Goal: Task Accomplishment & Management: Complete application form

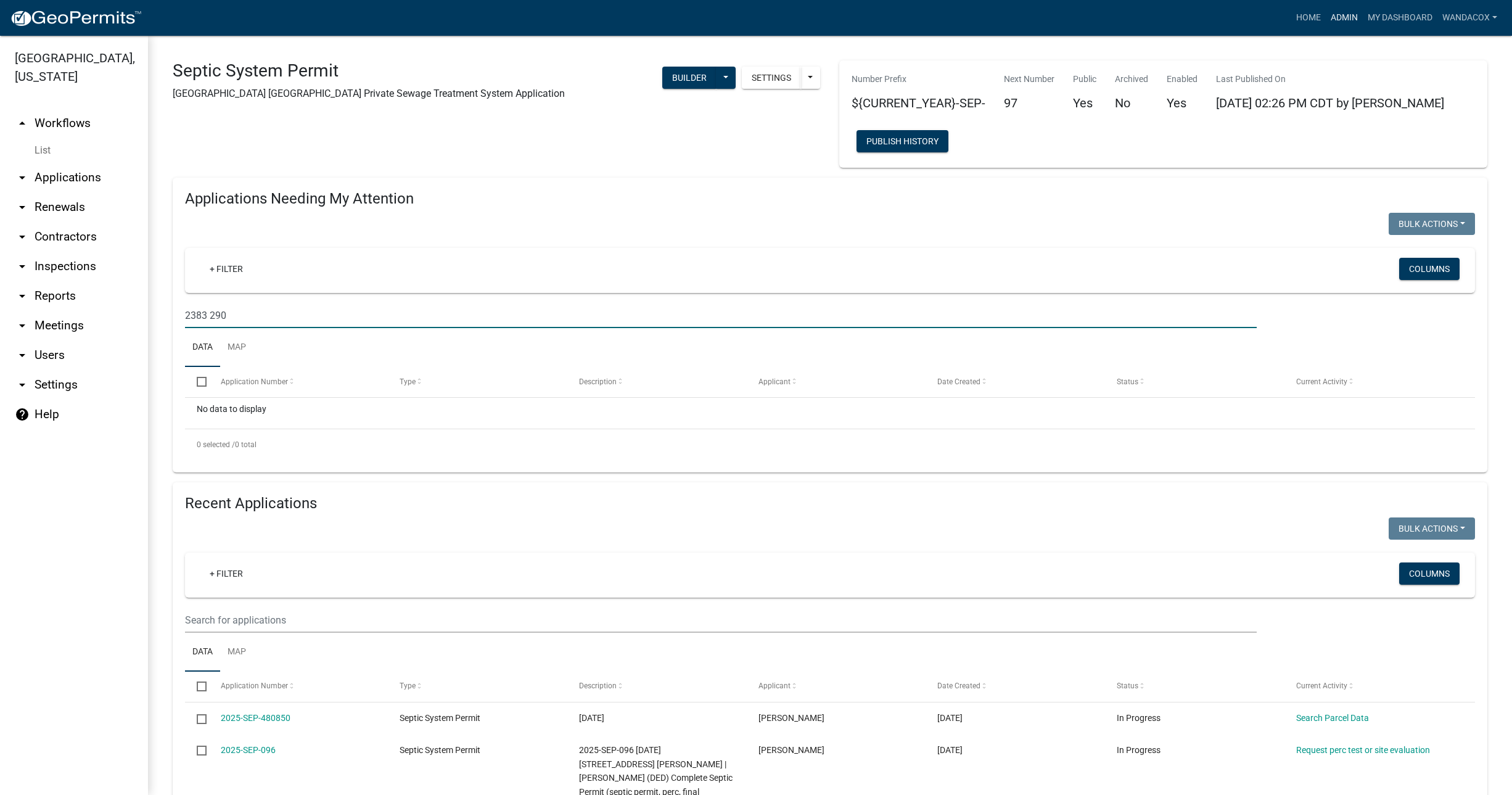
click at [1343, 15] on link "Admin" at bounding box center [1344, 18] width 37 height 24
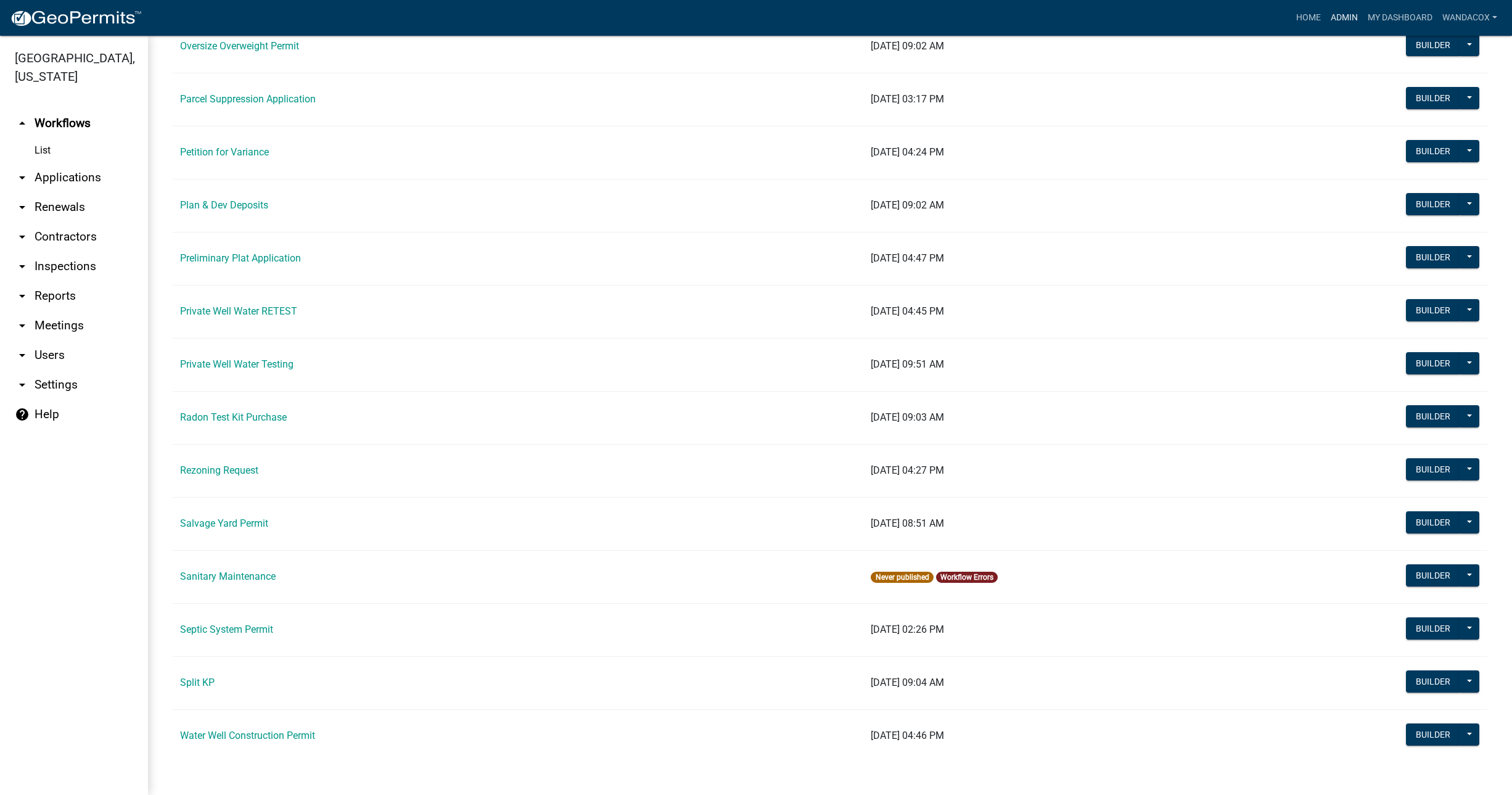
scroll to position [1256, 0]
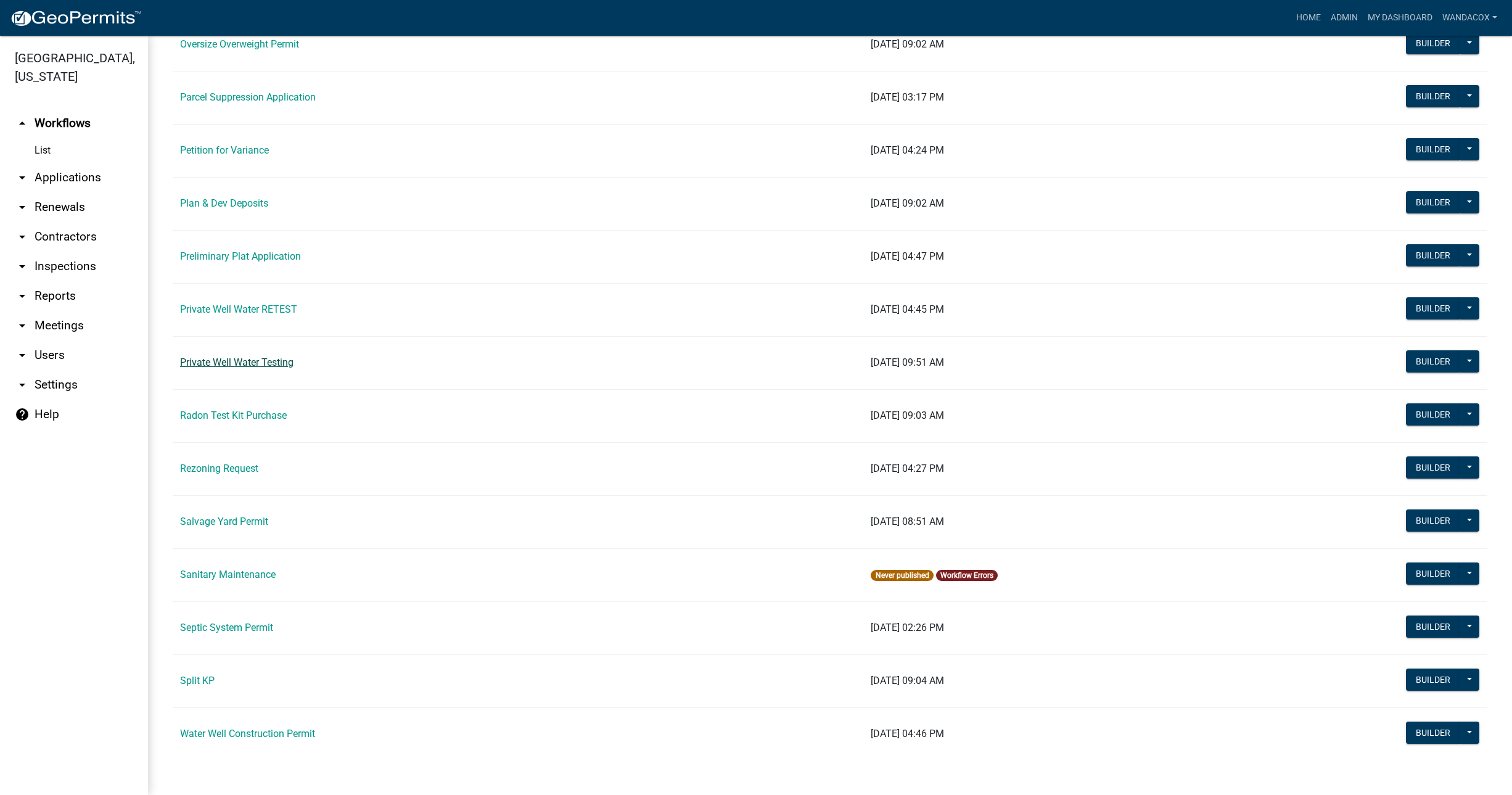
click at [270, 359] on link "Private Well Water Testing" at bounding box center [236, 362] width 113 height 12
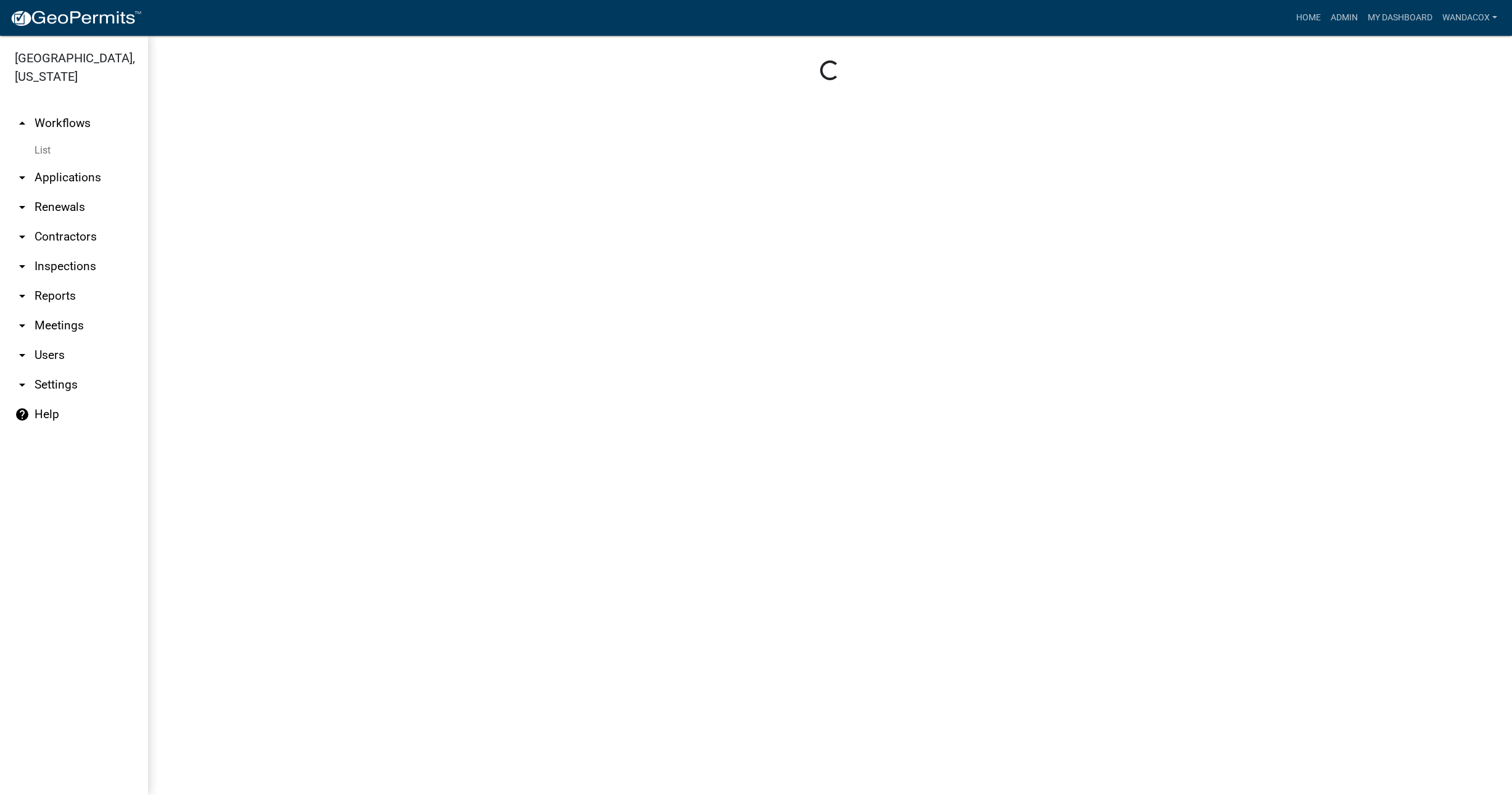
click at [270, 359] on main "Loading..." at bounding box center [830, 415] width 1364 height 759
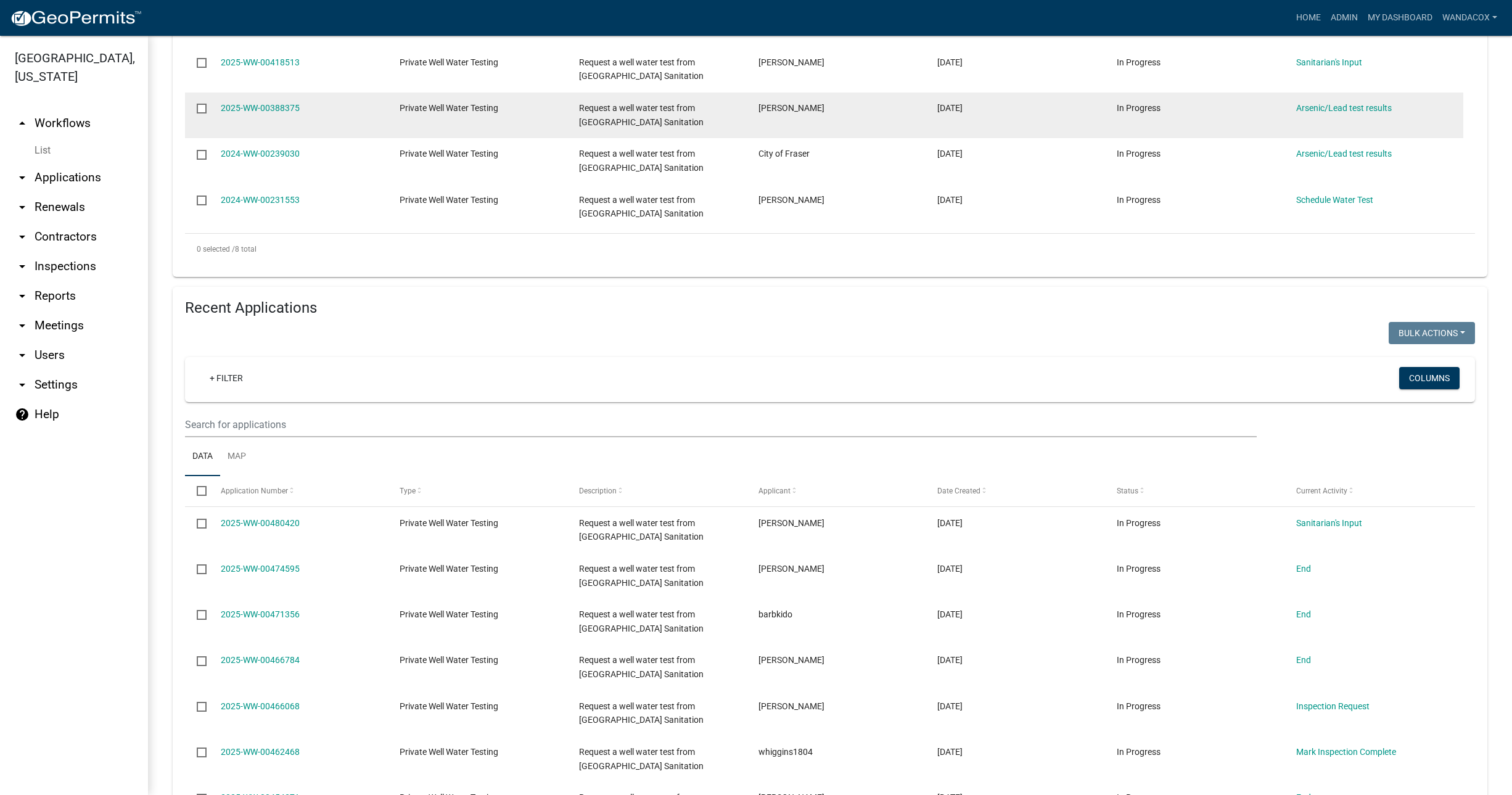
scroll to position [539, 0]
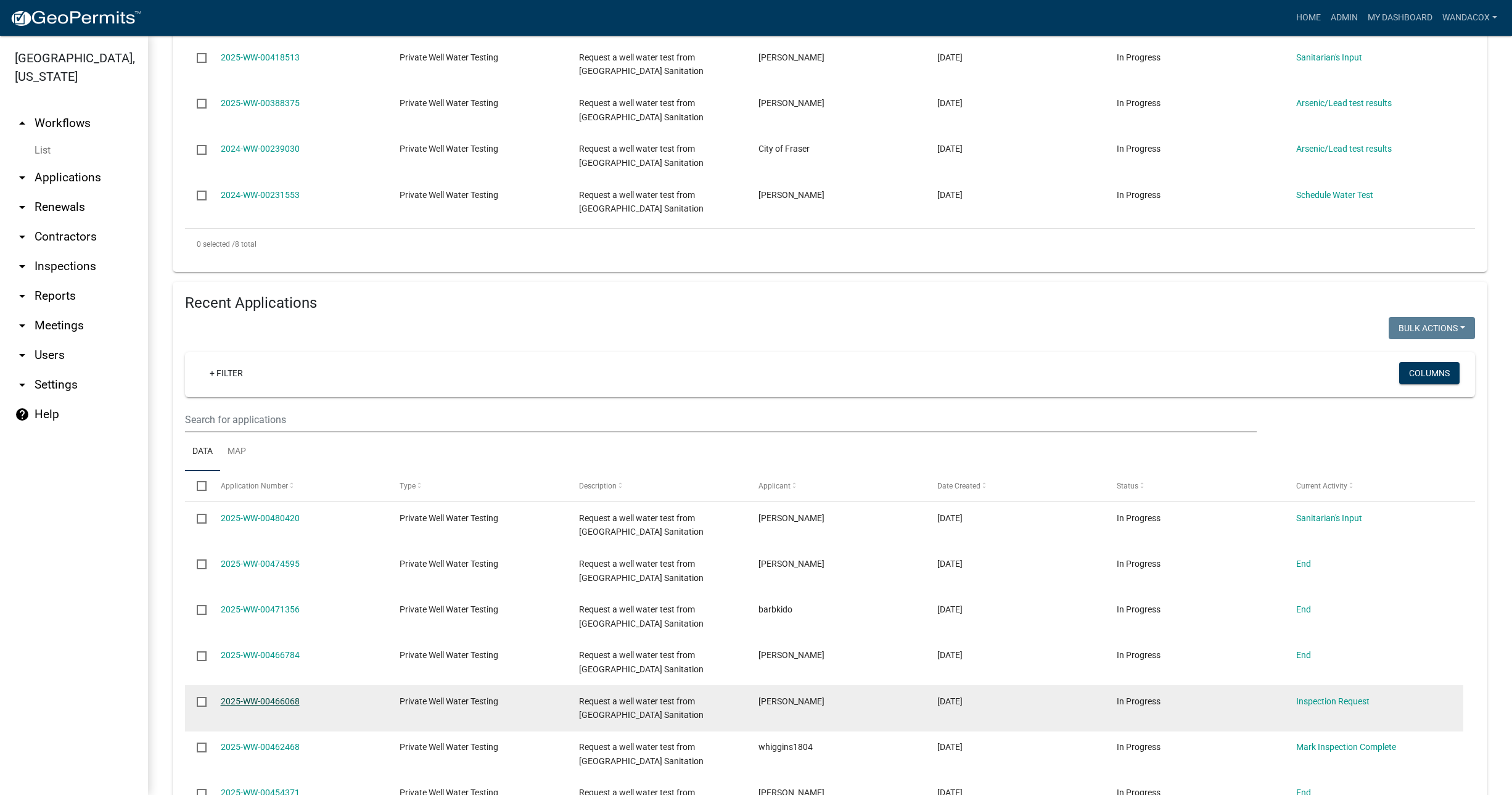
click at [271, 698] on link "2025-WW-00466068" at bounding box center [260, 701] width 79 height 10
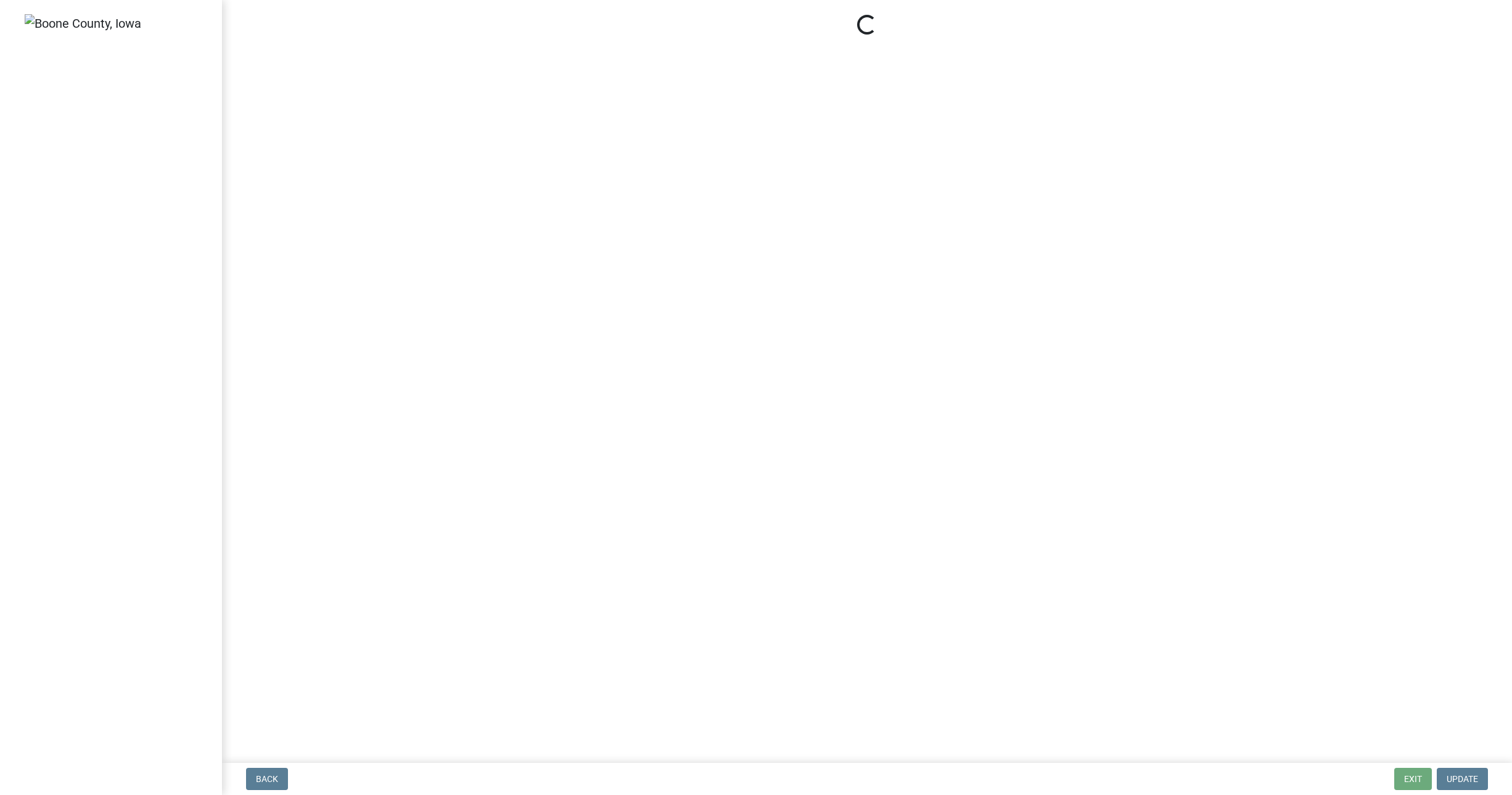
click at [271, 698] on main "Loading..." at bounding box center [867, 379] width 1290 height 758
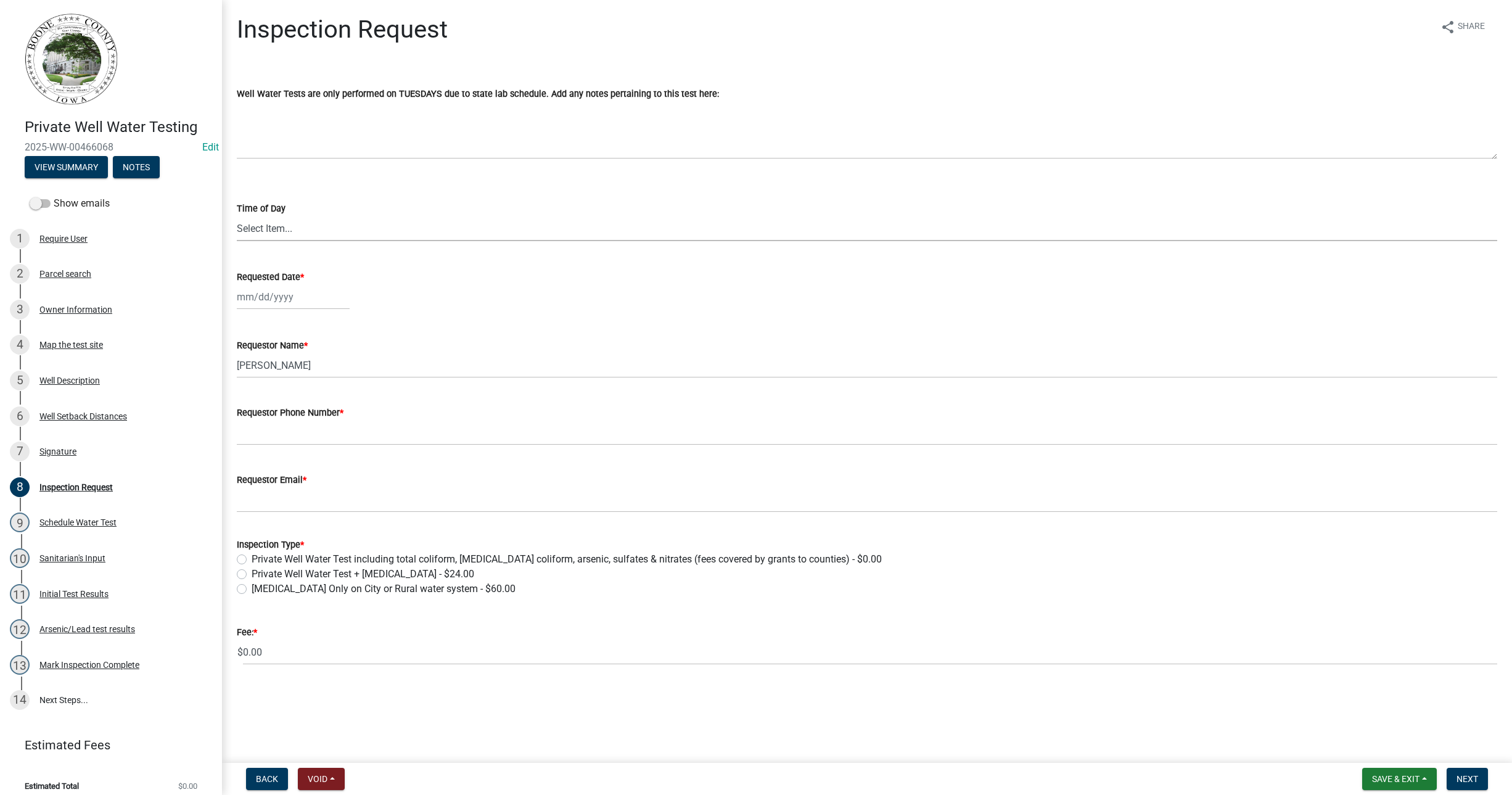
click at [339, 227] on select "Select Item... AM PM" at bounding box center [866, 228] width 1260 height 26
click at [236, 216] on select "Select Item... AM PM" at bounding box center [866, 228] width 1260 height 26
select select "203f66f9-1146-4c03-8286-bc7632bf4236"
click at [249, 302] on div at bounding box center [292, 297] width 113 height 26
select select "9"
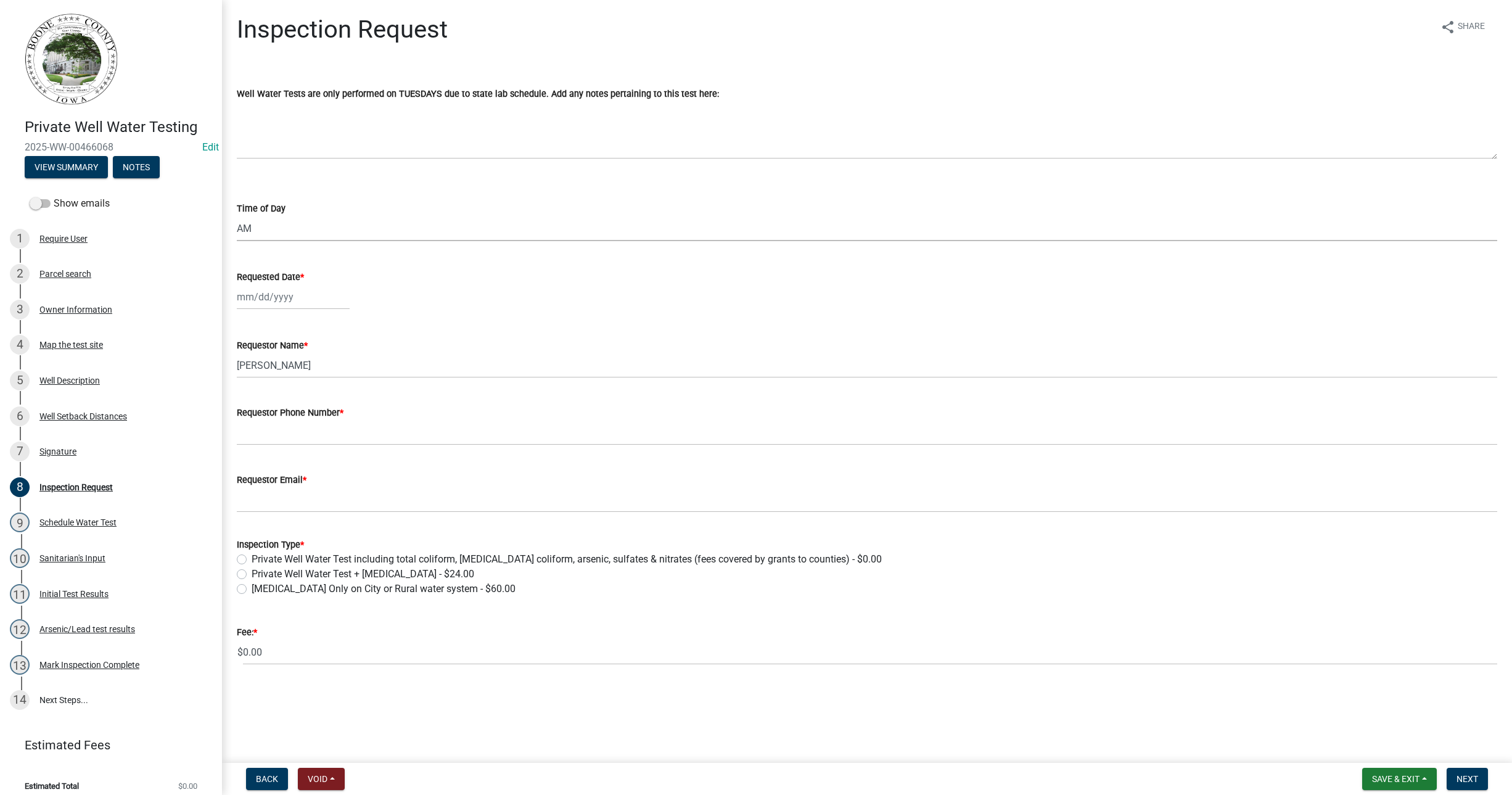
select select "2025"
click at [268, 403] on div "16" at bounding box center [269, 402] width 20 height 20
type input "[DATE]"
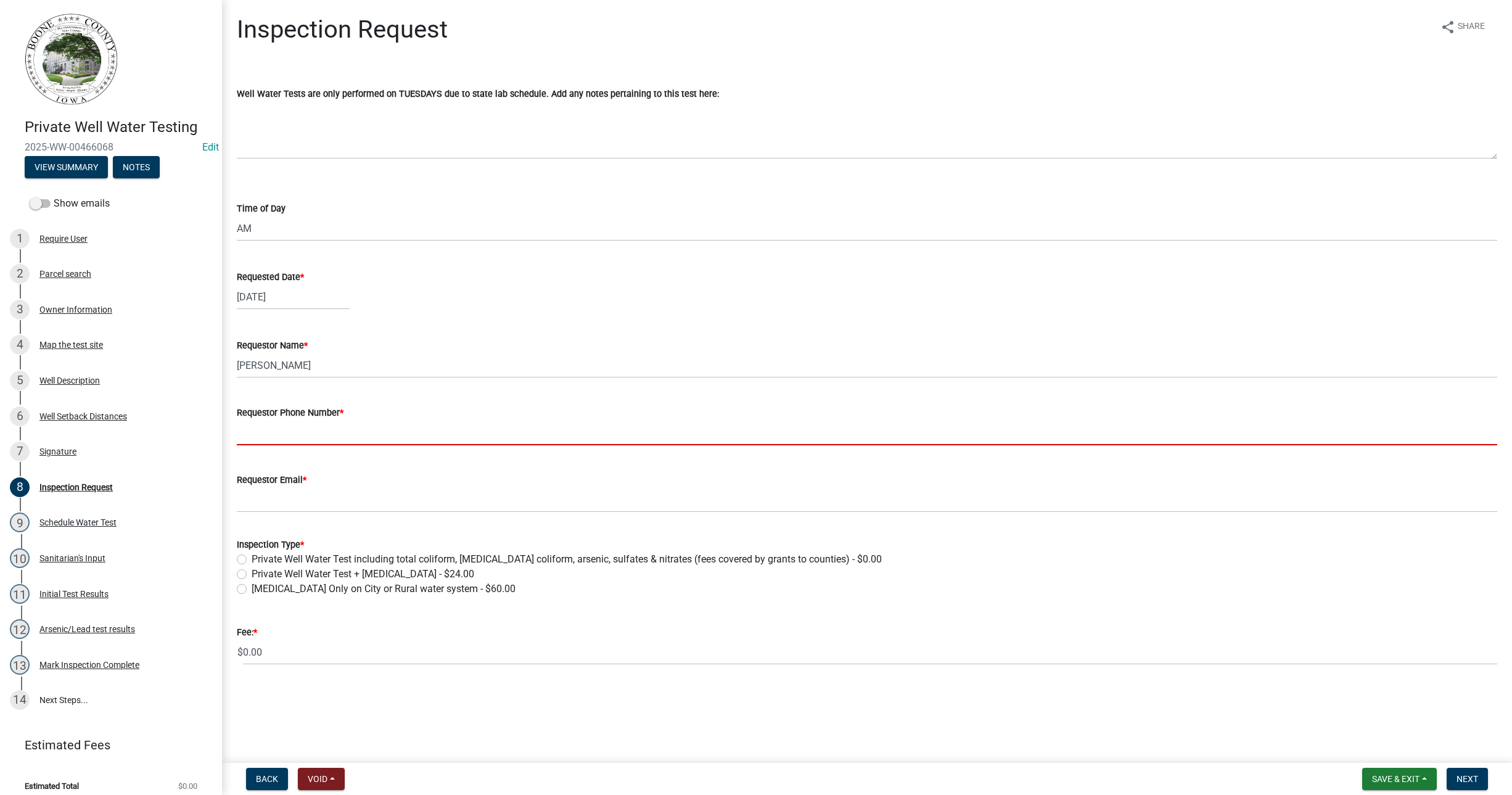
click at [274, 442] on input "Requestor Phone Number *" at bounding box center [866, 432] width 1260 height 26
click at [401, 426] on input "Requestor Phone Number *" at bounding box center [866, 432] width 1260 height 26
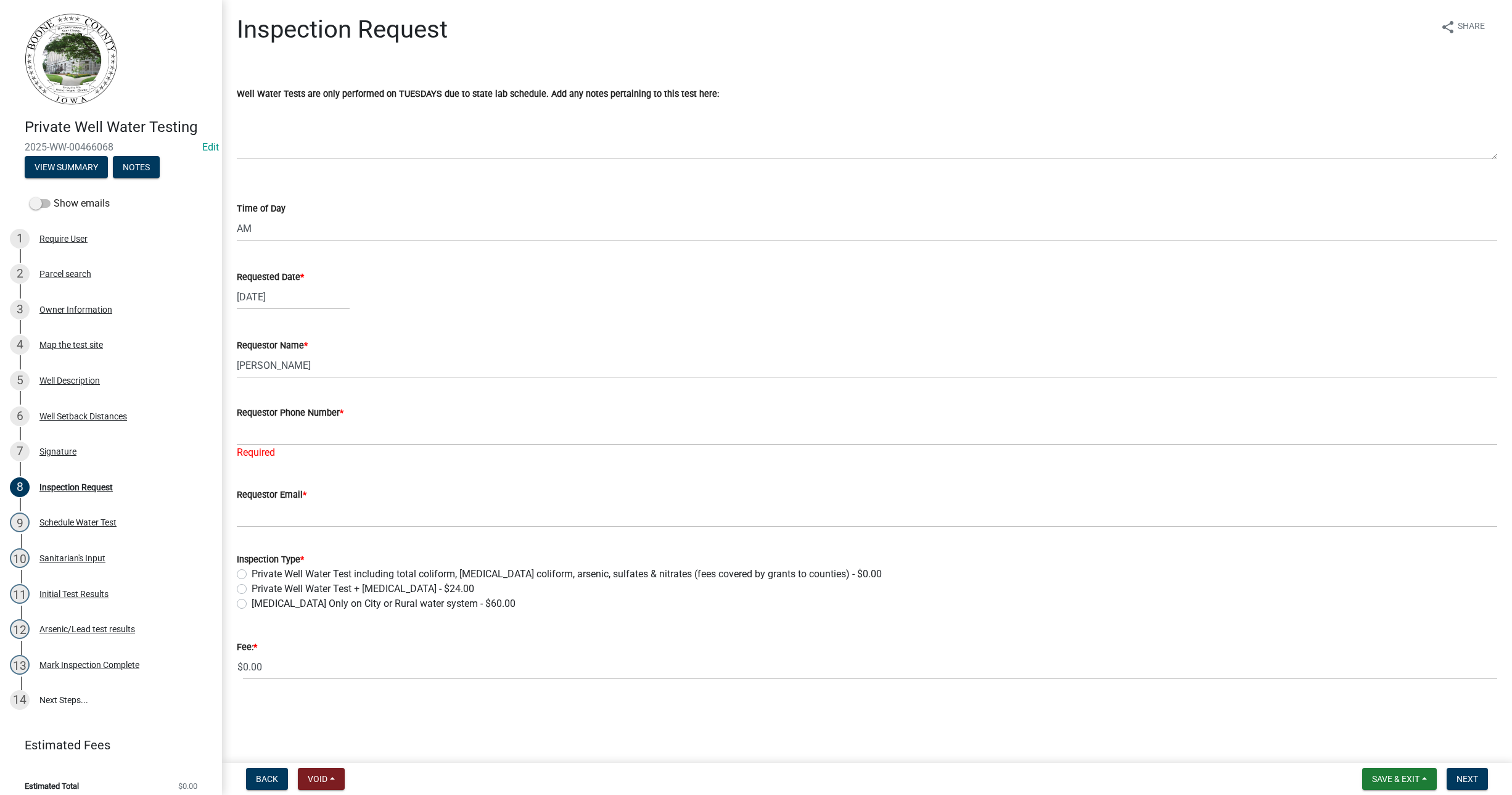
click at [523, 700] on main "Inspection Request share Share Well Water Tests are only performed on TUESDAYS …" at bounding box center [867, 379] width 1290 height 758
click at [60, 236] on div "Require User" at bounding box center [64, 238] width 48 height 8
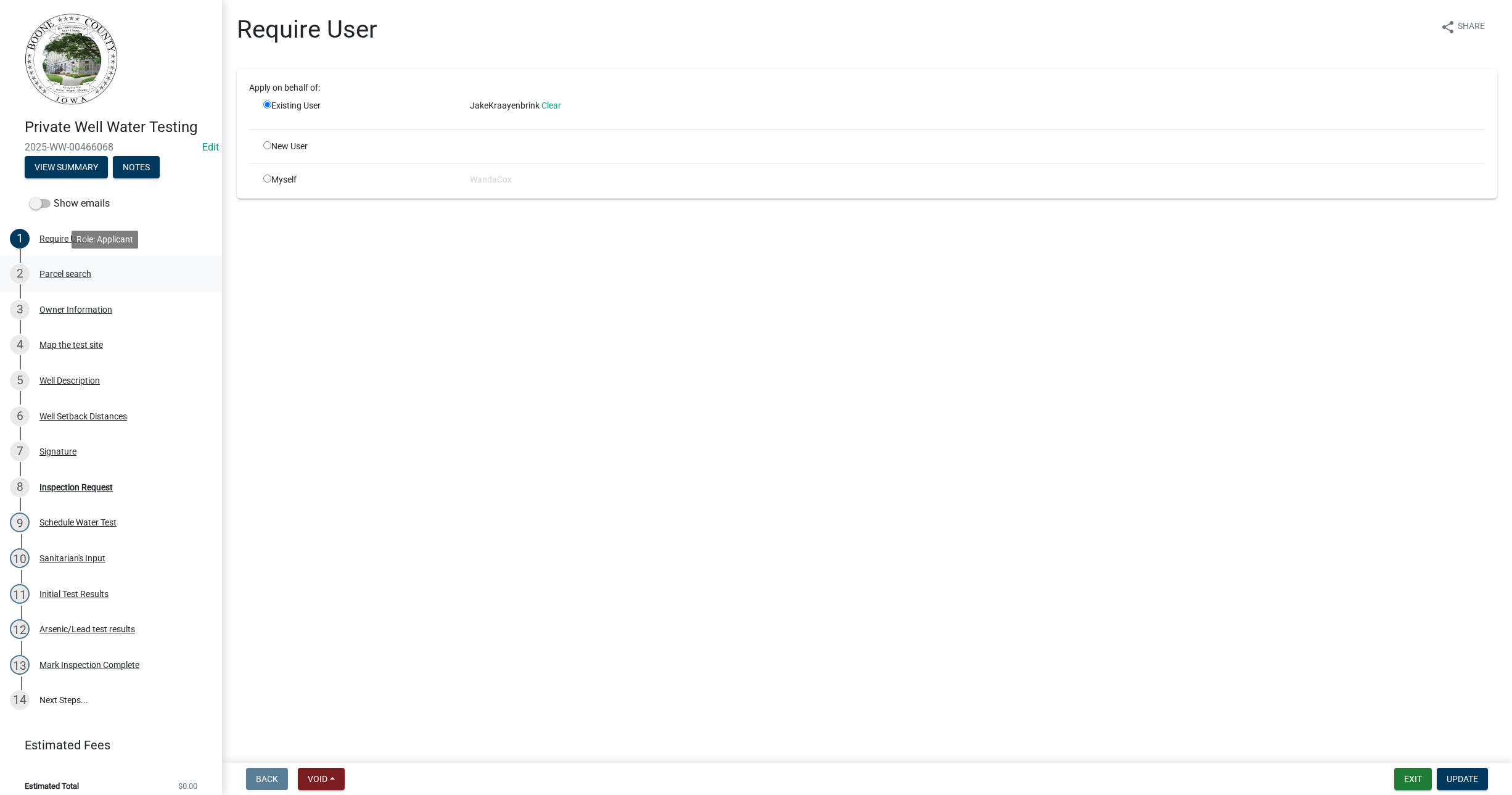
click at [66, 277] on div "Parcel search" at bounding box center [65, 274] width 52 height 8
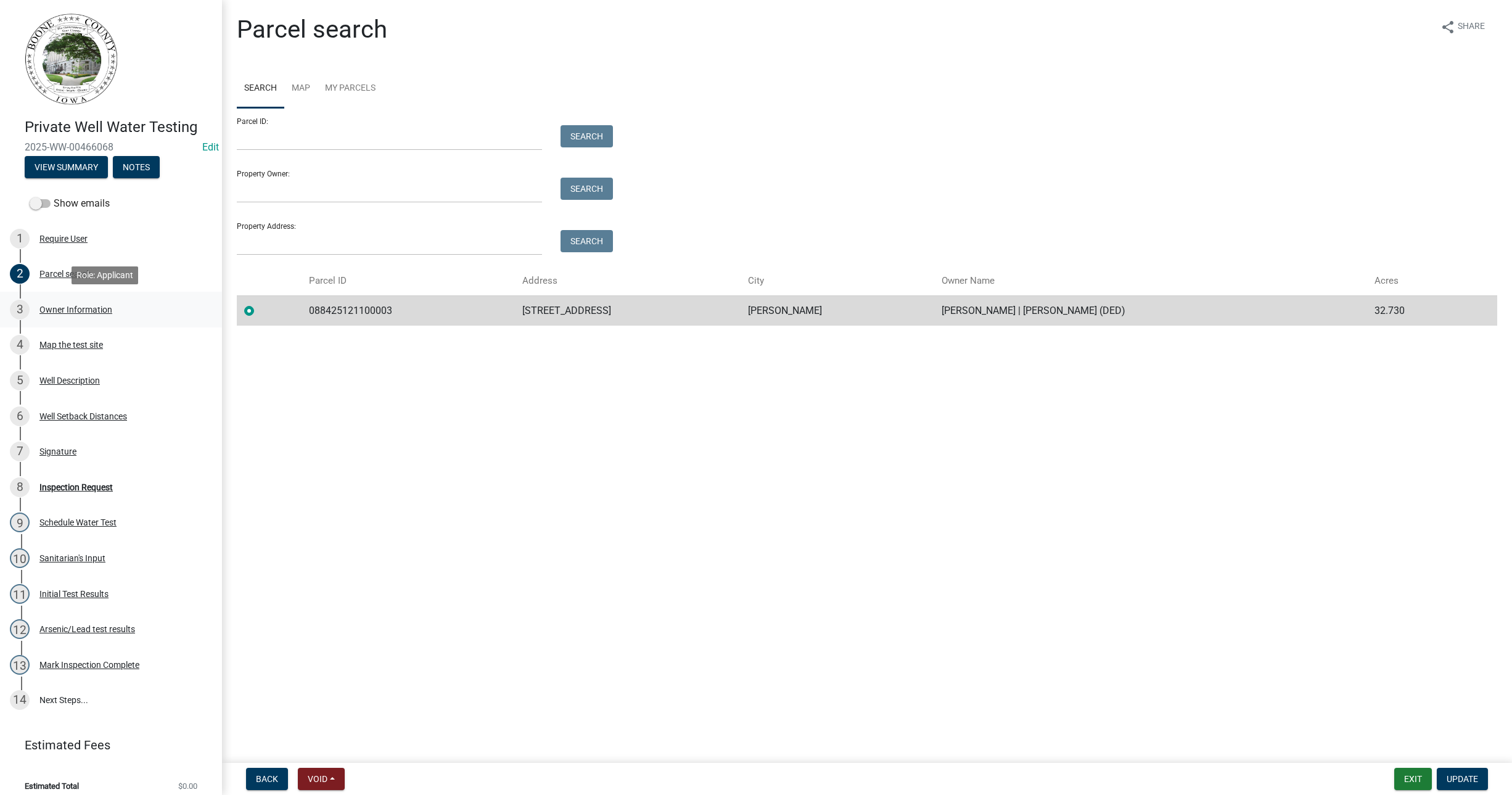
click at [77, 312] on div "Owner Information" at bounding box center [75, 309] width 73 height 8
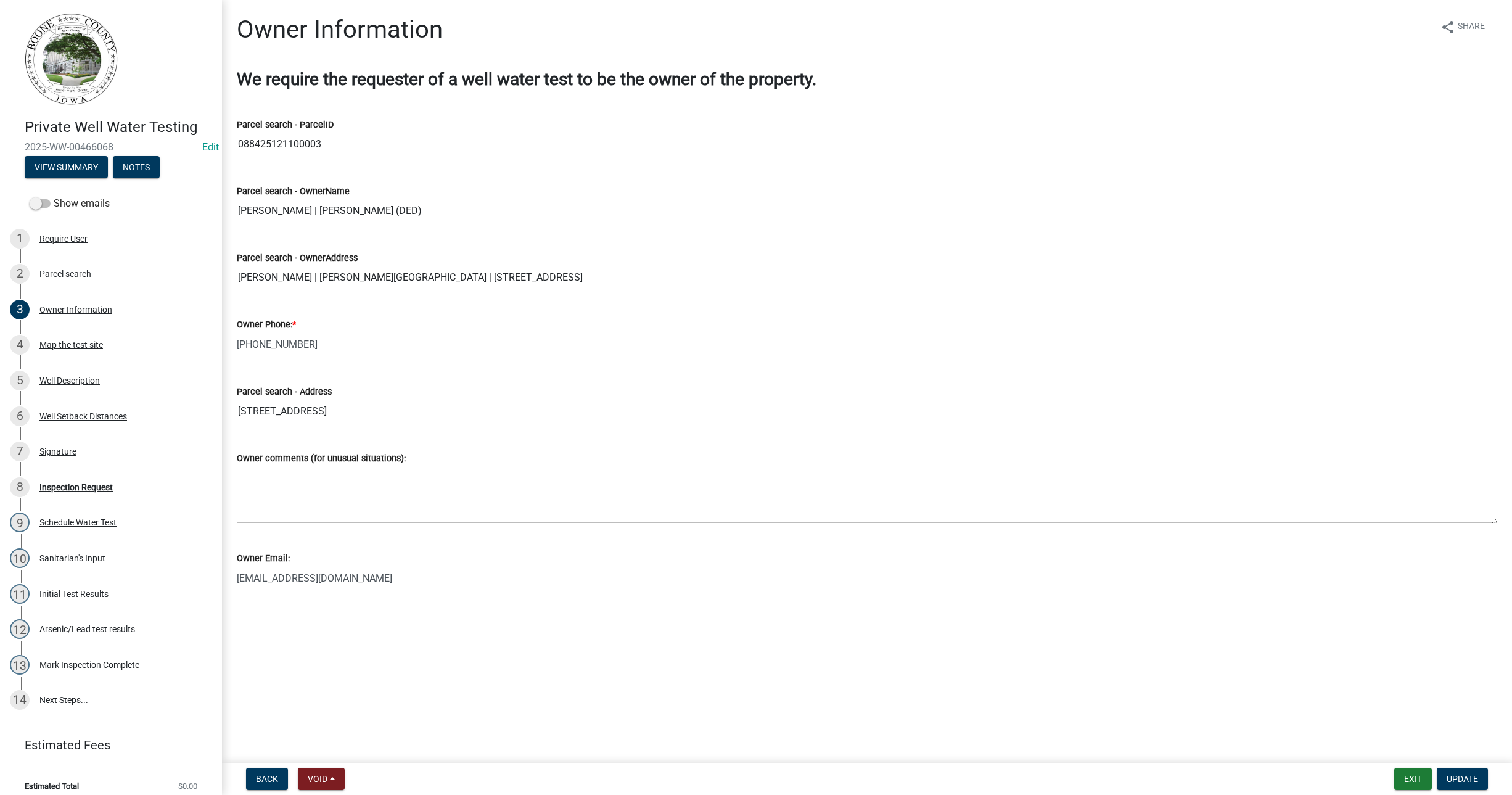
drag, startPoint x: 235, startPoint y: 342, endPoint x: 254, endPoint y: 357, distance: 24.2
click at [302, 352] on div "Owner Phone: * [PHONE_NUMBER]" at bounding box center [867, 328] width 1279 height 57
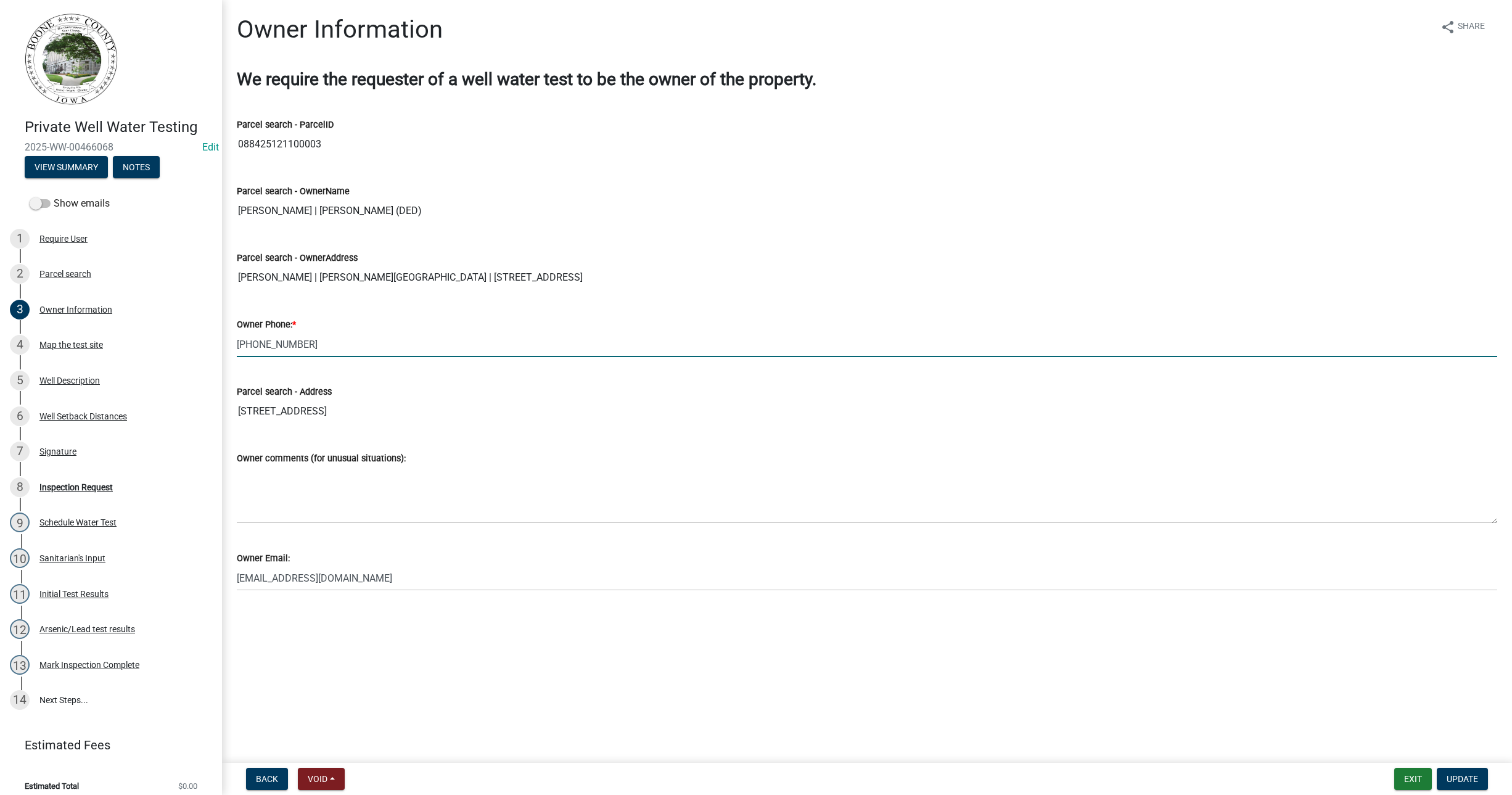
drag, startPoint x: 236, startPoint y: 342, endPoint x: 314, endPoint y: 339, distance: 78.1
click at [314, 339] on input "[PHONE_NUMBER]" at bounding box center [866, 344] width 1260 height 26
click at [54, 483] on div "Inspection Request" at bounding box center [76, 487] width 73 height 8
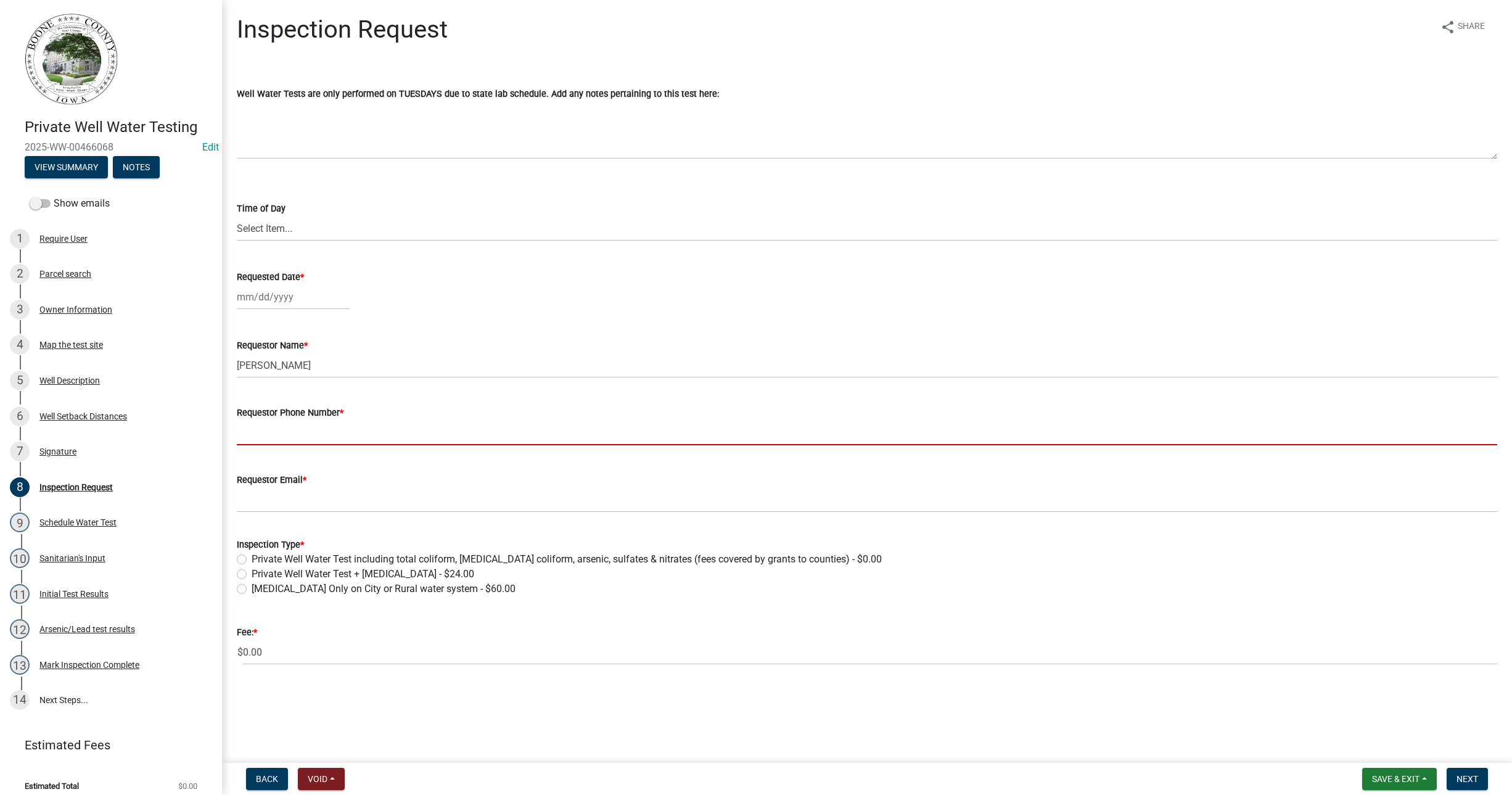
click at [254, 437] on input "Requestor Phone Number *" at bounding box center [866, 432] width 1260 height 26
paste input "[PHONE_NUMBER]"
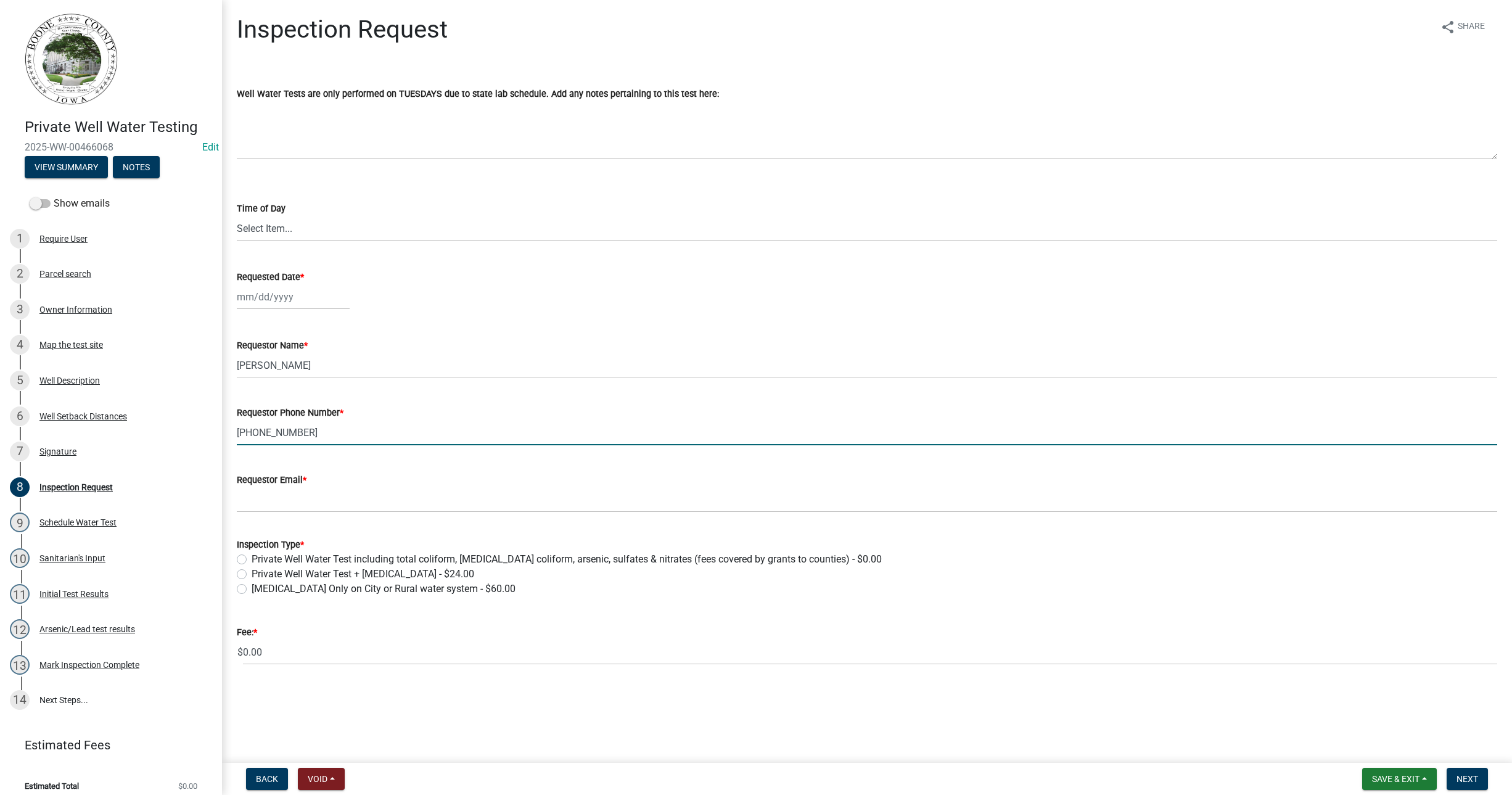
type input "[PHONE_NUMBER]"
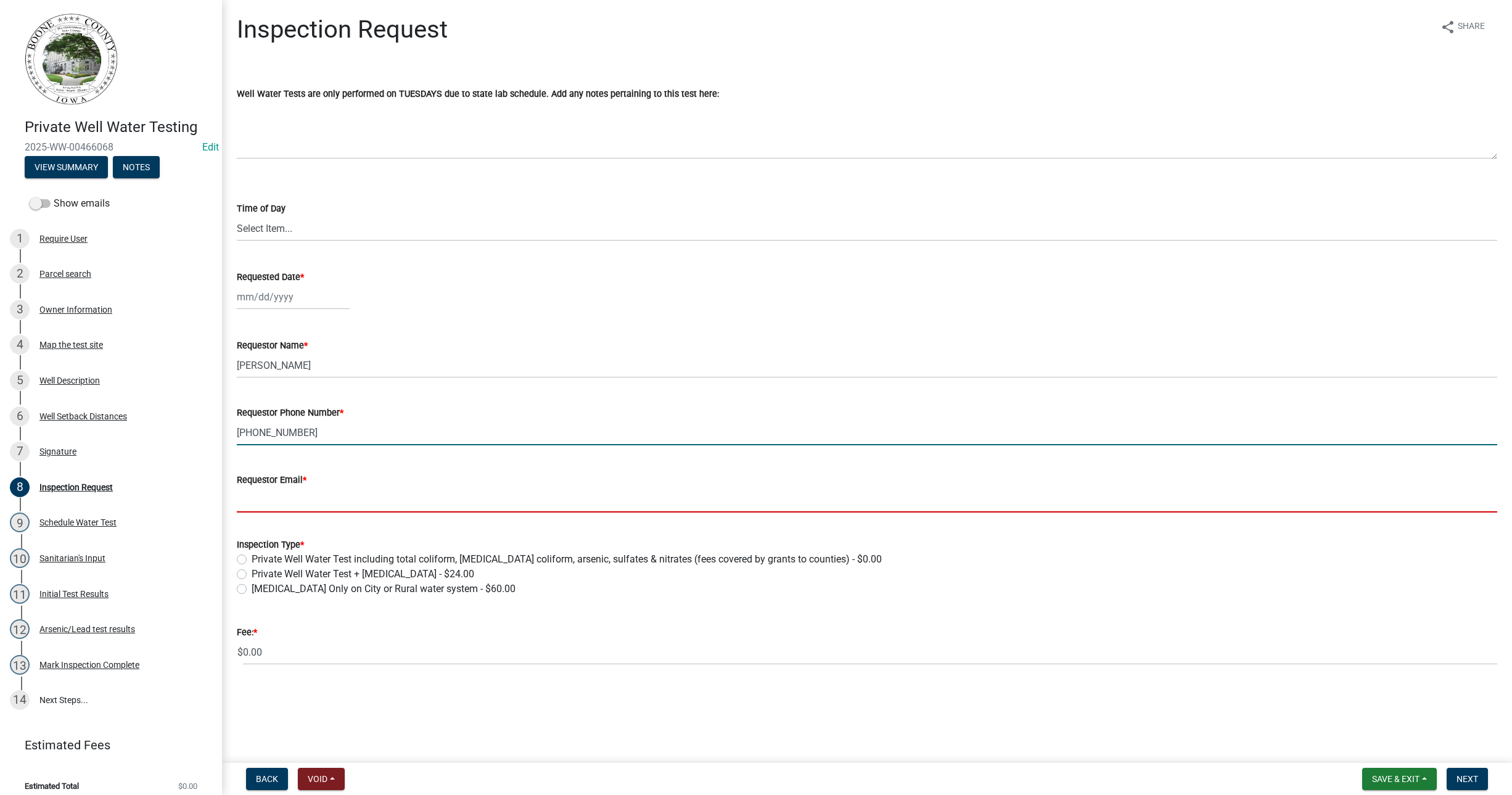
click at [254, 511] on input "Requestor Email *" at bounding box center [866, 500] width 1260 height 26
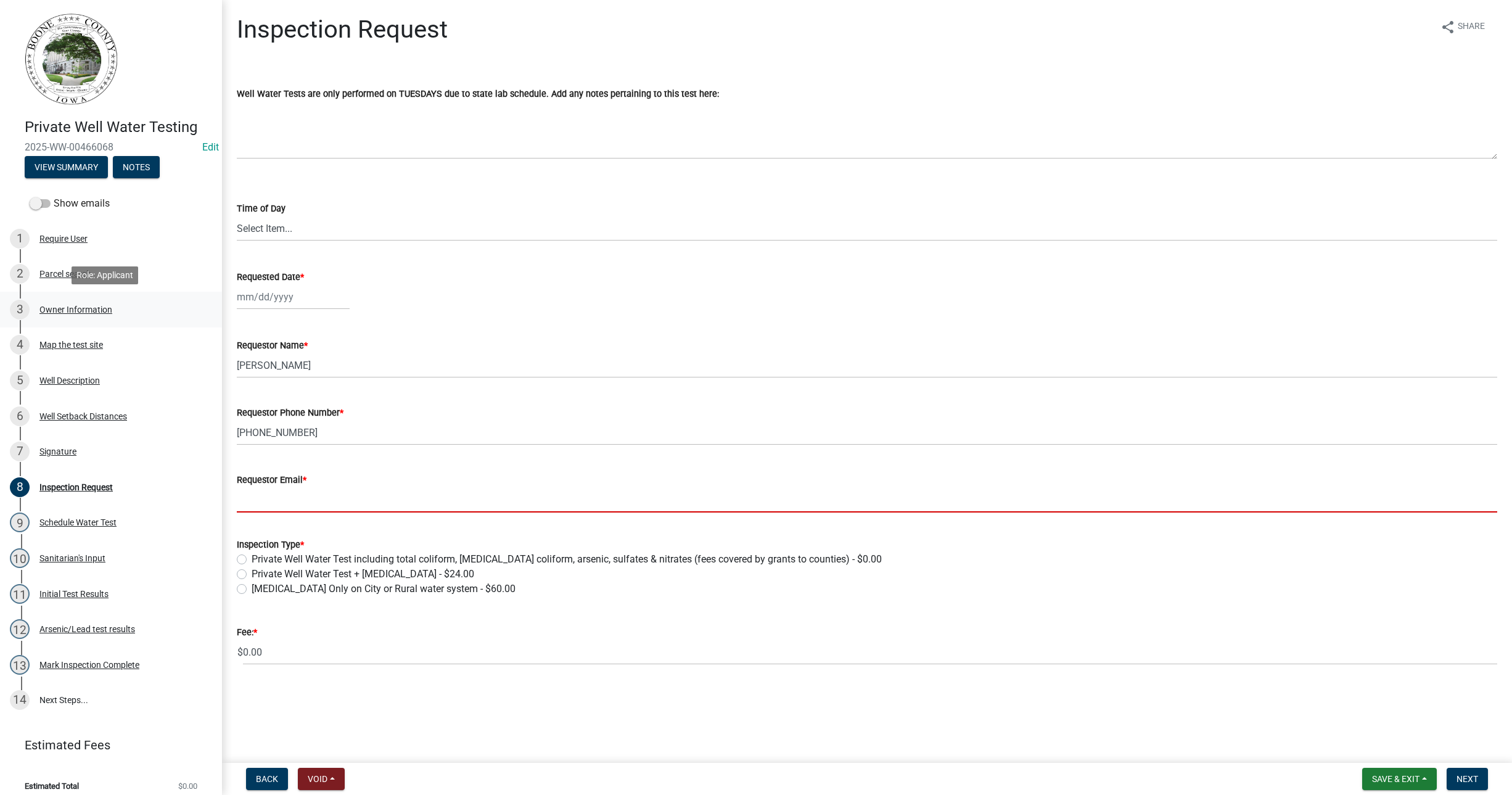
click at [57, 306] on div "Owner Information" at bounding box center [75, 309] width 73 height 8
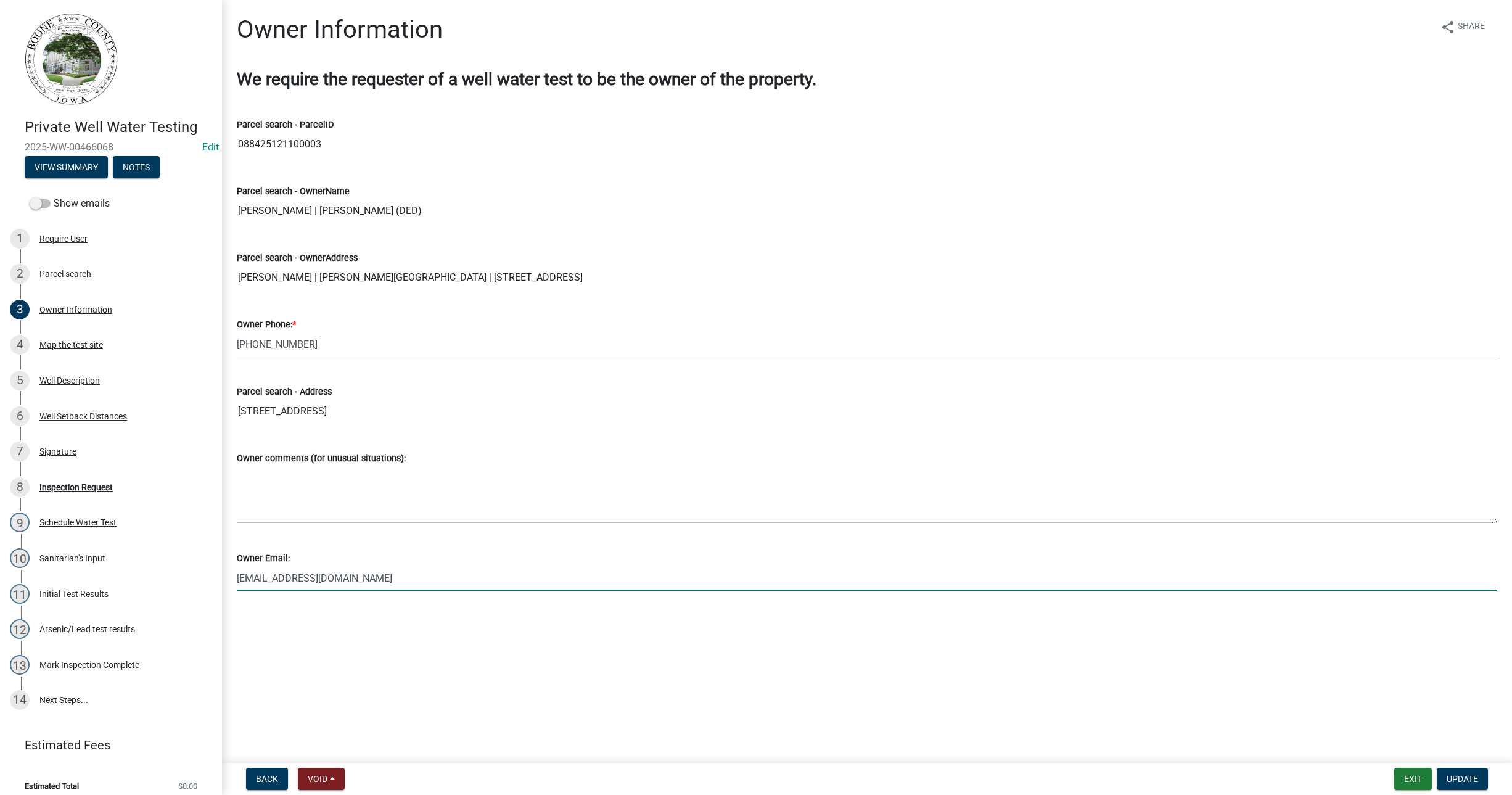
drag, startPoint x: 238, startPoint y: 577, endPoint x: 332, endPoint y: 557, distance: 96.1
click at [350, 567] on input "[EMAIL_ADDRESS][DOMAIN_NAME]" at bounding box center [866, 578] width 1260 height 26
click at [271, 586] on input "[EMAIL_ADDRESS][DOMAIN_NAME]" at bounding box center [866, 578] width 1260 height 26
click at [230, 573] on div "Owner Email: [EMAIL_ADDRESS][DOMAIN_NAME]" at bounding box center [867, 561] width 1279 height 57
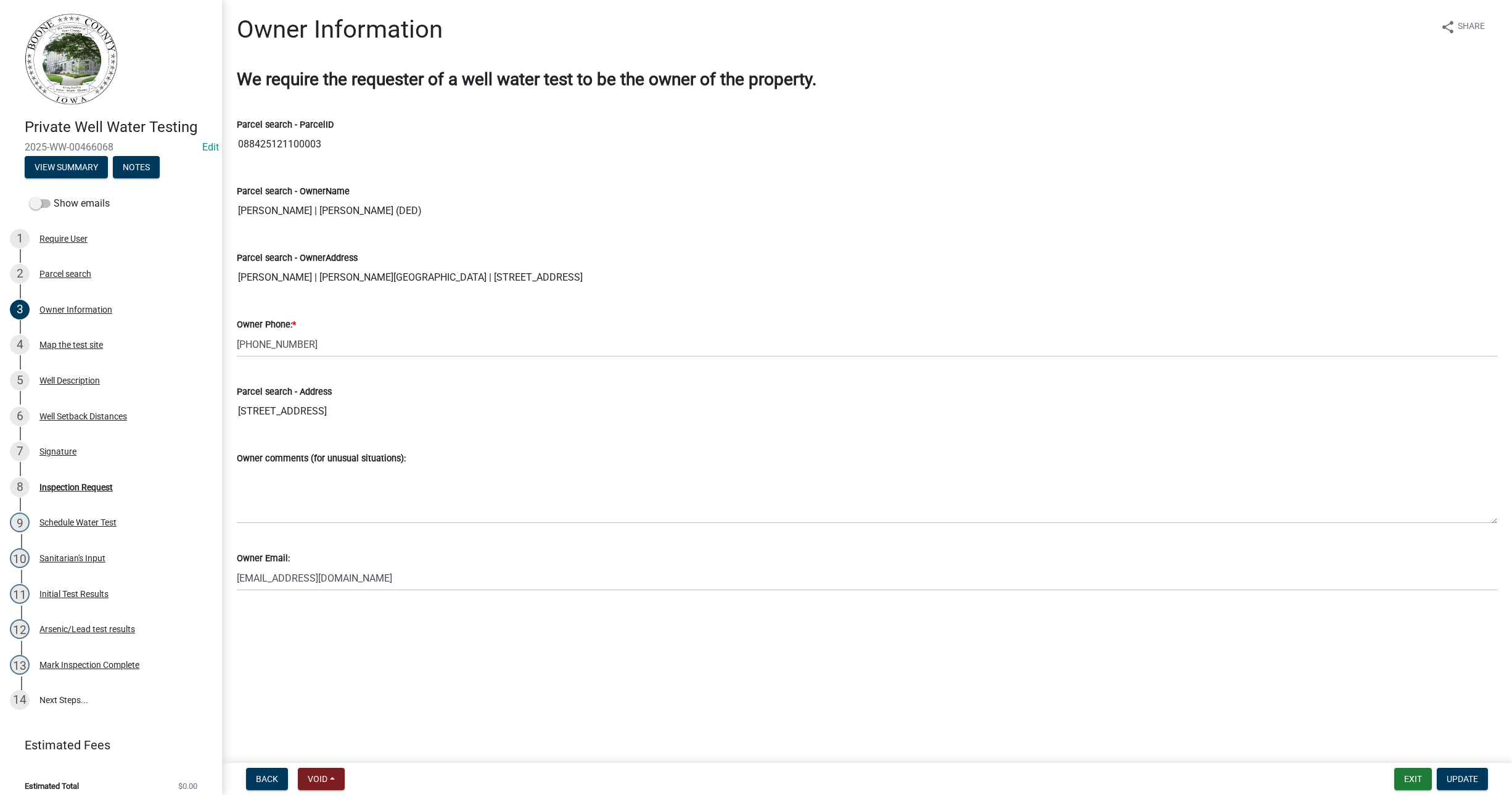
drag, startPoint x: 232, startPoint y: 573, endPoint x: 297, endPoint y: 579, distance: 65.3
click at [297, 579] on div "Owner Email: [EMAIL_ADDRESS][DOMAIN_NAME]" at bounding box center [867, 561] width 1279 height 57
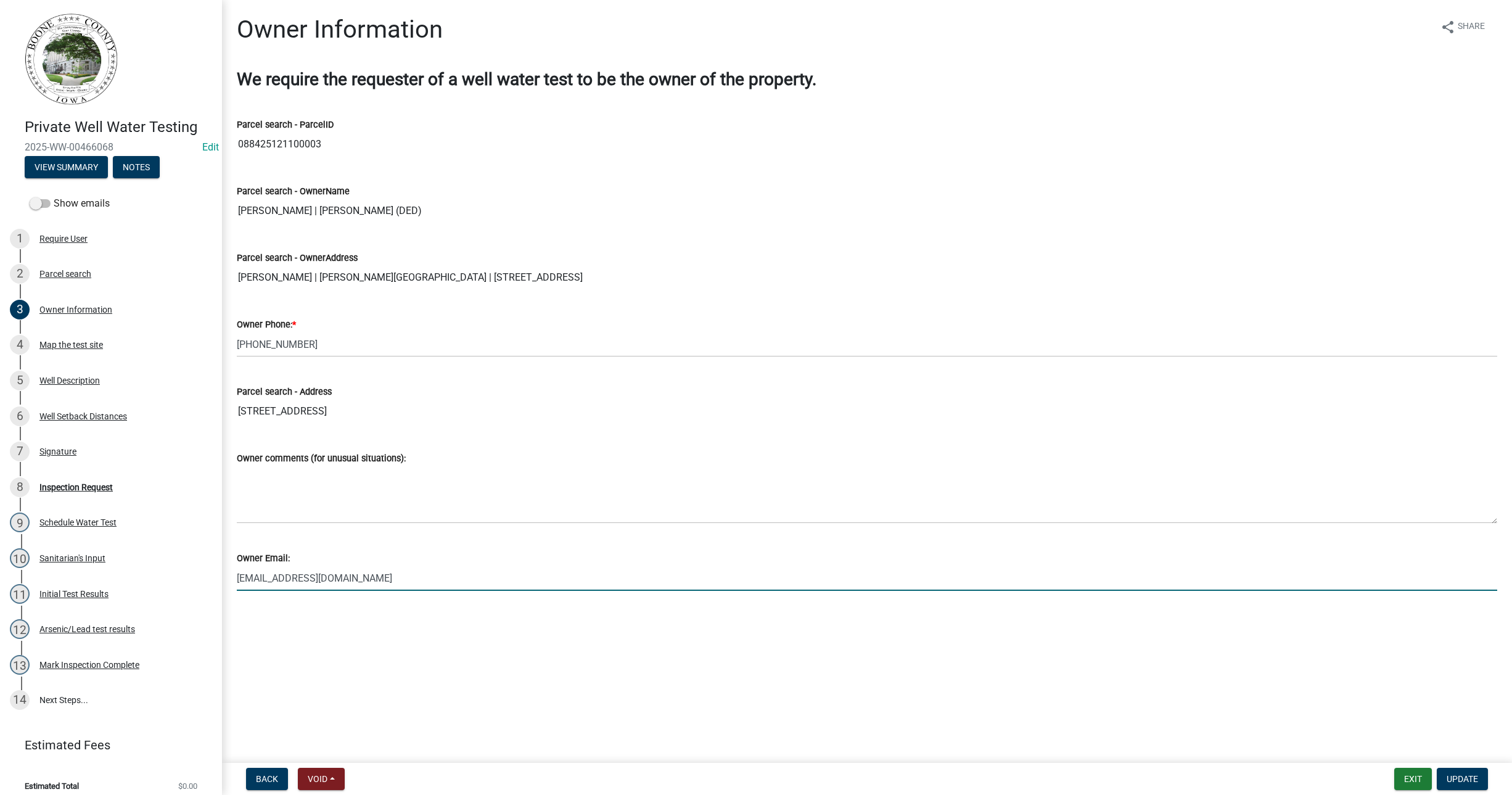
click at [297, 579] on input "[EMAIL_ADDRESS][DOMAIN_NAME]" at bounding box center [866, 578] width 1260 height 26
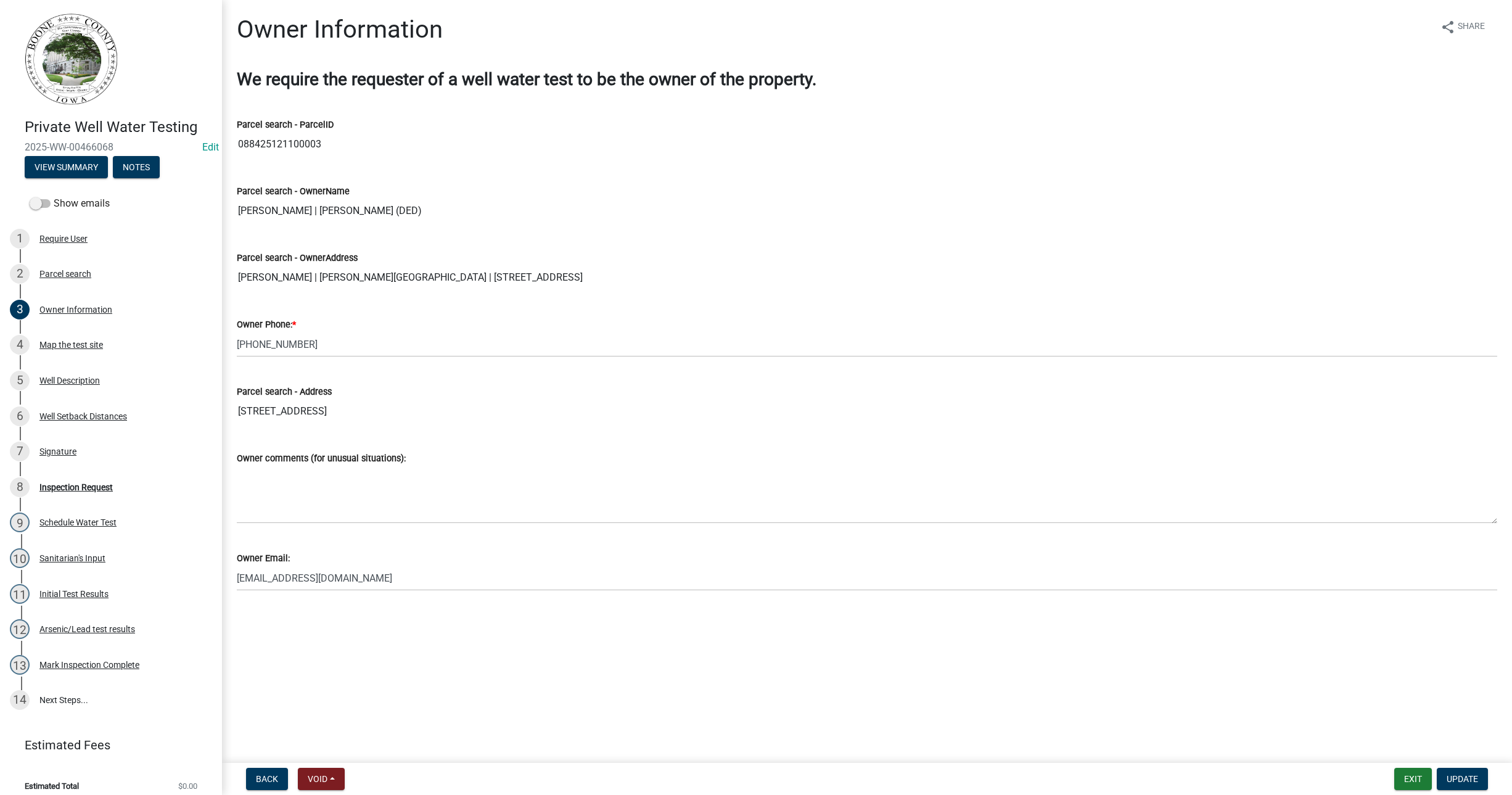
drag, startPoint x: 236, startPoint y: 579, endPoint x: 330, endPoint y: 580, distance: 94.0
click at [330, 580] on div "Owner Email: [EMAIL_ADDRESS][DOMAIN_NAME]" at bounding box center [867, 561] width 1279 height 57
drag, startPoint x: 234, startPoint y: 570, endPoint x: 317, endPoint y: 574, distance: 83.1
click at [310, 577] on div "Owner Email: [EMAIL_ADDRESS][DOMAIN_NAME]" at bounding box center [867, 561] width 1279 height 57
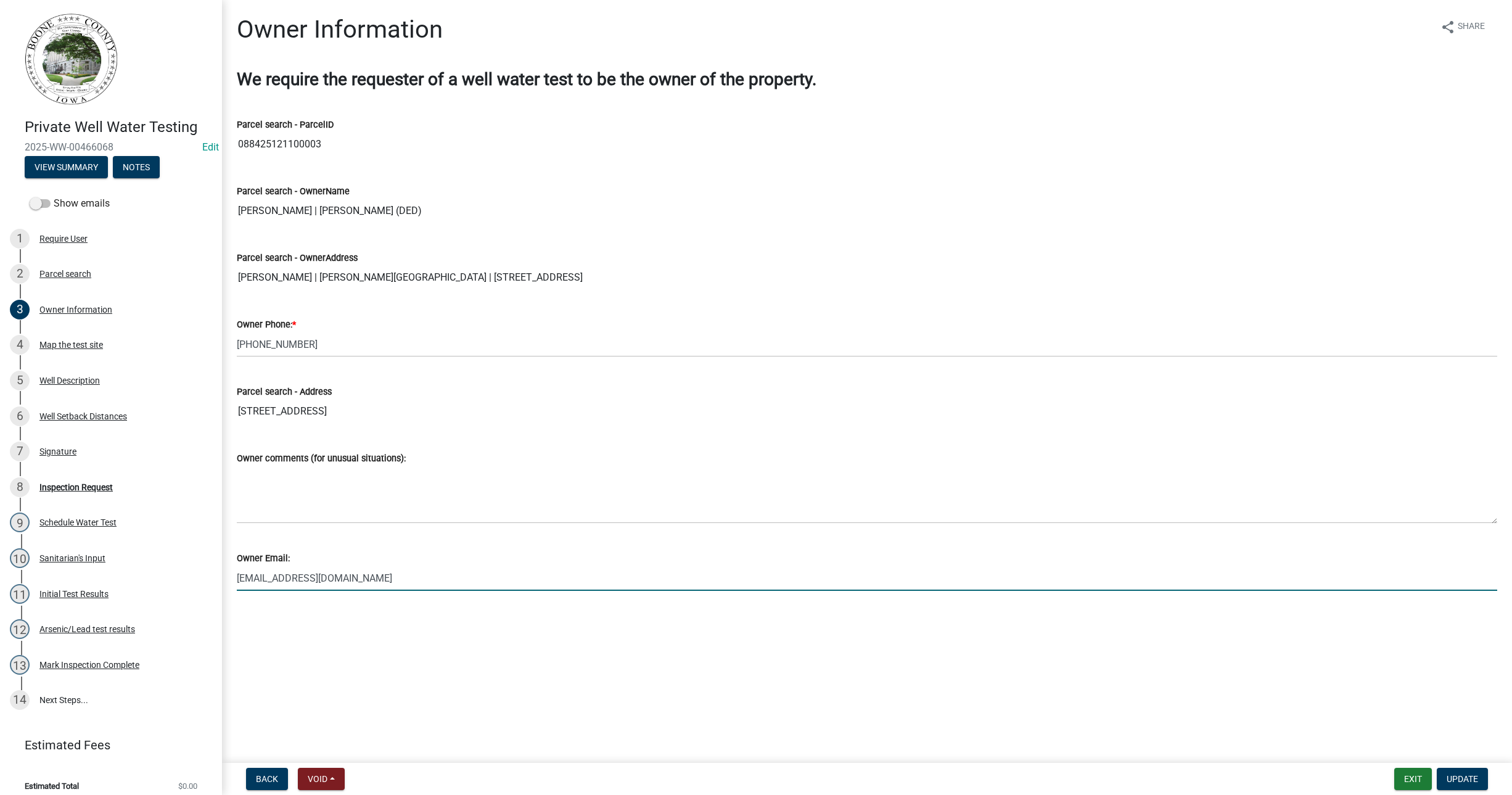
drag, startPoint x: 335, startPoint y: 579, endPoint x: 233, endPoint y: 584, distance: 102.1
click at [233, 584] on div "Owner Email: [EMAIL_ADDRESS][DOMAIN_NAME]" at bounding box center [867, 561] width 1279 height 57
click at [70, 480] on div "8 Inspection Request" at bounding box center [106, 487] width 192 height 20
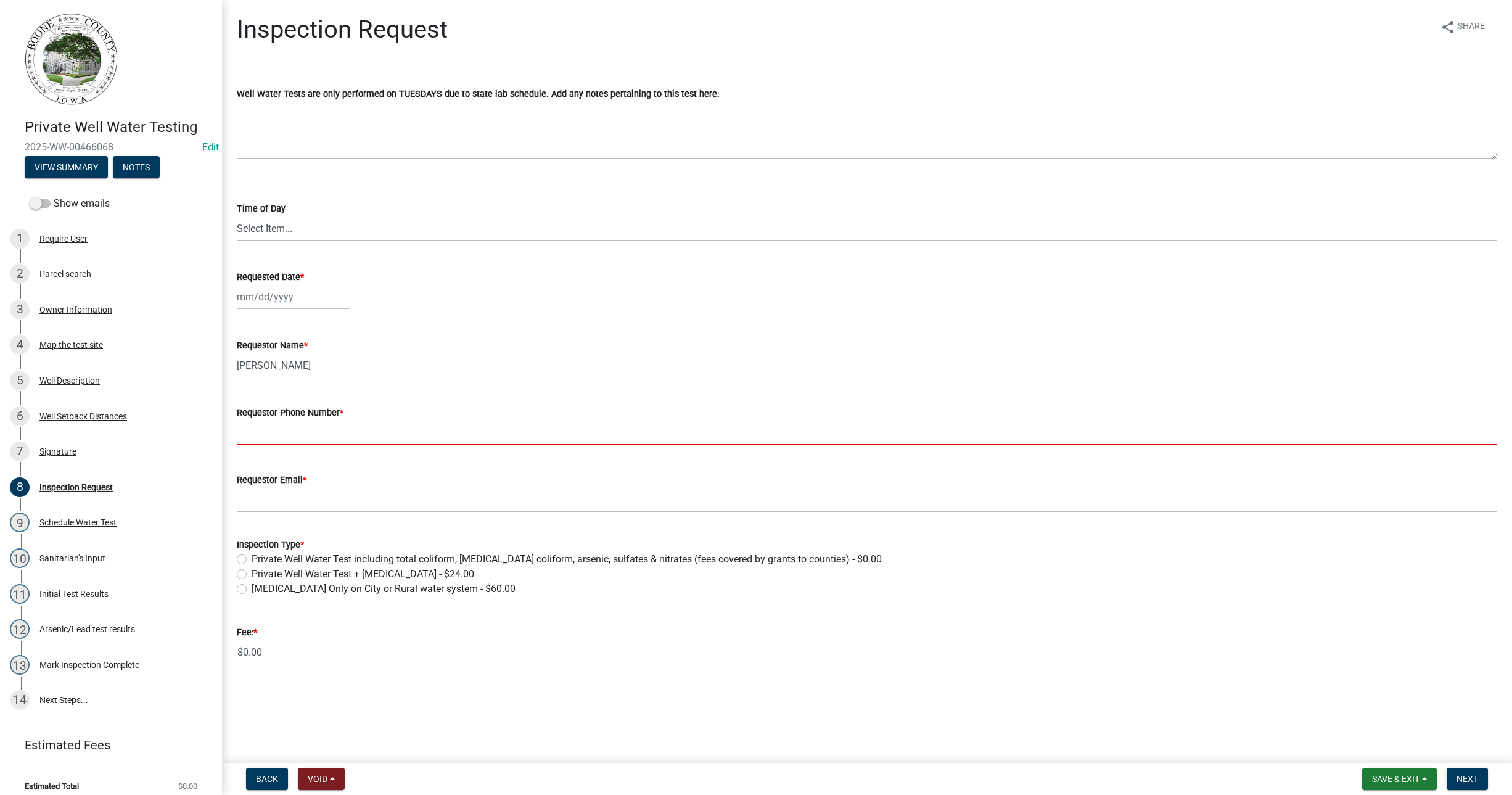
click at [251, 426] on input "Requestor Phone Number *" at bounding box center [866, 432] width 1260 height 26
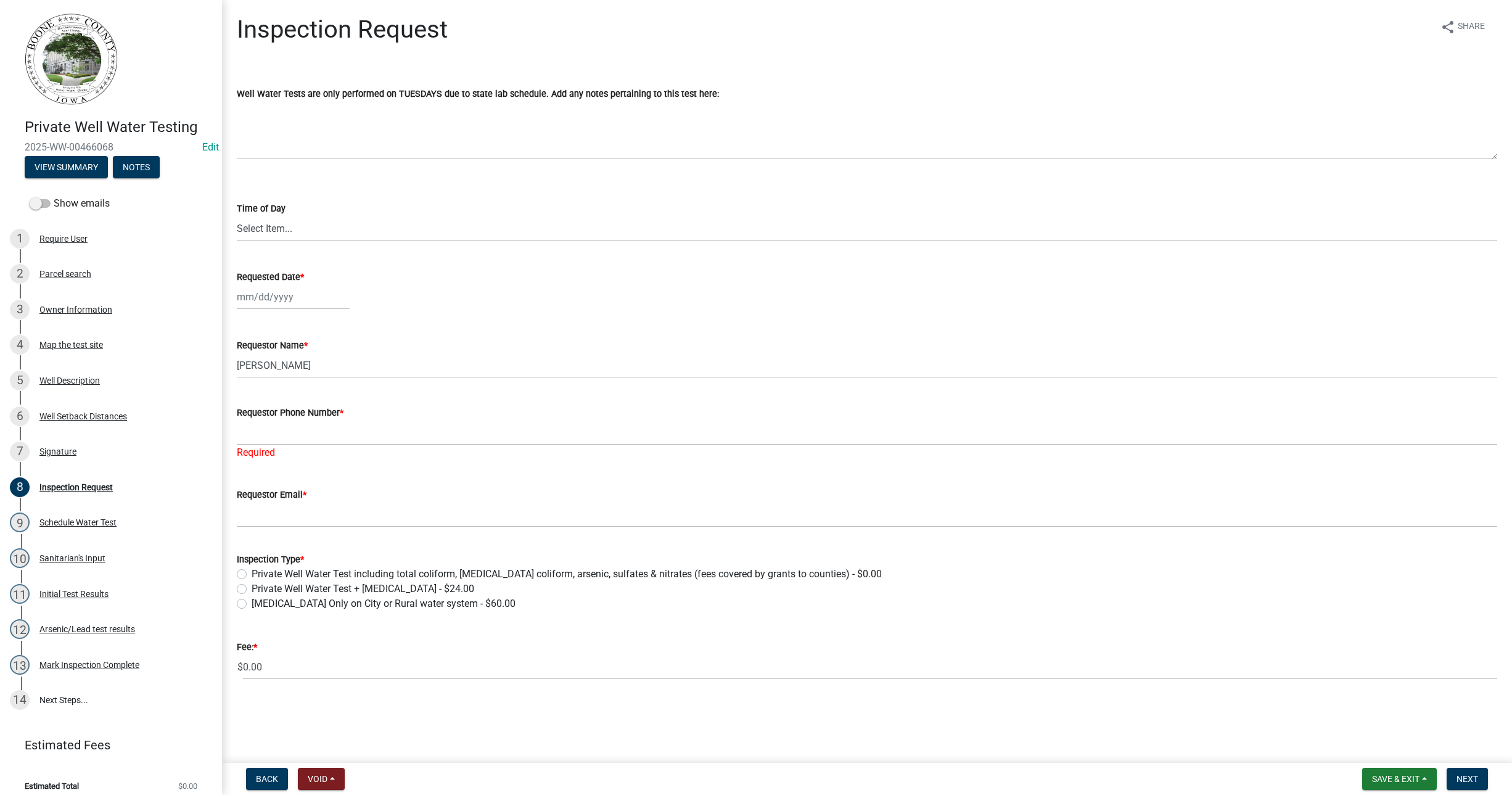
drag, startPoint x: 251, startPoint y: 426, endPoint x: 444, endPoint y: 476, distance: 199.4
click at [444, 476] on div "Requestor Email *" at bounding box center [866, 498] width 1260 height 57
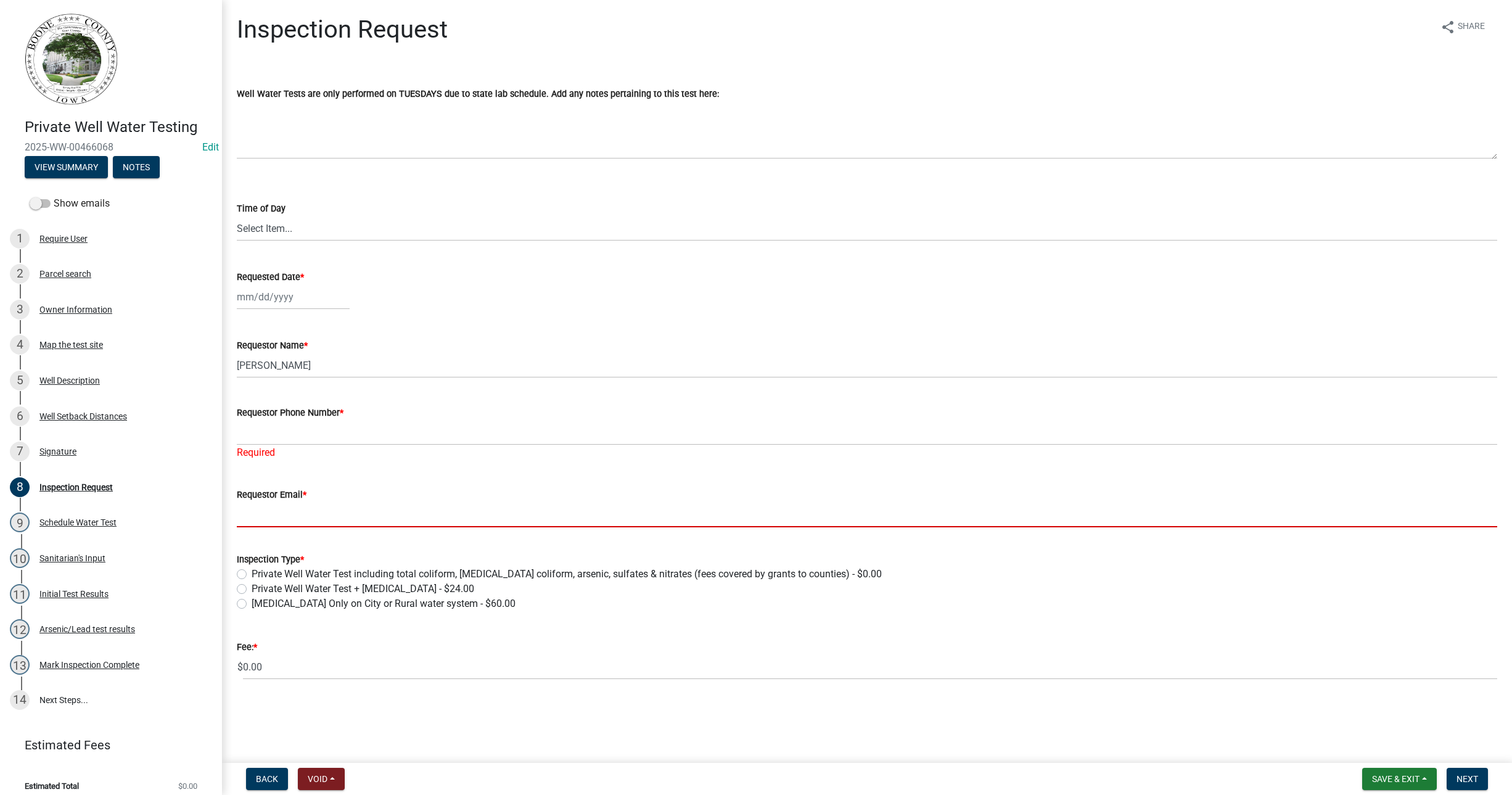
click at [250, 514] on input "Requestor Email *" at bounding box center [866, 514] width 1260 height 26
paste input "[EMAIL_ADDRESS][DOMAIN_NAME]"
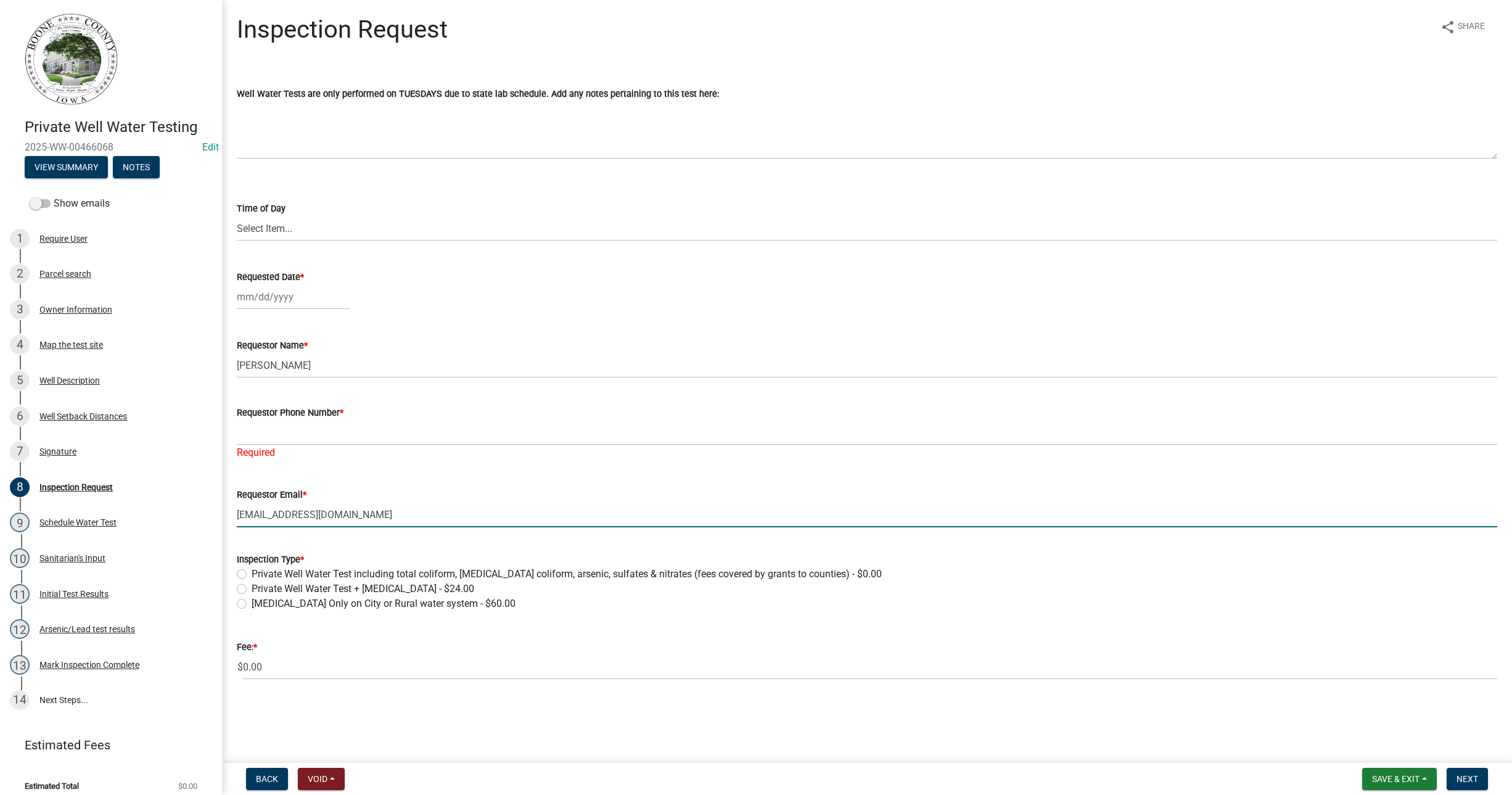
type input "[EMAIL_ADDRESS][DOMAIN_NAME]"
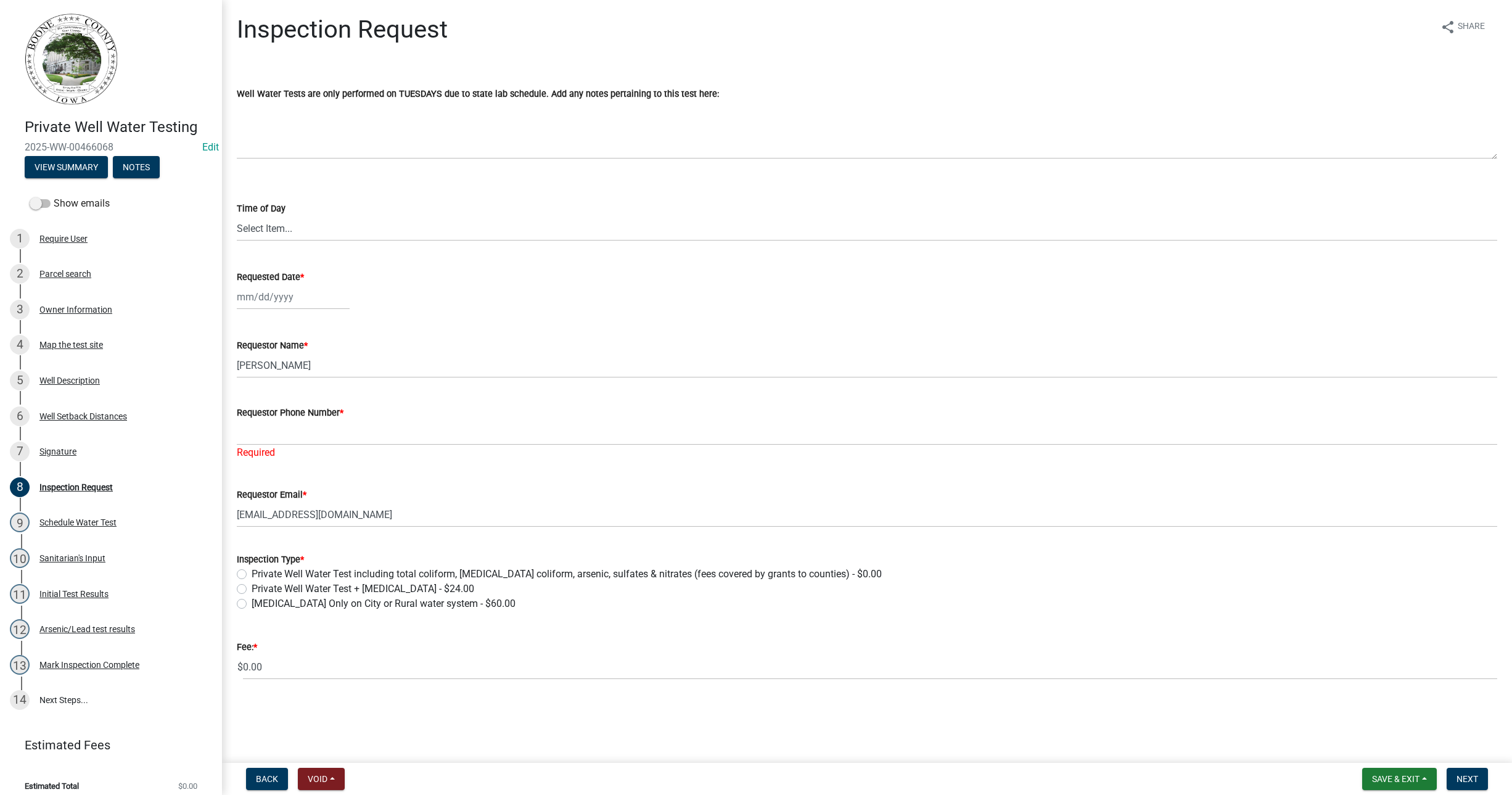
click at [252, 573] on label "Private Well Water Test including total coliform, [MEDICAL_DATA] coliform, arse…" at bounding box center [566, 574] width 630 height 15
click at [252, 573] on input "Private Well Water Test including total coliform, [MEDICAL_DATA] coliform, arse…" at bounding box center [256, 571] width 8 height 8
radio input "true"
click at [57, 303] on div "3 Owner Information" at bounding box center [106, 309] width 192 height 20
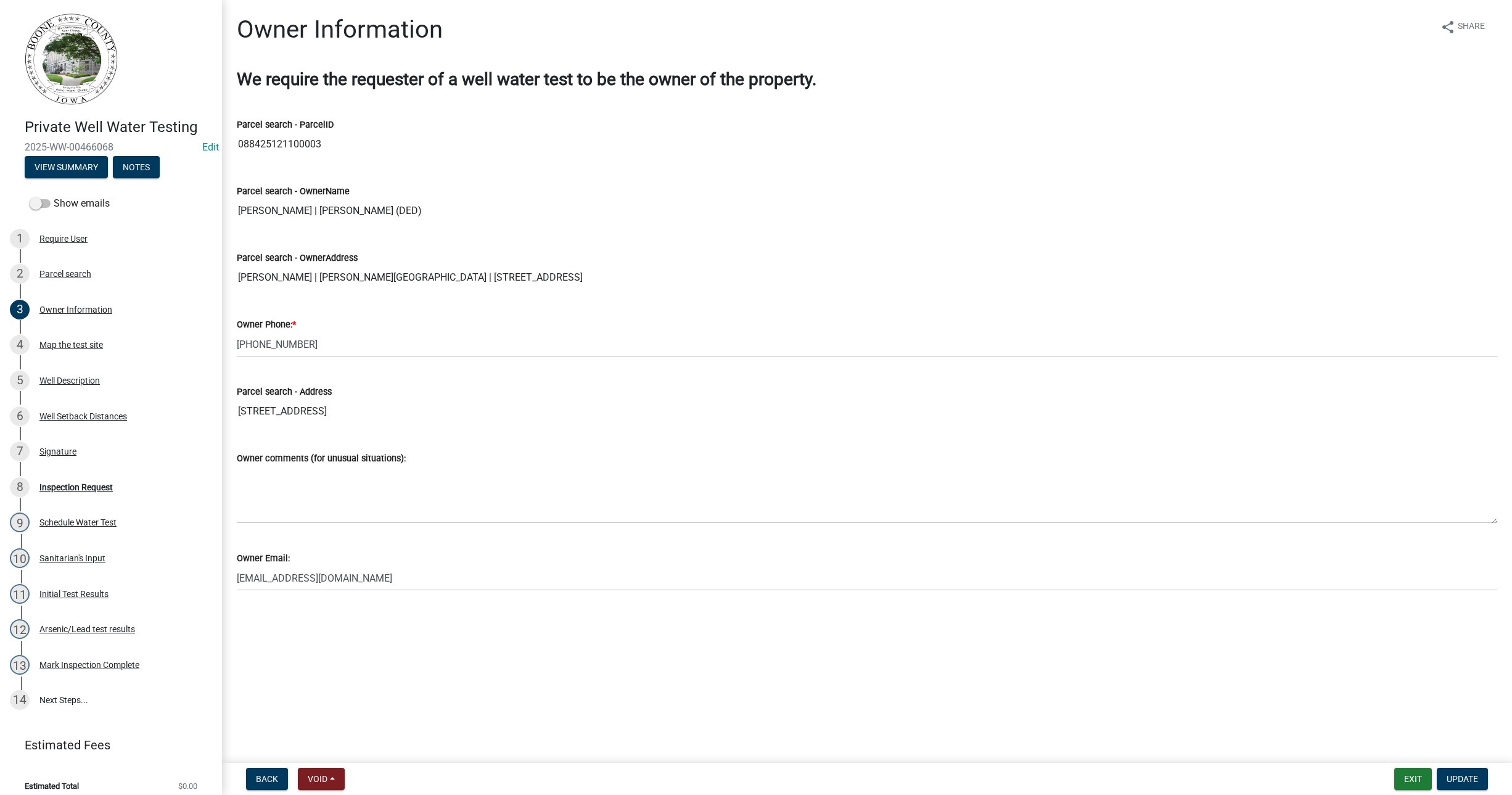
drag, startPoint x: 236, startPoint y: 341, endPoint x: 361, endPoint y: 357, distance: 126.0
click at [362, 357] on wm-data-entity-input "Owner Phone: * [PHONE_NUMBER]" at bounding box center [866, 333] width 1260 height 67
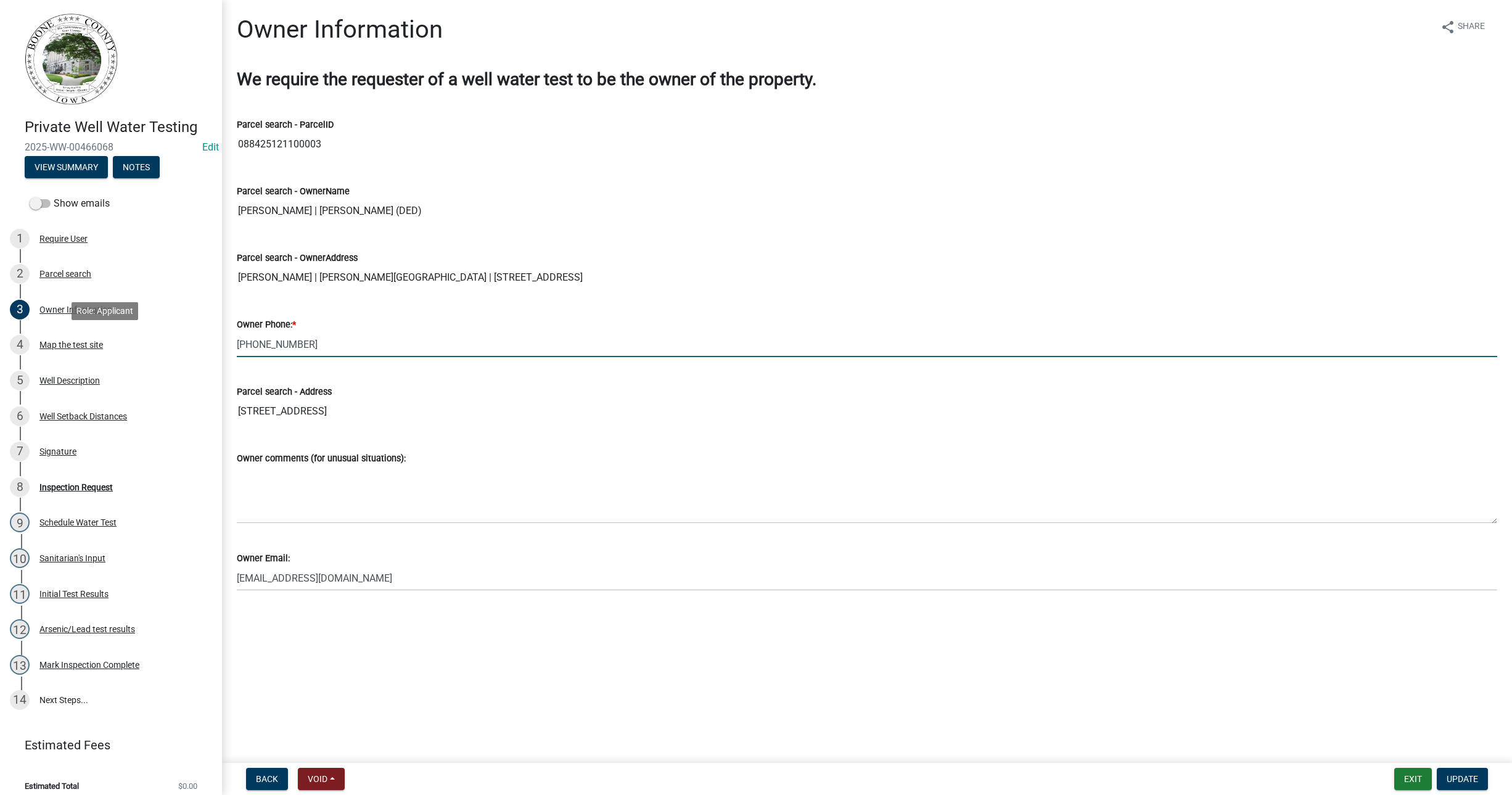
drag, startPoint x: 306, startPoint y: 346, endPoint x: 248, endPoint y: 333, distance: 59.4
click at [217, 333] on div "Private Well Water Testing 2025-WW-00466068 Edit View Summary Notes Show emails…" at bounding box center [756, 398] width 1512 height 795
click at [100, 480] on div "8 Inspection Request" at bounding box center [106, 487] width 192 height 20
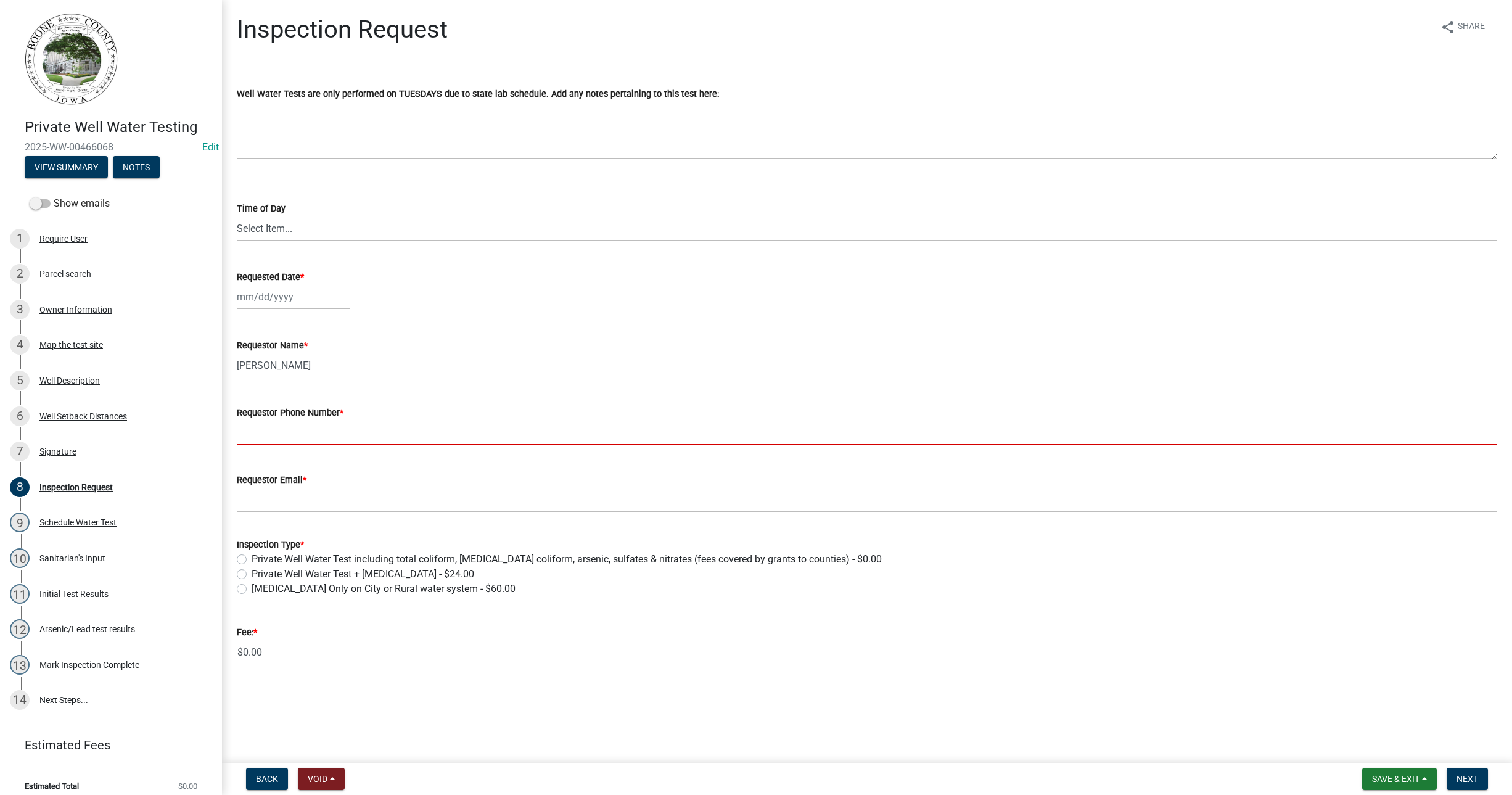
click at [242, 424] on input "Requestor Phone Number *" at bounding box center [866, 432] width 1260 height 26
paste input "[PHONE_NUMBER]"
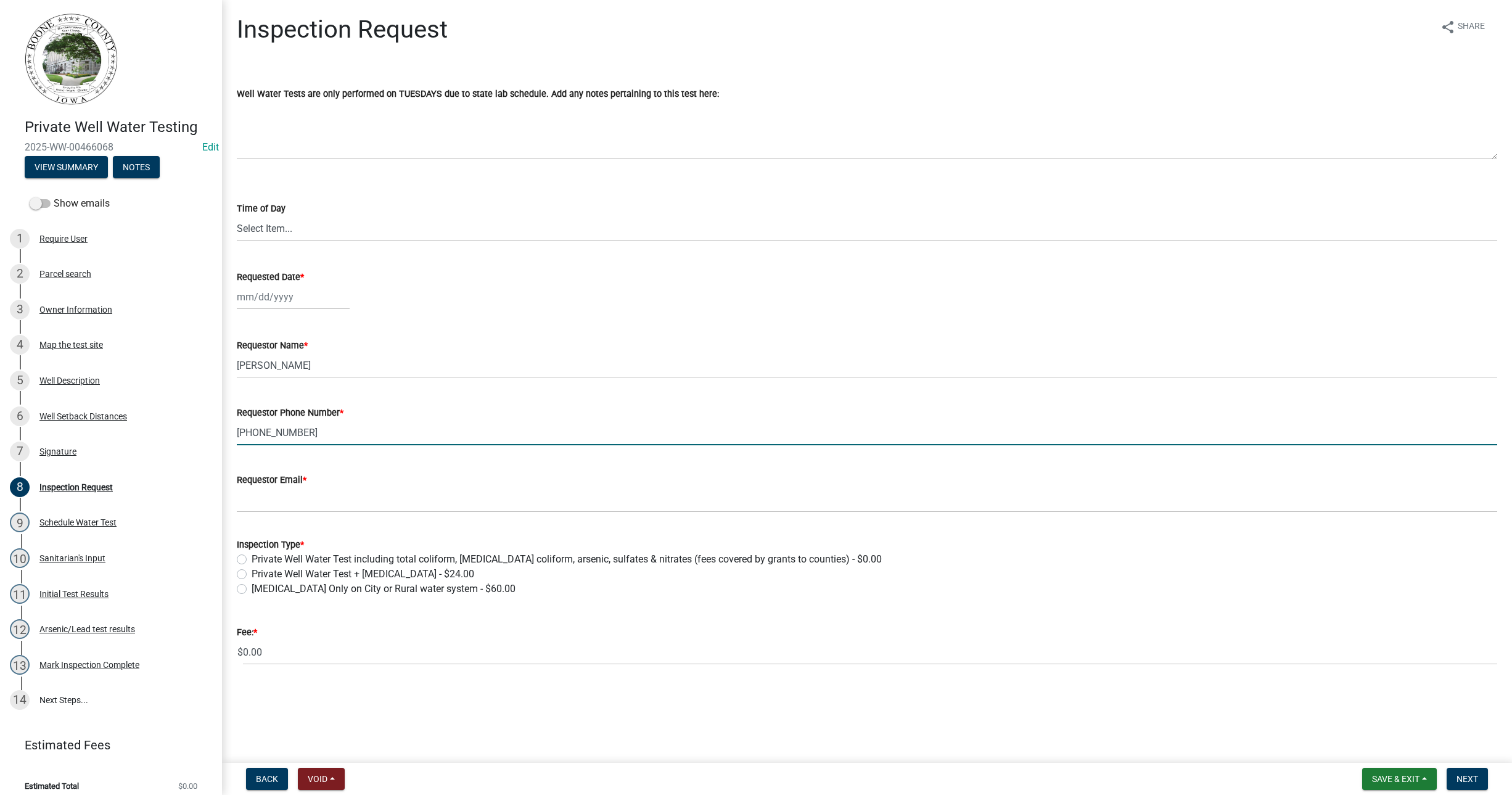
type input "[PHONE_NUMBER]"
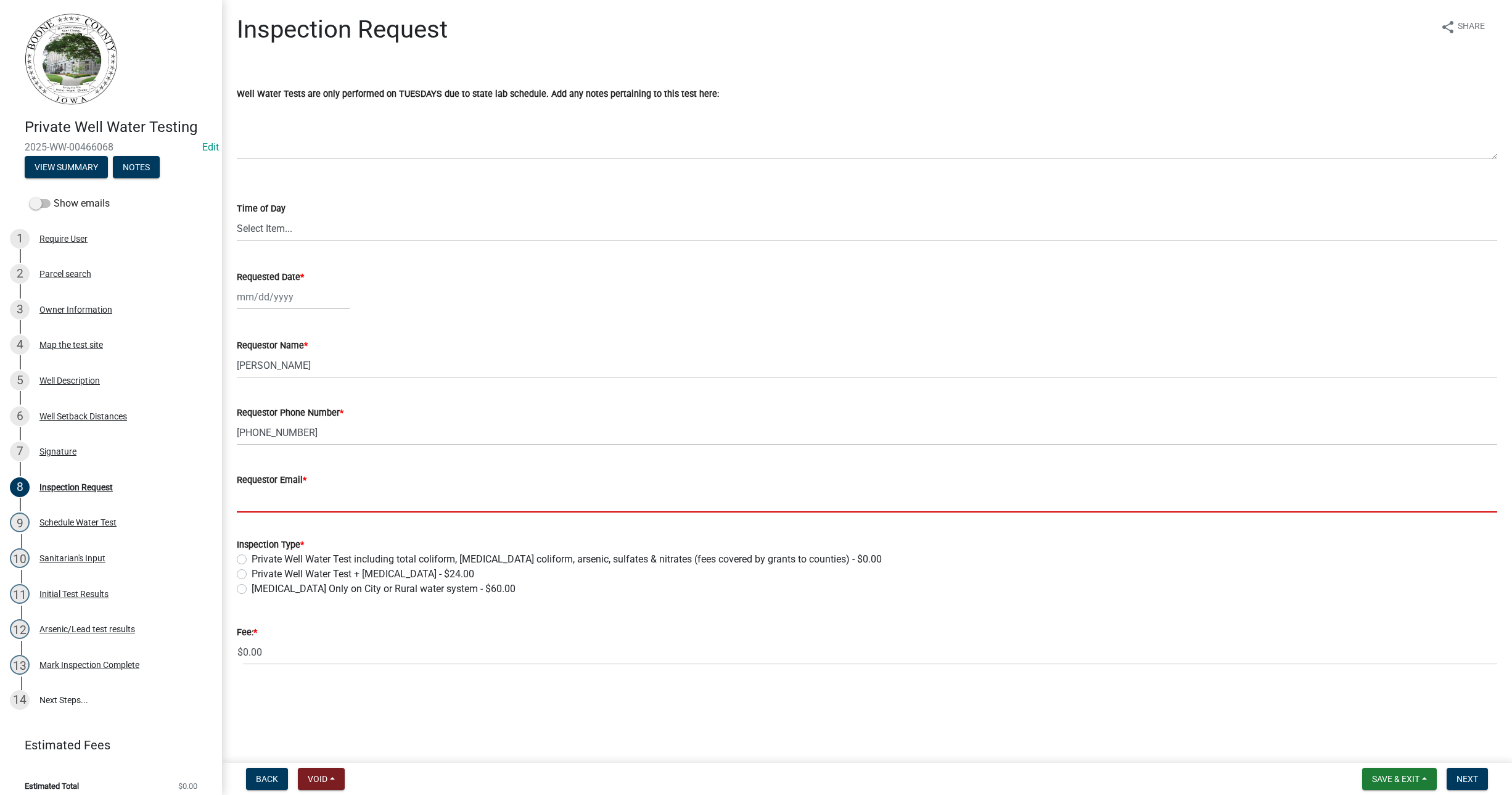
click at [265, 490] on input "Requestor Email *" at bounding box center [866, 500] width 1260 height 26
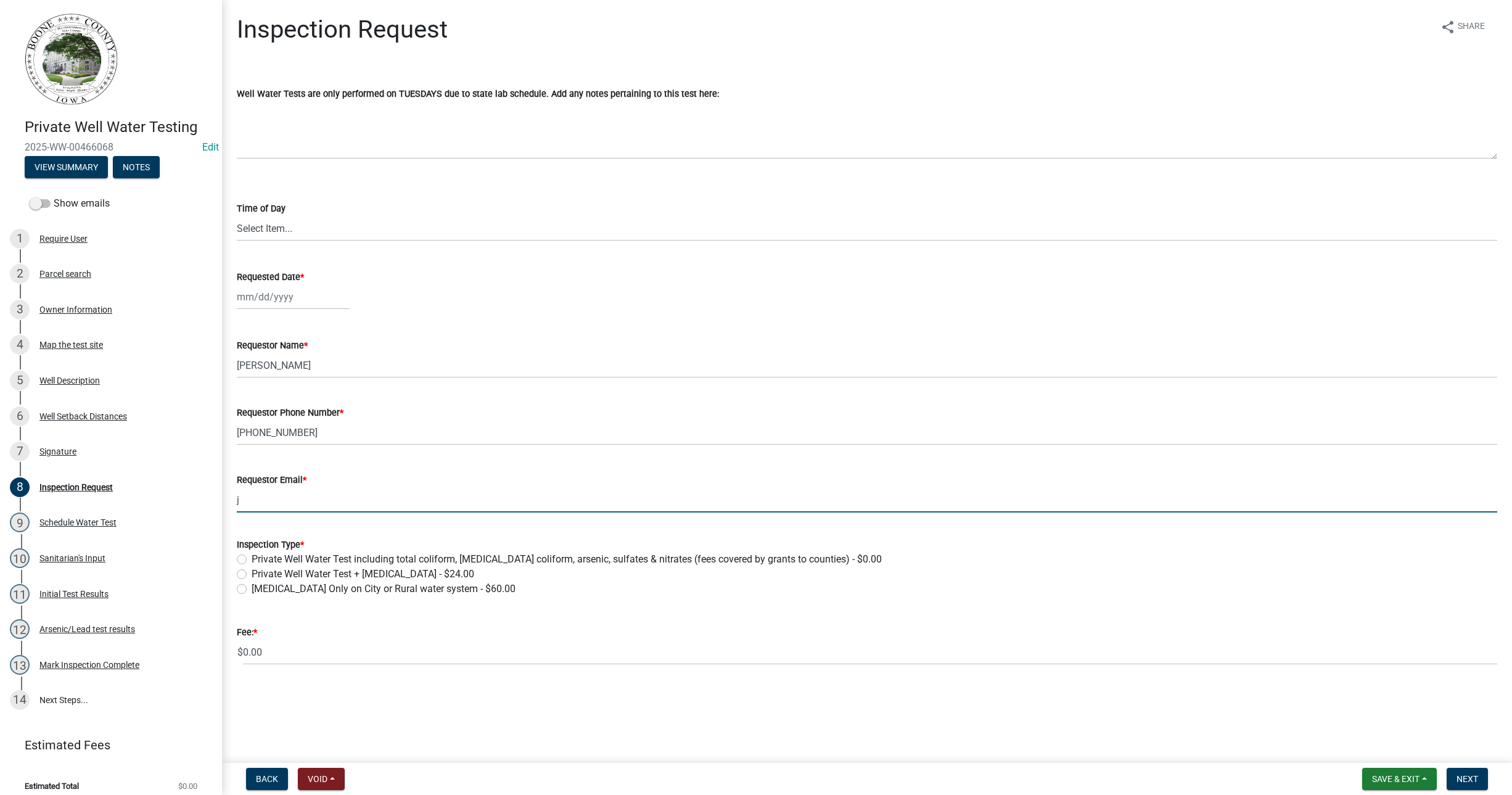
type input "[EMAIL_ADDRESS][DOMAIN_NAME]"
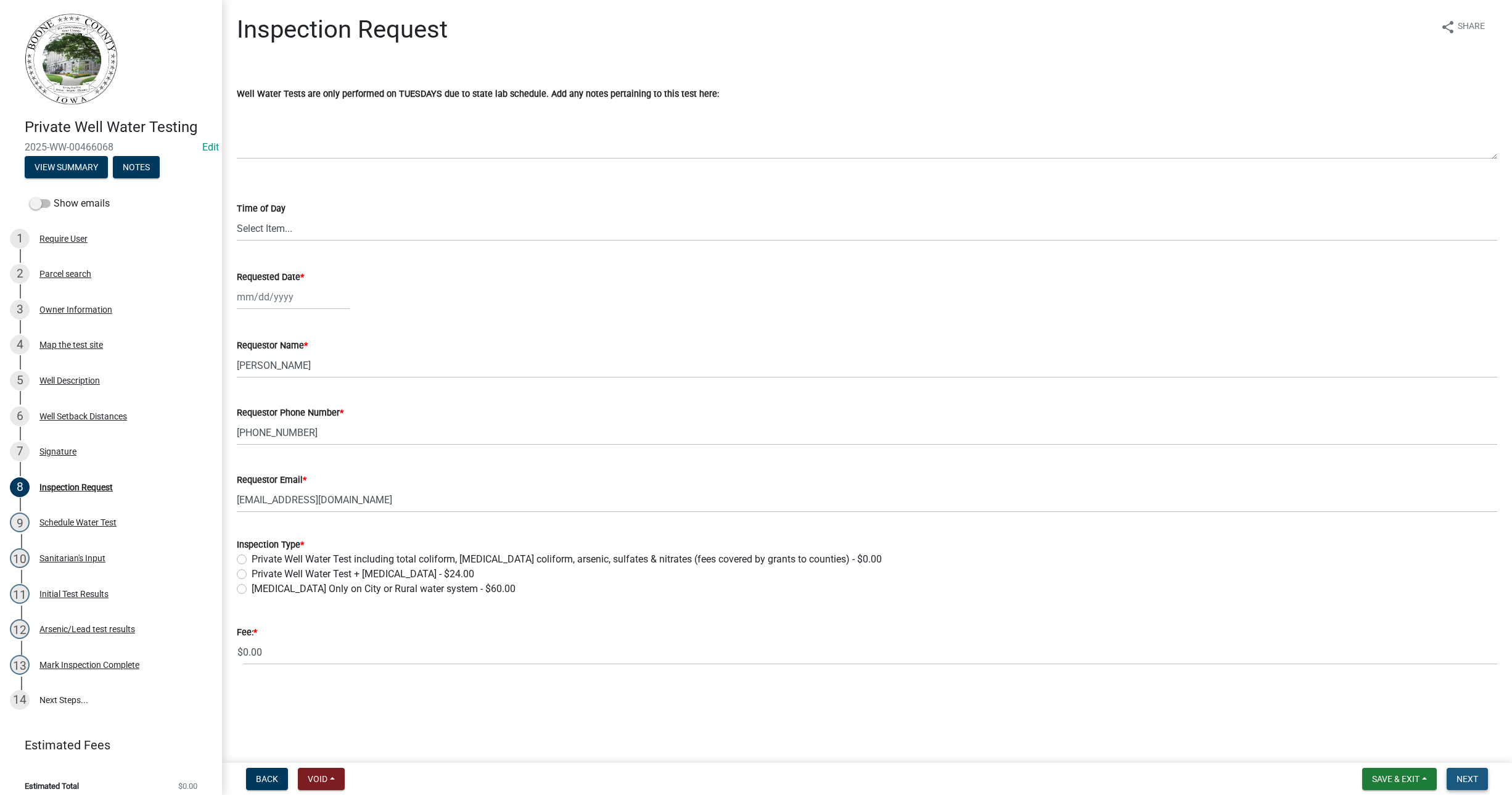
click at [1459, 780] on span "Next" at bounding box center [1467, 778] width 21 height 10
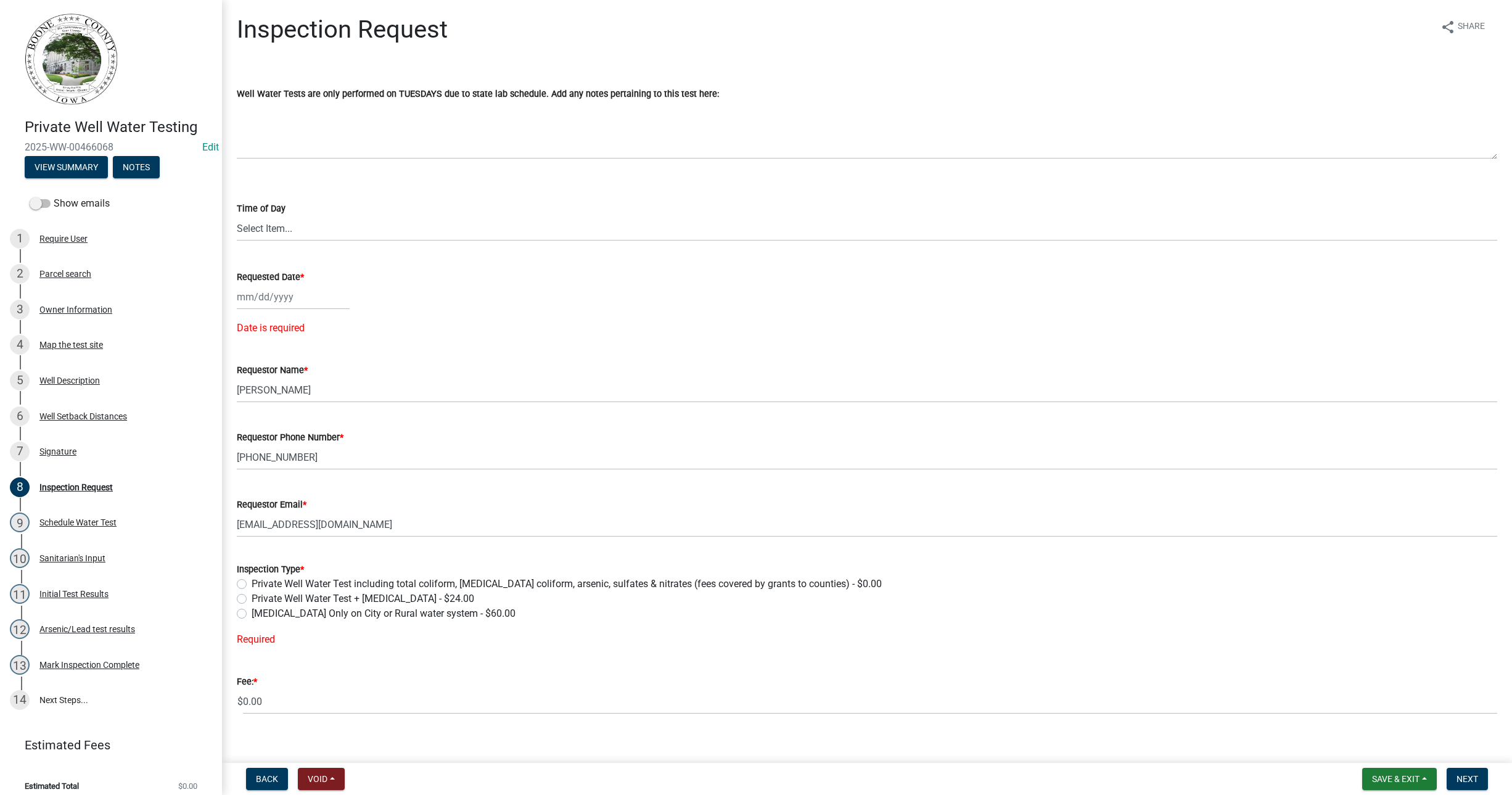
click at [252, 583] on label "Private Well Water Test including total coliform, [MEDICAL_DATA] coliform, arse…" at bounding box center [566, 583] width 630 height 15
click at [252, 583] on input "Private Well Water Test including total coliform, [MEDICAL_DATA] coliform, arse…" at bounding box center [256, 581] width 8 height 8
radio input "true"
click at [261, 235] on select "Select Item... AM PM" at bounding box center [866, 228] width 1260 height 26
click at [236, 216] on select "Select Item... AM PM" at bounding box center [866, 228] width 1260 height 26
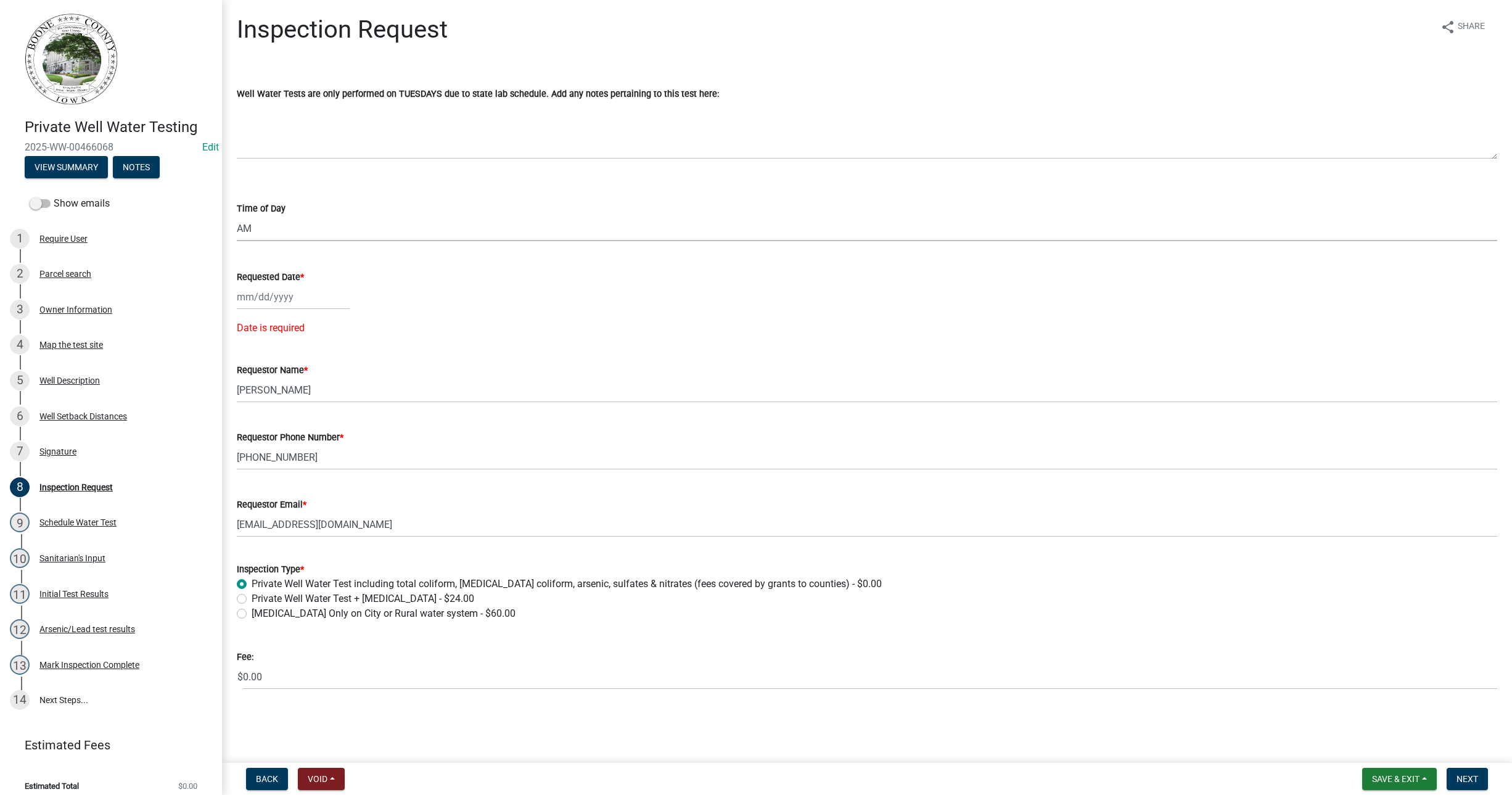
select select "203f66f9-1146-4c03-8286-bc7632bf4236"
click at [253, 292] on div at bounding box center [292, 297] width 113 height 26
select select "9"
select select "2025"
click at [265, 398] on div "16" at bounding box center [269, 402] width 20 height 20
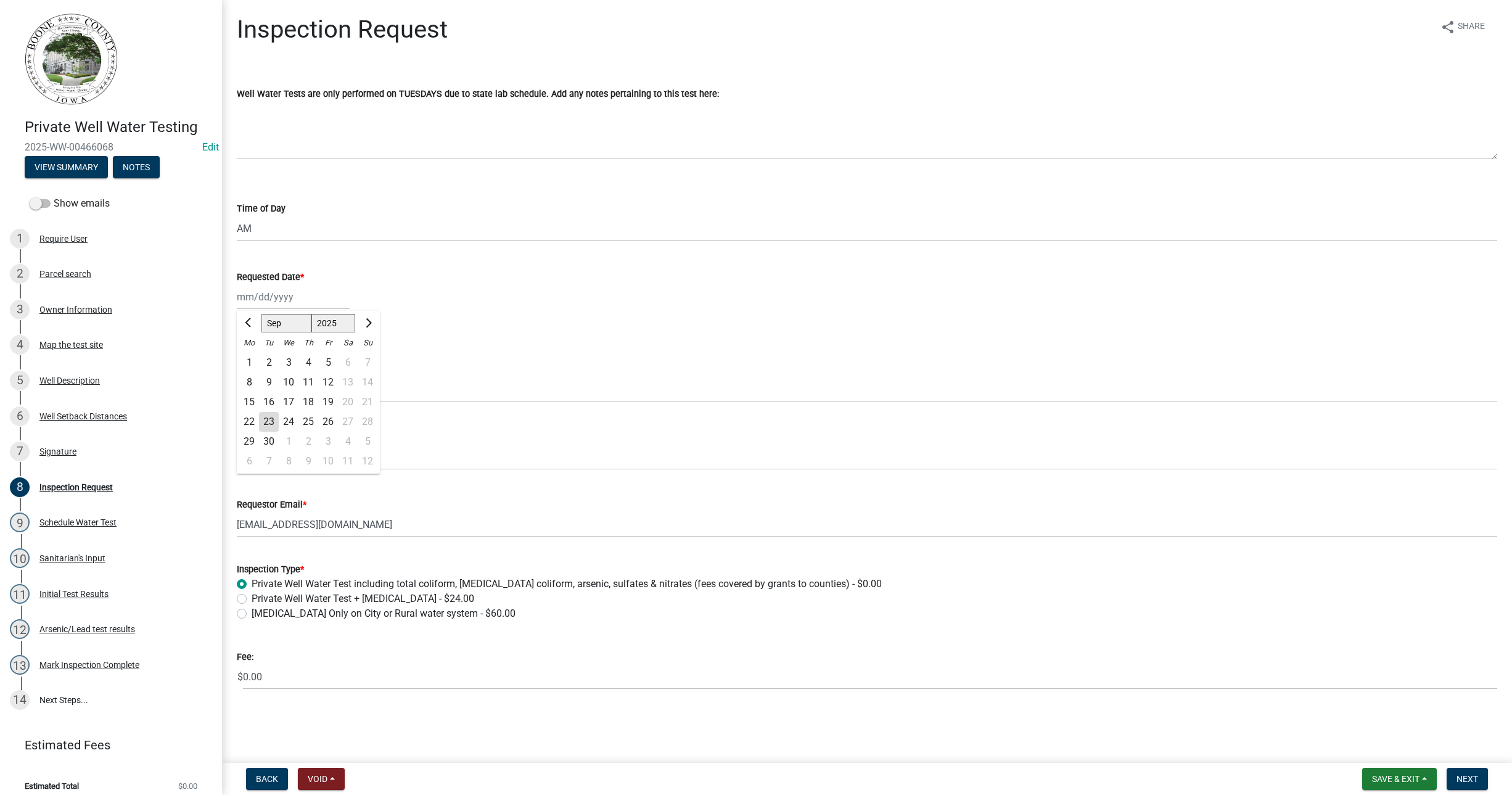
type input "[DATE]"
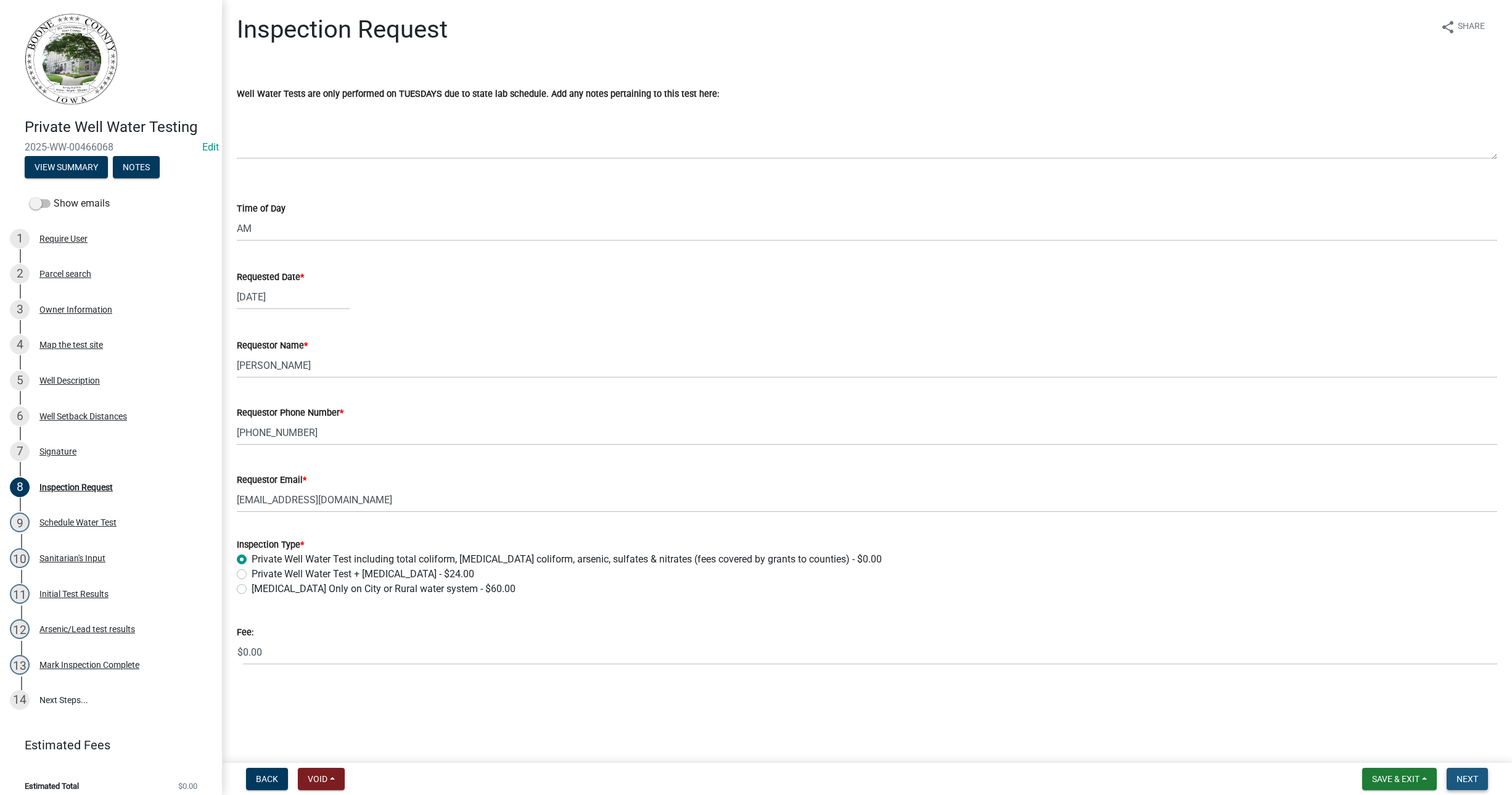
click at [1468, 769] on button "Next" at bounding box center [1467, 778] width 41 height 22
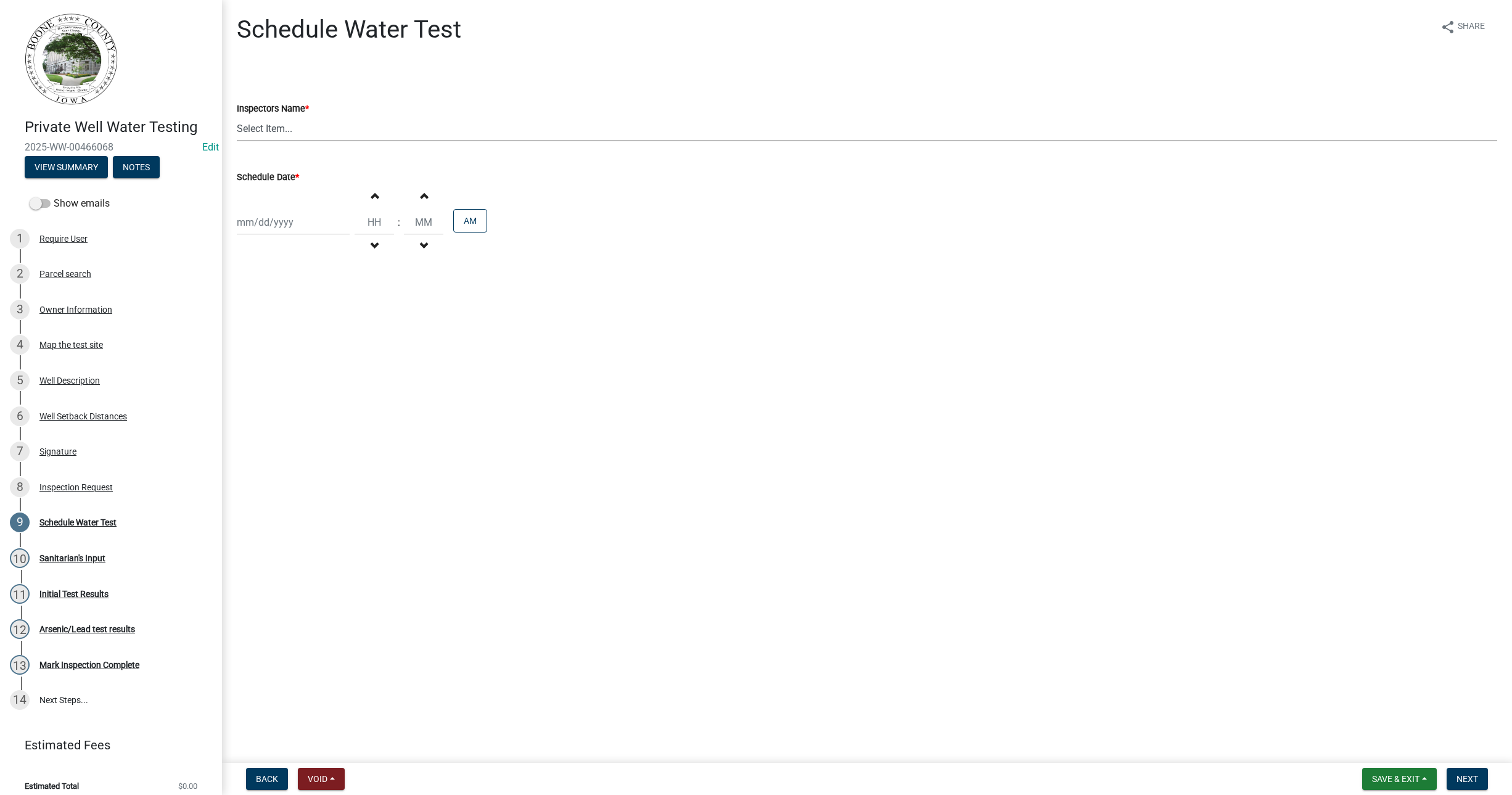
click at [247, 119] on select "Select Item... EdTharp21 (EdTharp21) mspeers ([PERSON_NAME]) WandaCox ([PERSON_…" at bounding box center [866, 129] width 1260 height 26
select select "1166babb-7ce8-442f-9c4a-1180ef3e1882"
click at [236, 116] on select "Select Item... EdTharp21 (EdTharp21) mspeers ([PERSON_NAME]) WandaCox ([PERSON_…" at bounding box center [866, 129] width 1260 height 26
select select "9"
select select "2025"
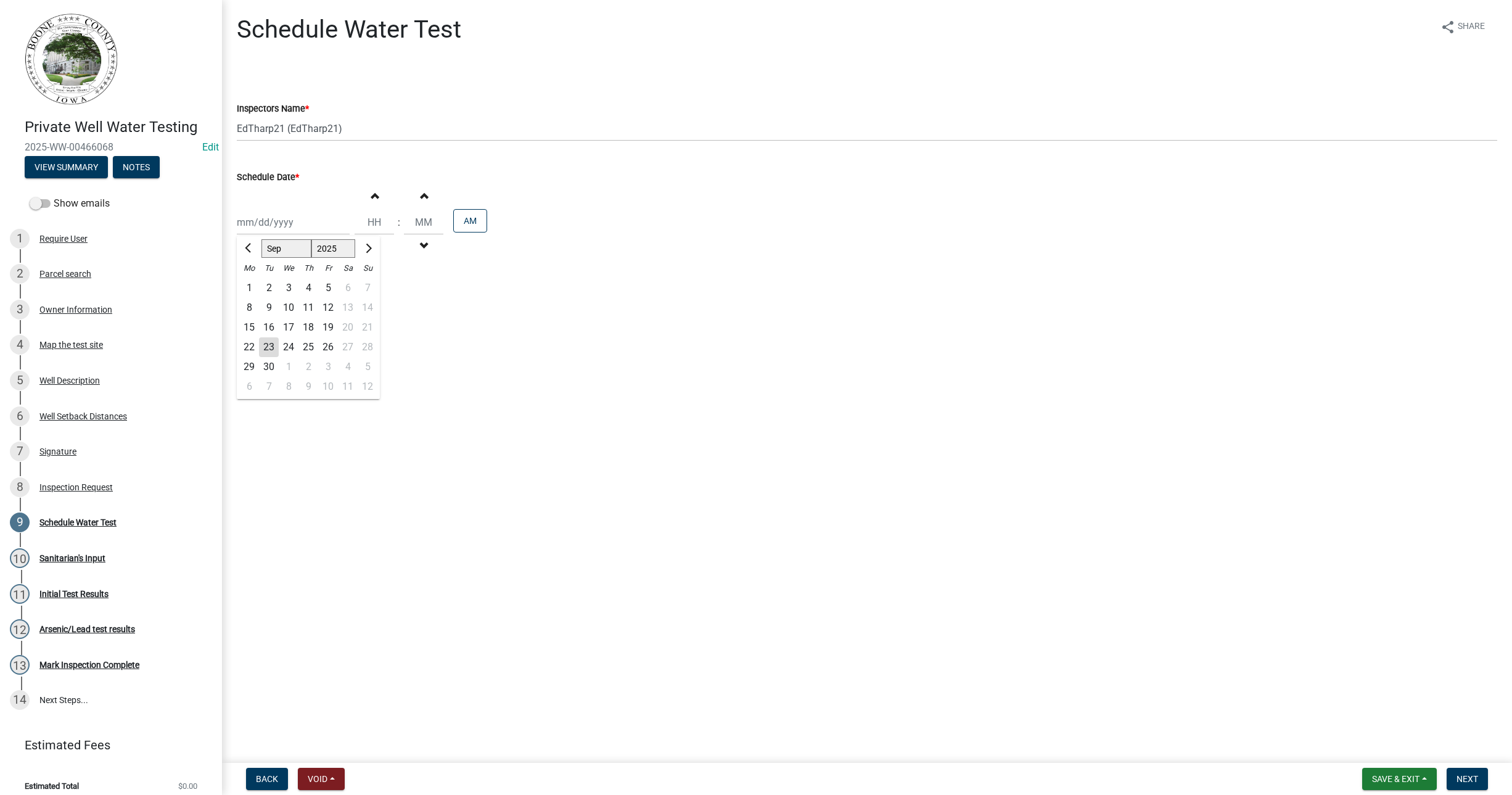
click at [254, 219] on div "[PERSON_NAME] Feb Mar Apr [PERSON_NAME][DATE] Oct Nov [DATE] 1526 1527 1528 152…" at bounding box center [292, 222] width 113 height 26
click at [268, 329] on div "16" at bounding box center [269, 327] width 20 height 20
type input "[DATE]"
click at [364, 227] on input "Hours" at bounding box center [374, 222] width 39 height 26
click at [371, 198] on span "button" at bounding box center [374, 196] width 6 height 10
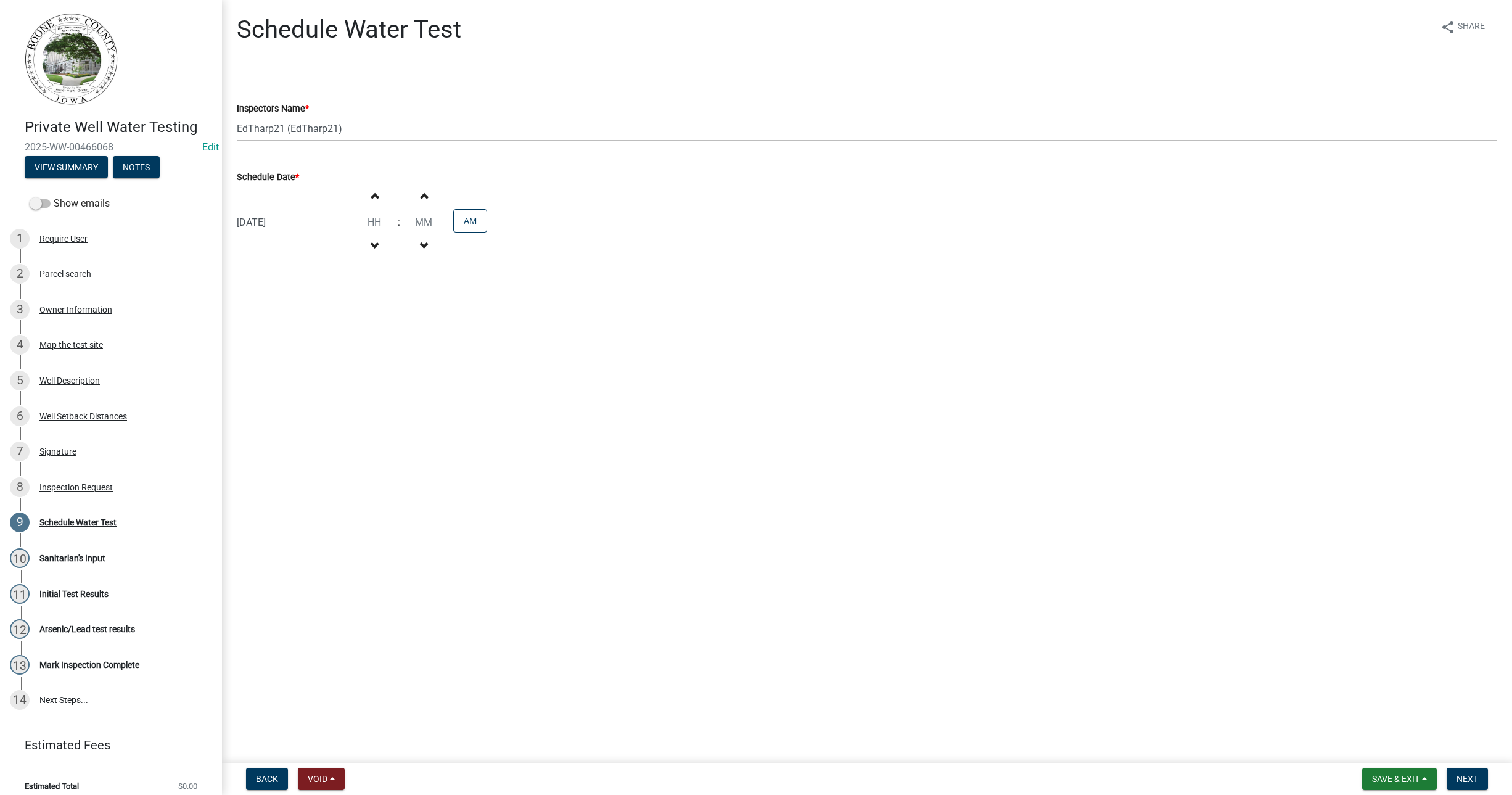
type input "01"
type input "00"
click at [371, 198] on span "button" at bounding box center [374, 196] width 6 height 10
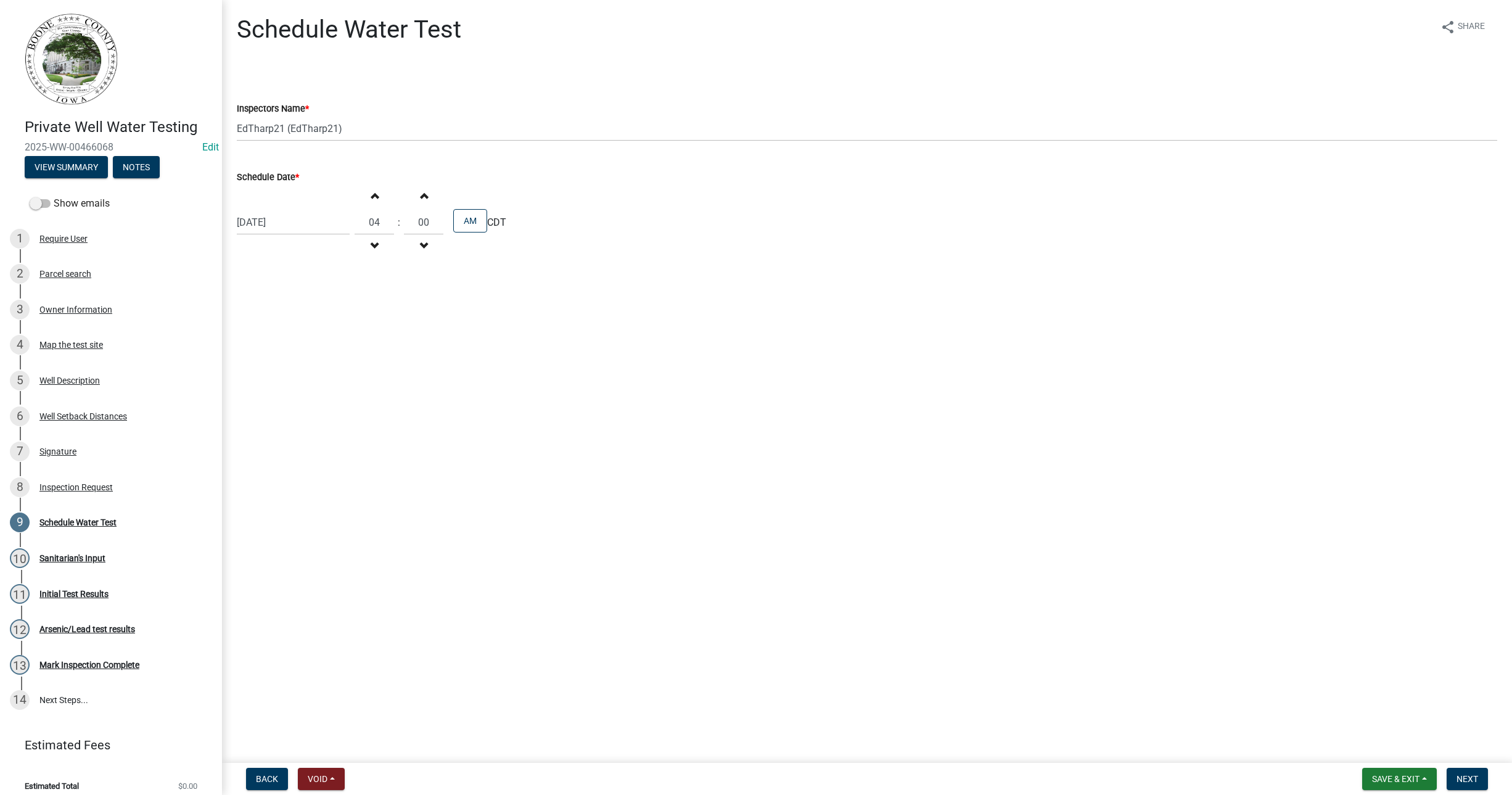
click at [371, 198] on span "button" at bounding box center [374, 196] width 6 height 10
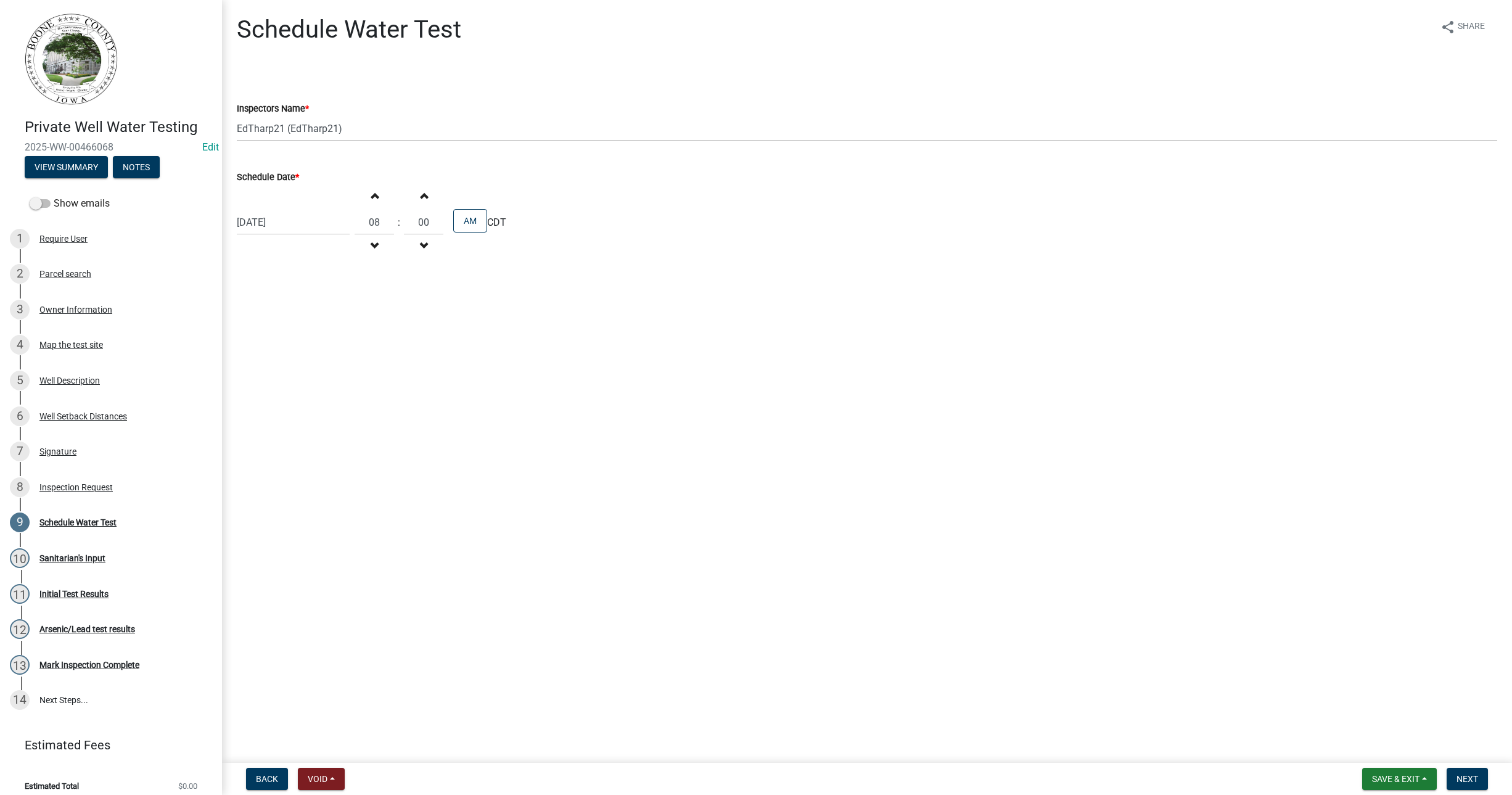
type input "09"
click at [420, 196] on span "button" at bounding box center [423, 196] width 6 height 10
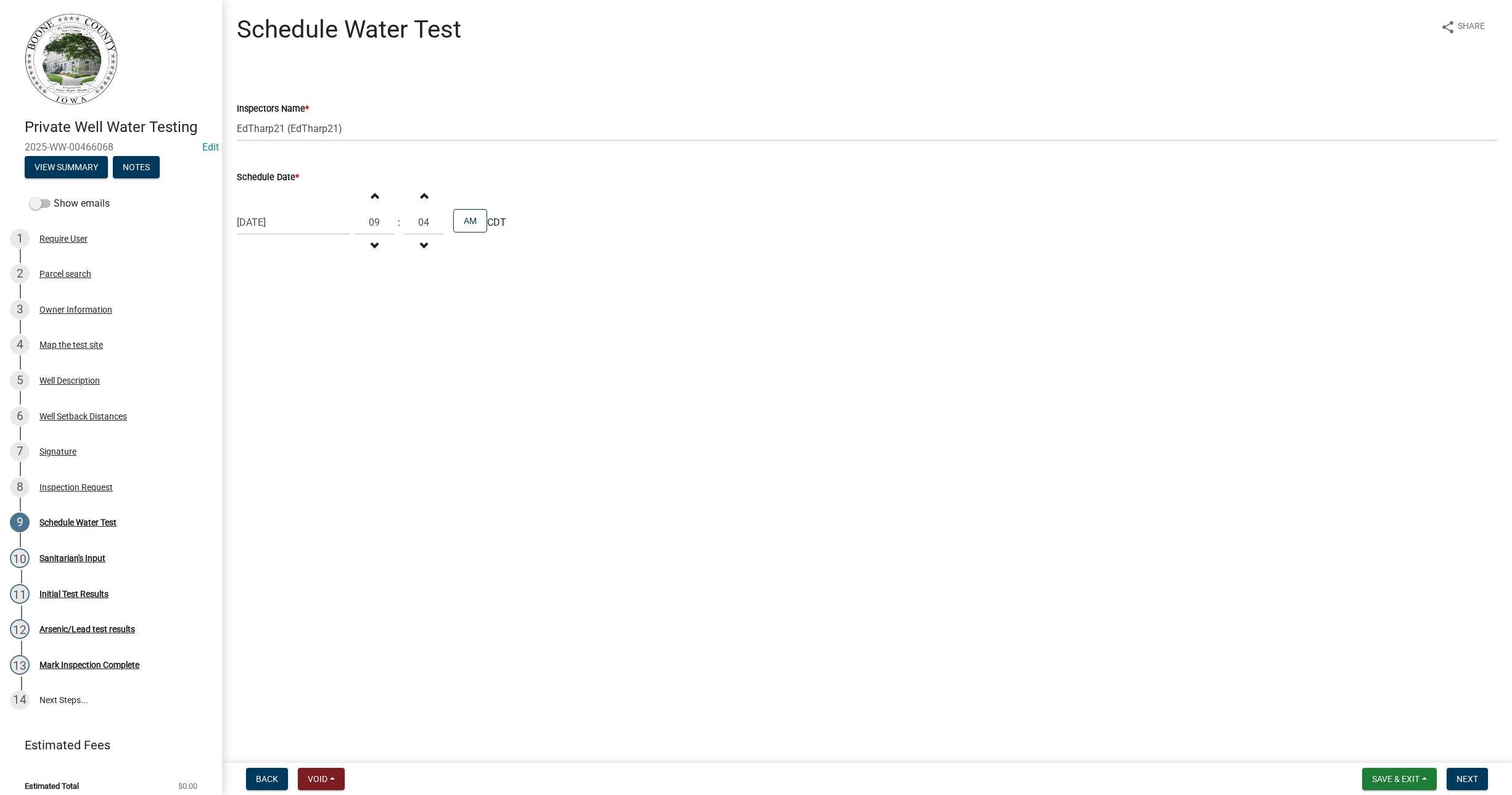
click at [420, 196] on span "button" at bounding box center [423, 196] width 6 height 10
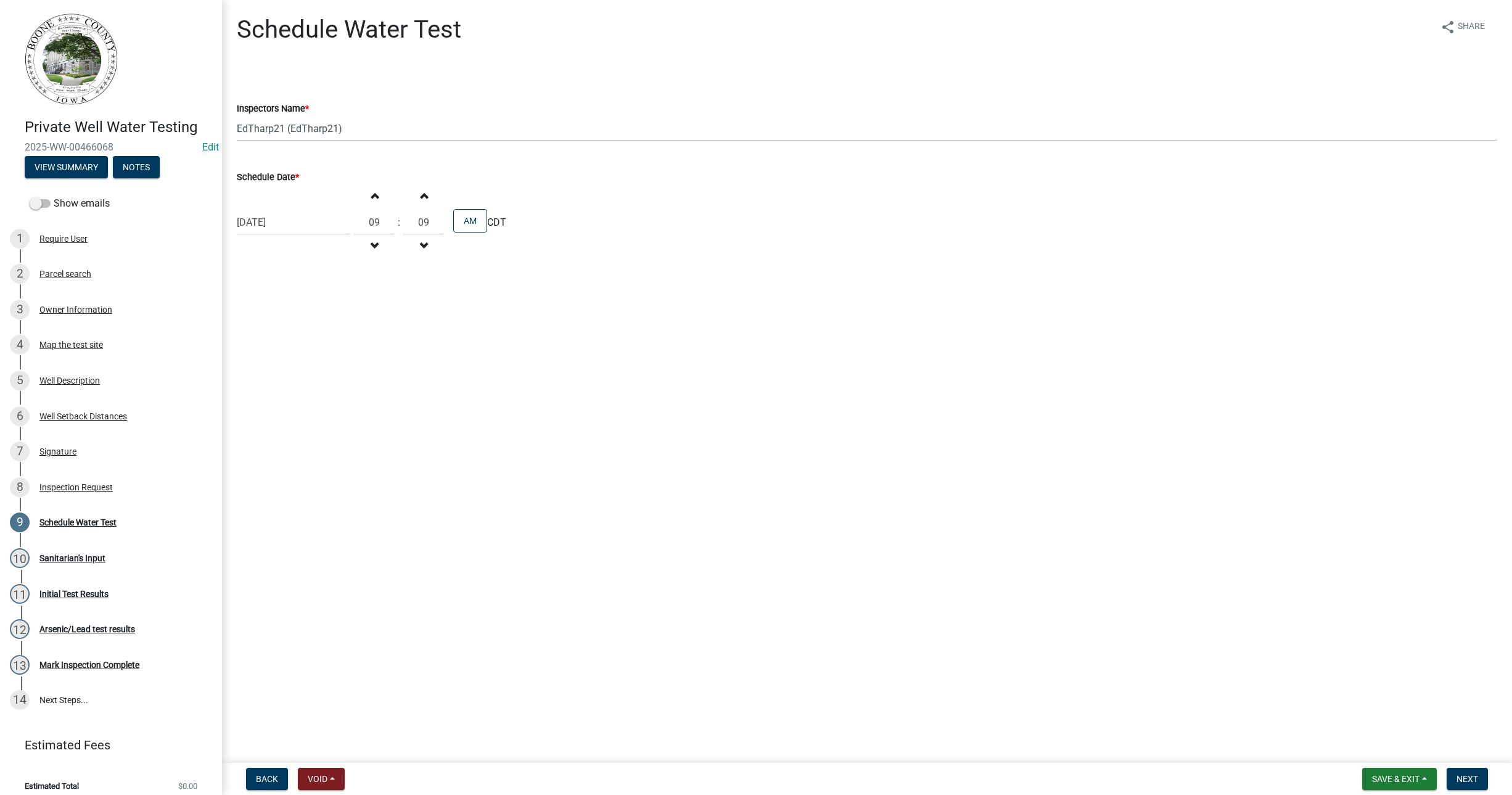
click at [420, 196] on span "button" at bounding box center [423, 196] width 6 height 10
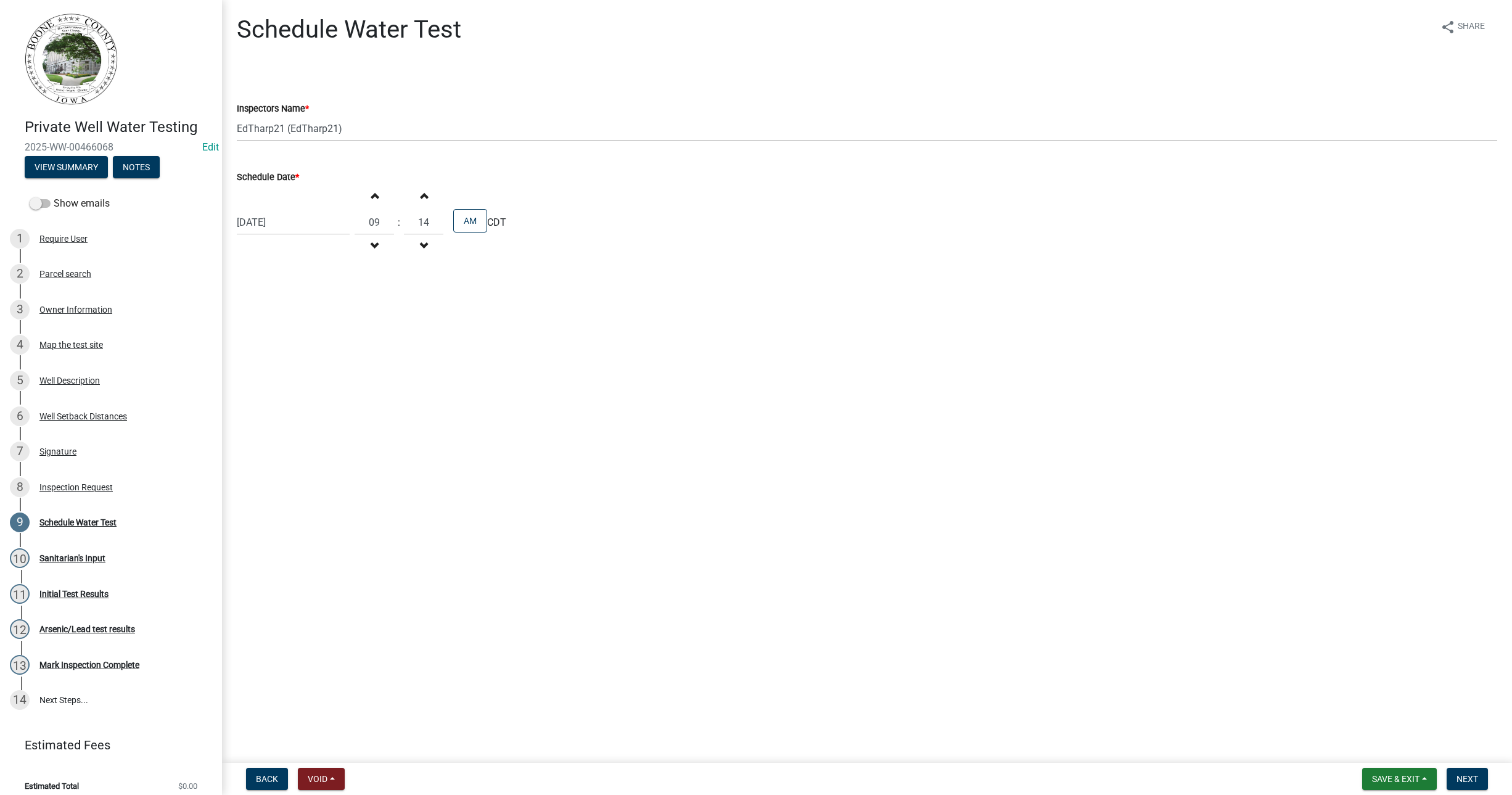
click at [420, 196] on span "button" at bounding box center [423, 196] width 6 height 10
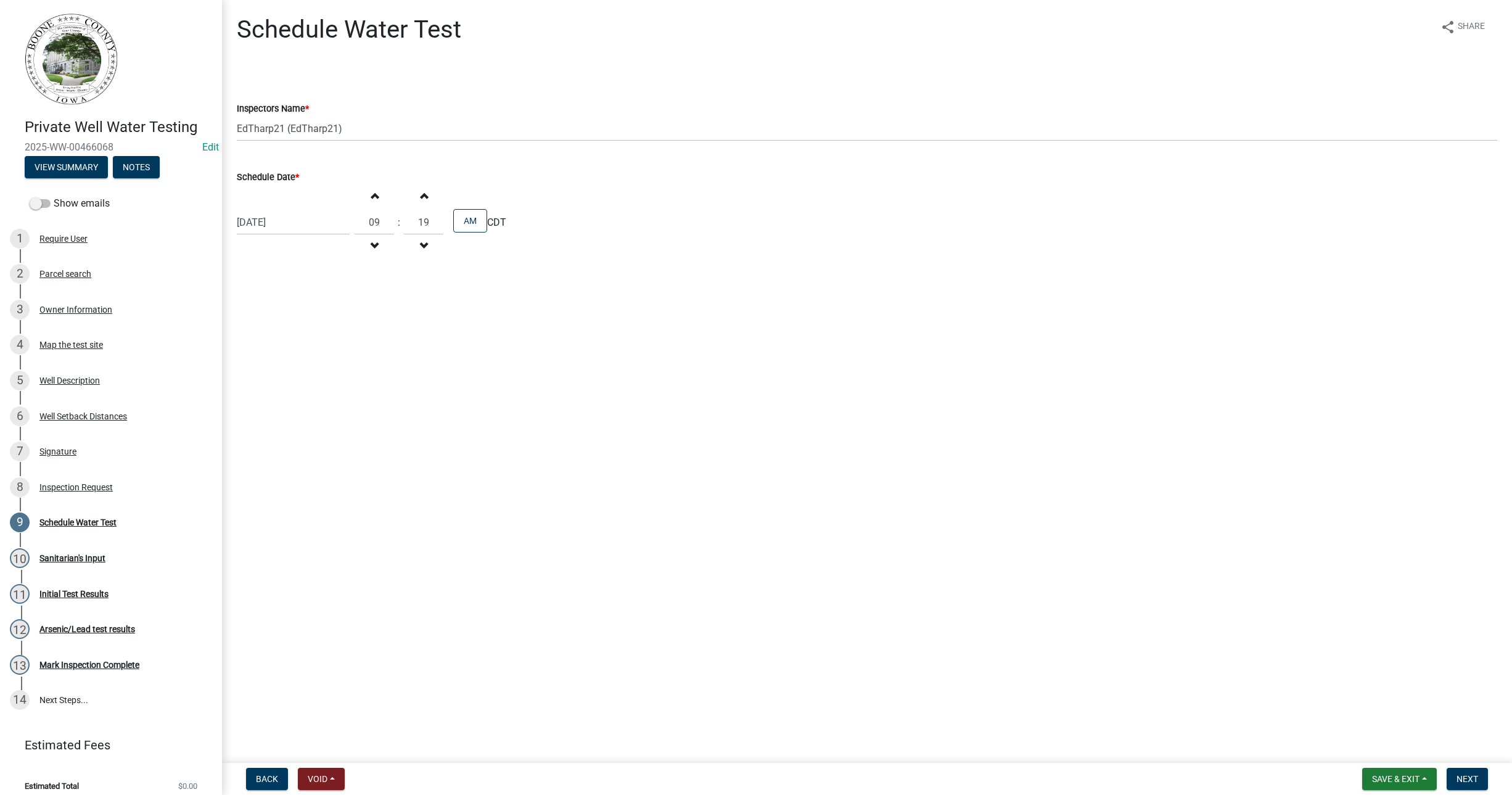
click at [420, 196] on span "button" at bounding box center [423, 196] width 6 height 10
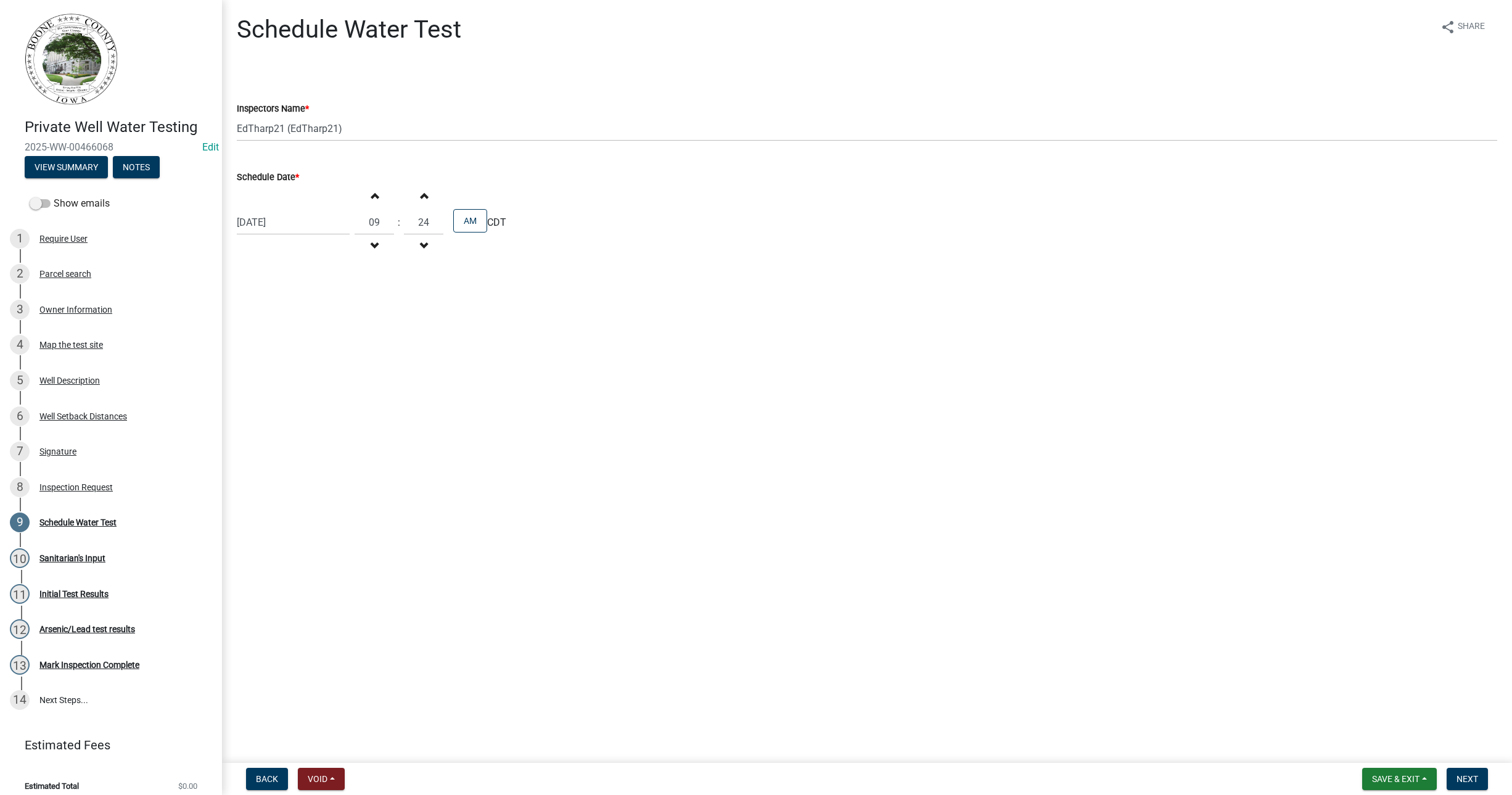
click at [420, 196] on span "button" at bounding box center [423, 196] width 6 height 10
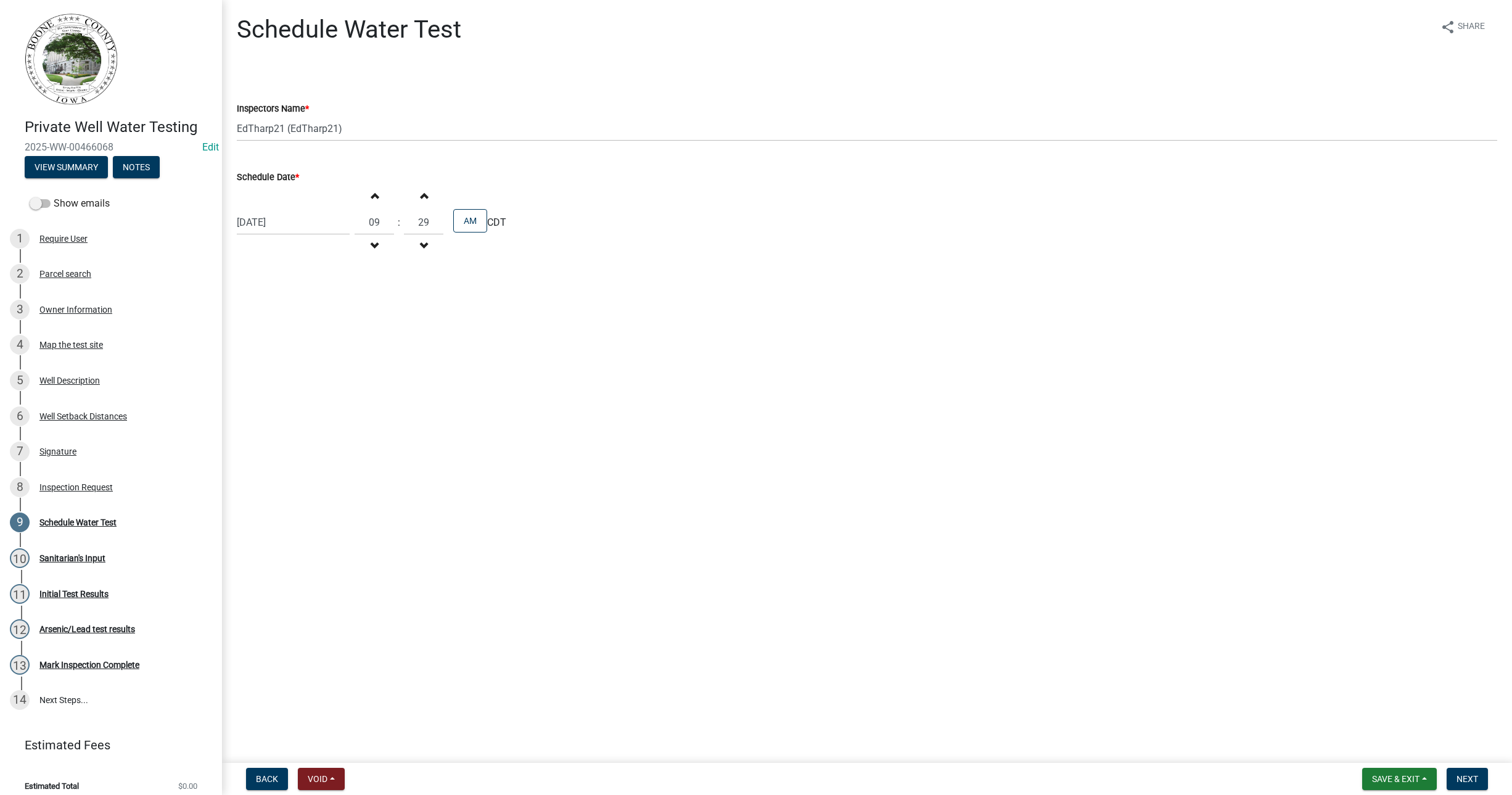
click at [420, 196] on span "button" at bounding box center [423, 196] width 6 height 10
type input "30"
click at [1471, 774] on span "Next" at bounding box center [1467, 778] width 21 height 10
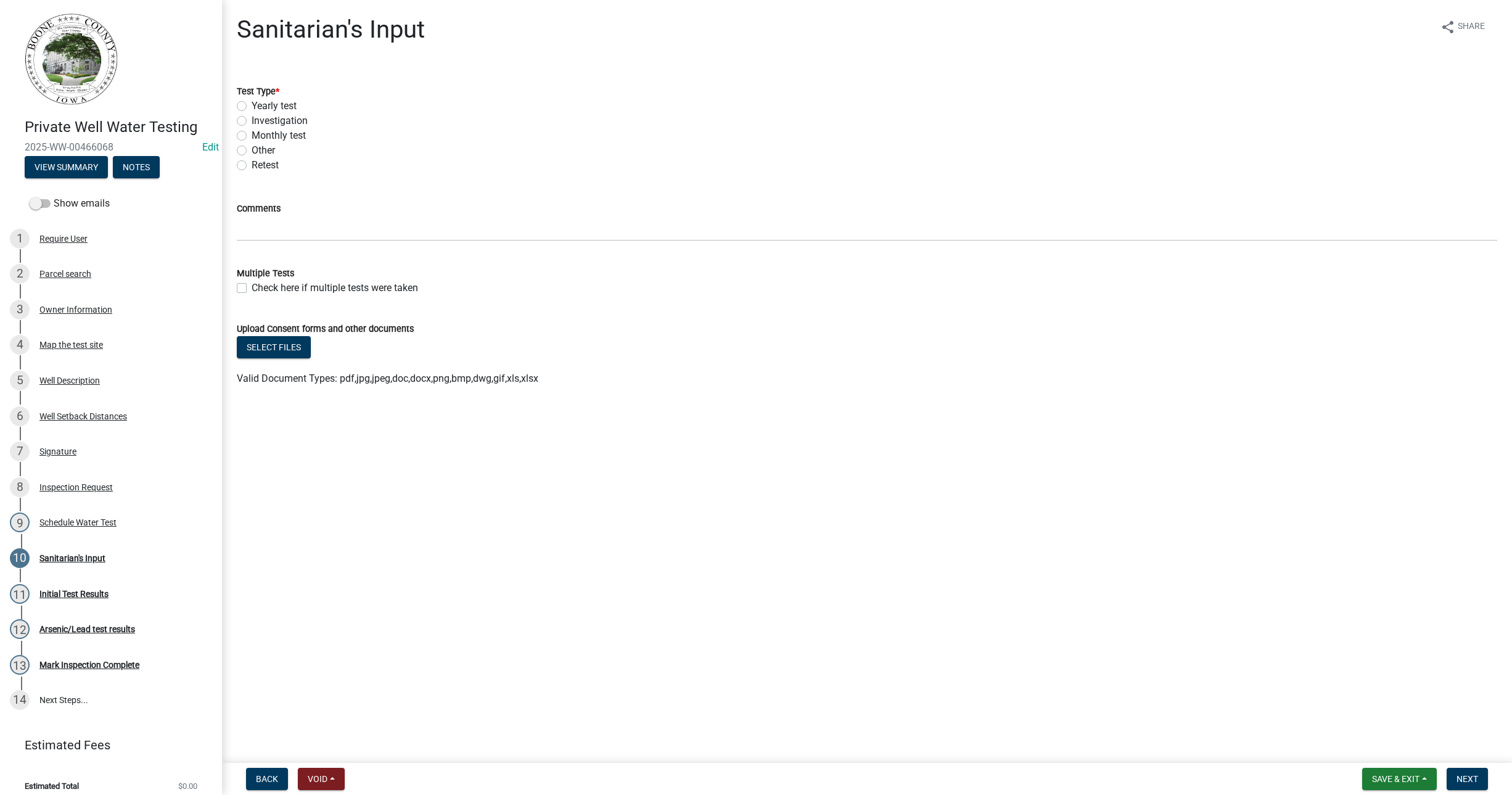
click at [252, 117] on label "Investigation" at bounding box center [279, 120] width 56 height 15
click at [252, 117] on input "Investigation" at bounding box center [256, 118] width 8 height 8
radio input "true"
click at [1476, 774] on span "Next" at bounding box center [1467, 778] width 21 height 10
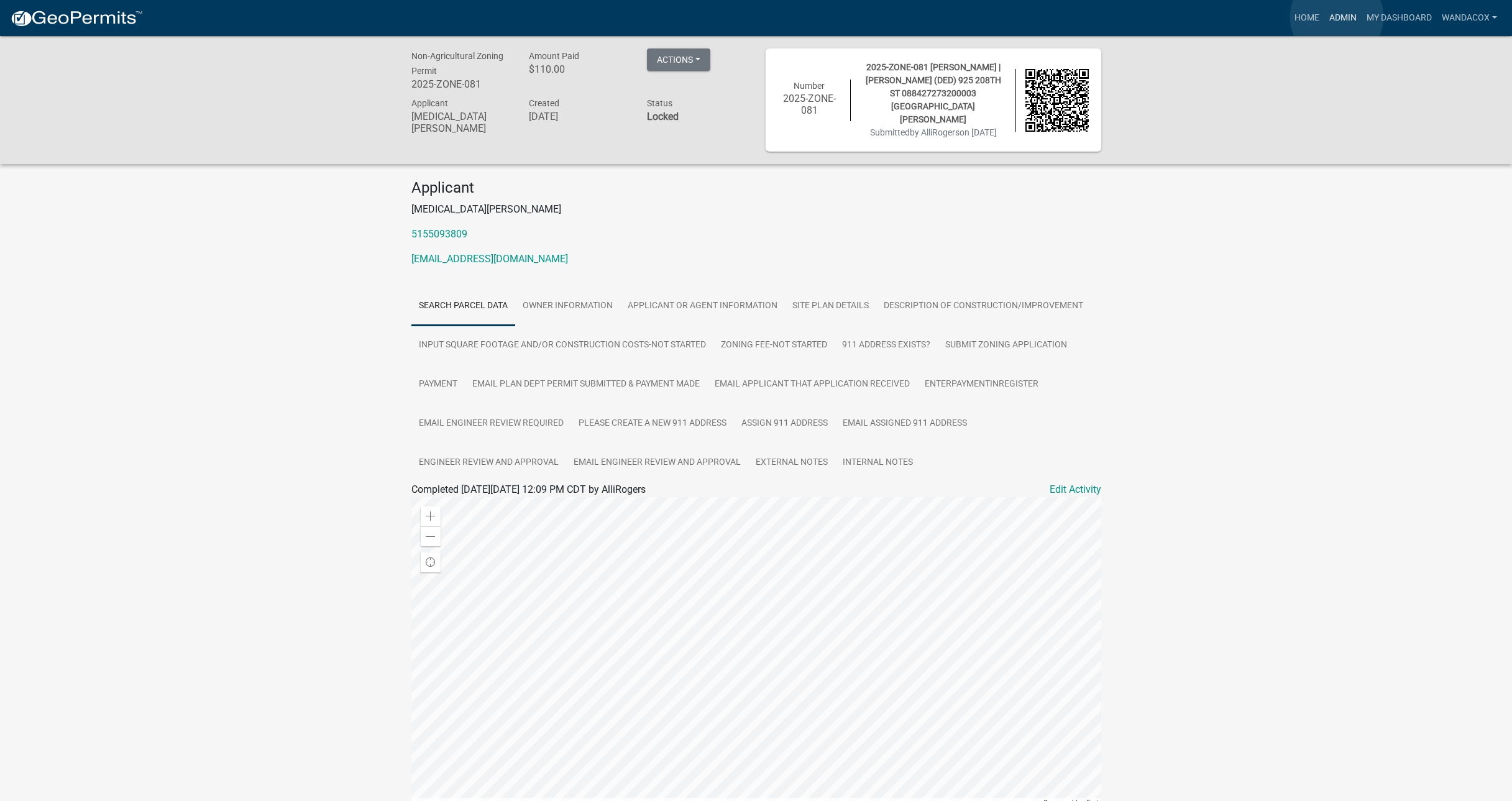
click at [1336, 17] on link "Admin" at bounding box center [1343, 18] width 38 height 24
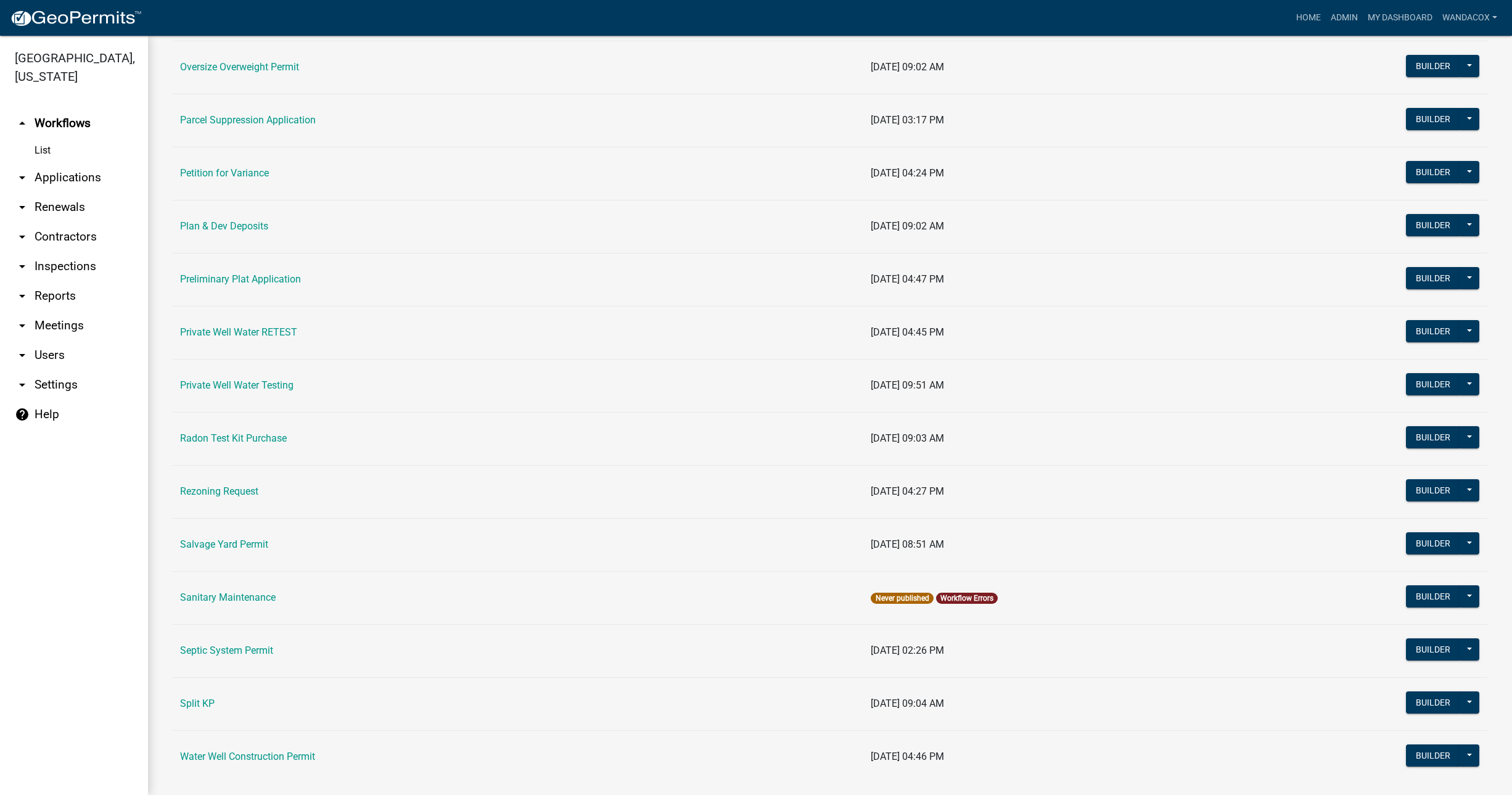
scroll to position [1256, 0]
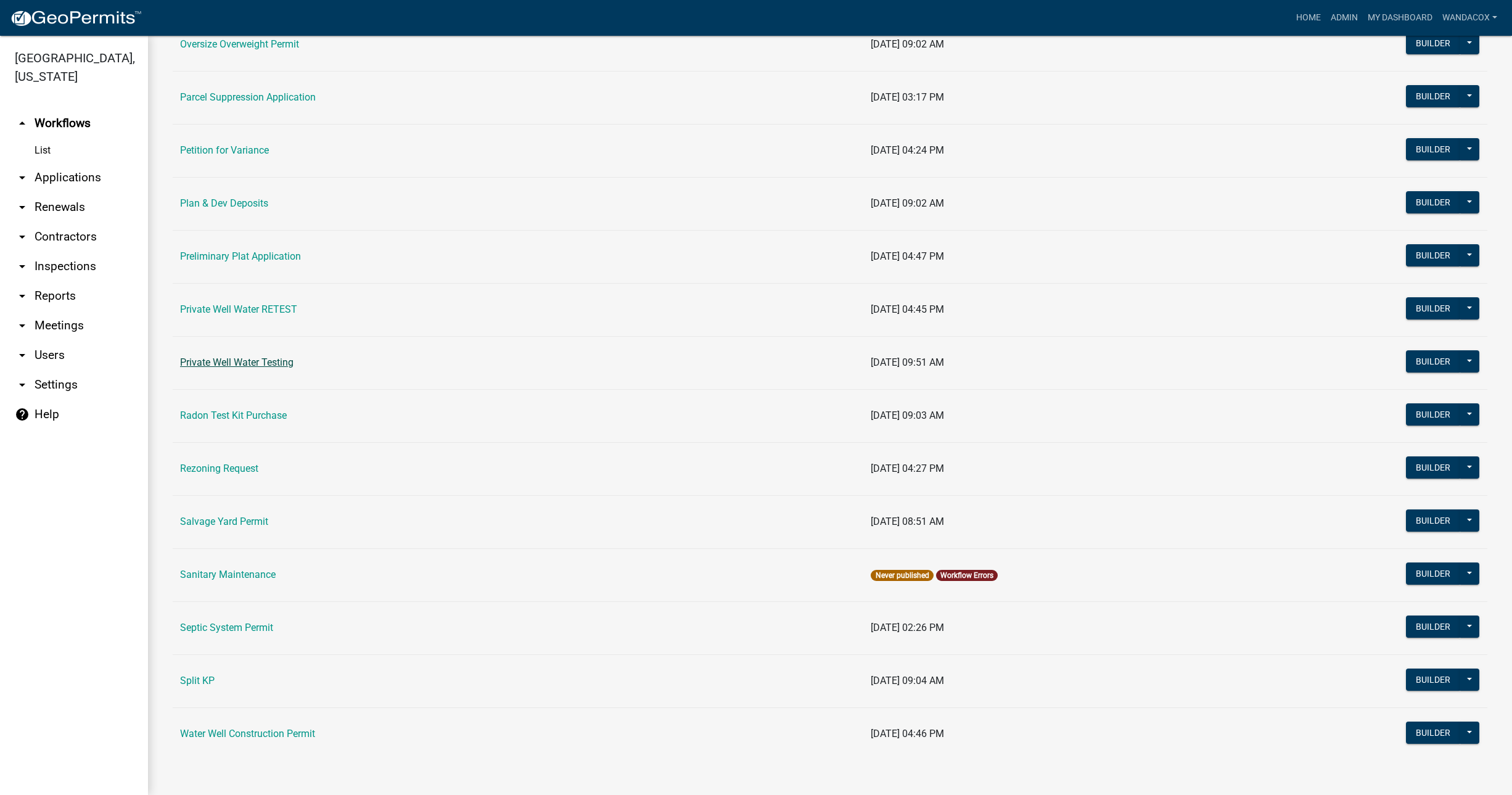
click at [250, 359] on link "Private Well Water Testing" at bounding box center [236, 362] width 113 height 12
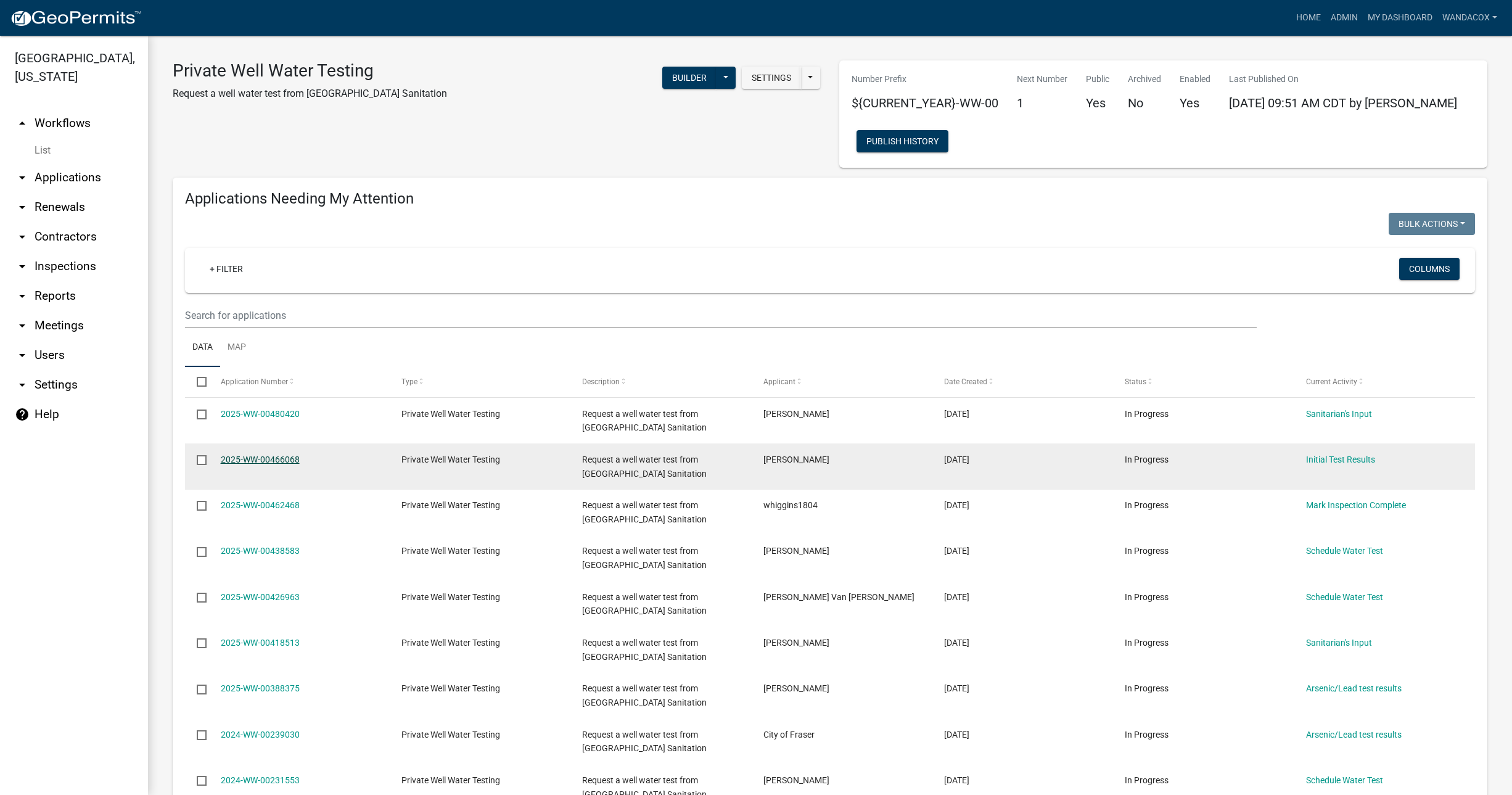
click at [259, 456] on link "2025-WW-00466068" at bounding box center [260, 459] width 79 height 10
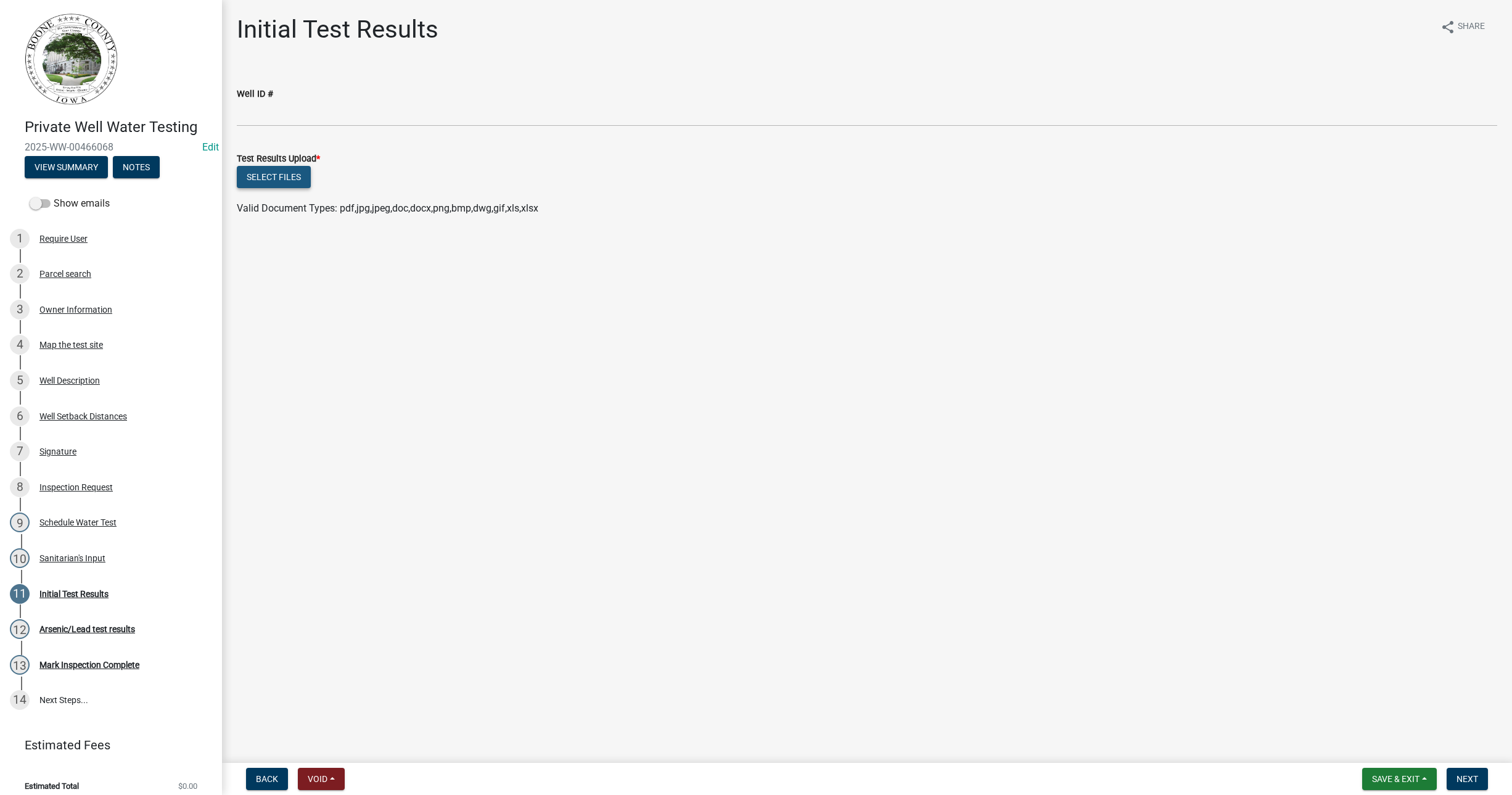
click at [271, 176] on button "Select files" at bounding box center [273, 177] width 74 height 22
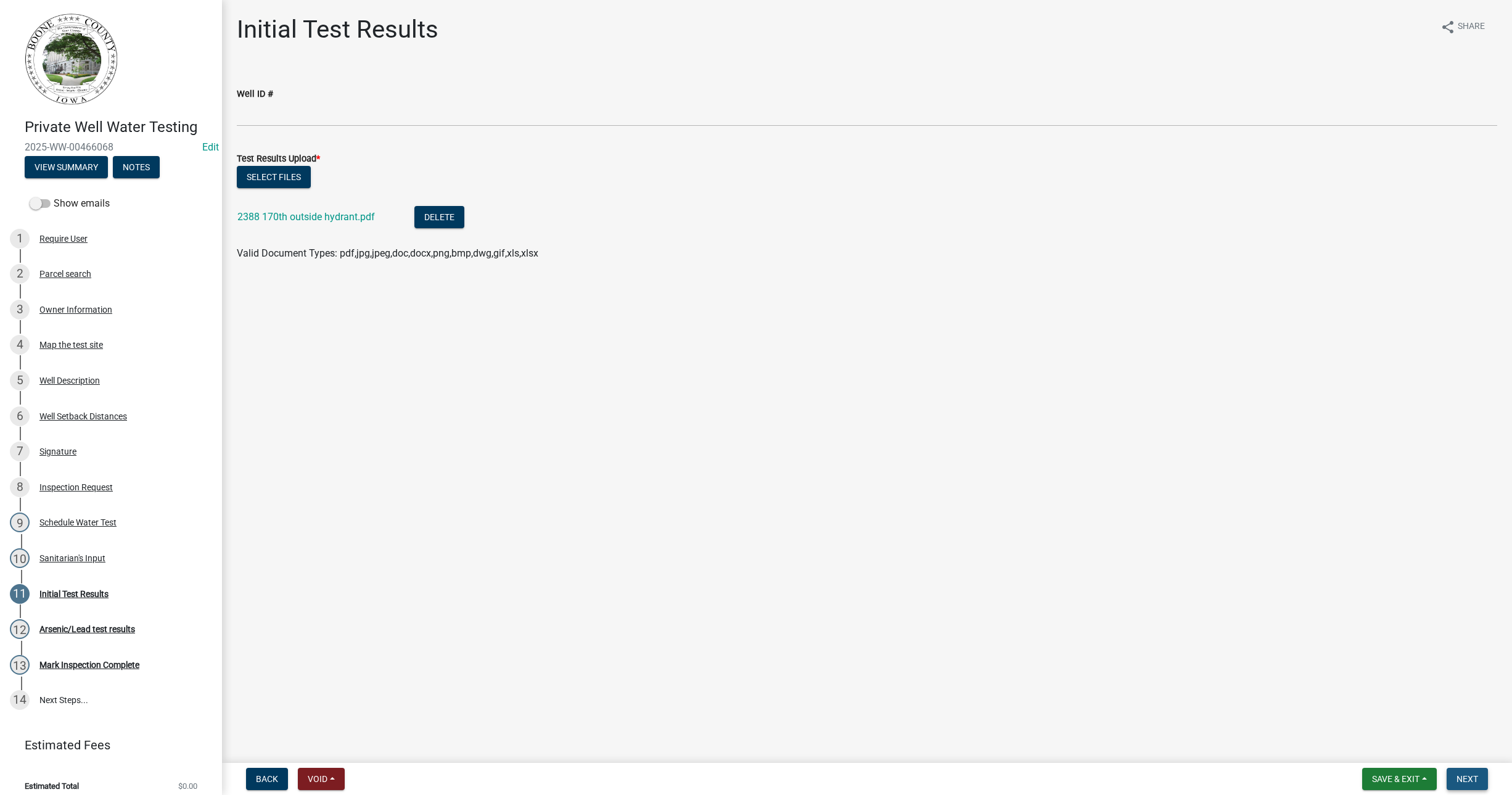
click at [1479, 778] on button "Next" at bounding box center [1467, 778] width 41 height 22
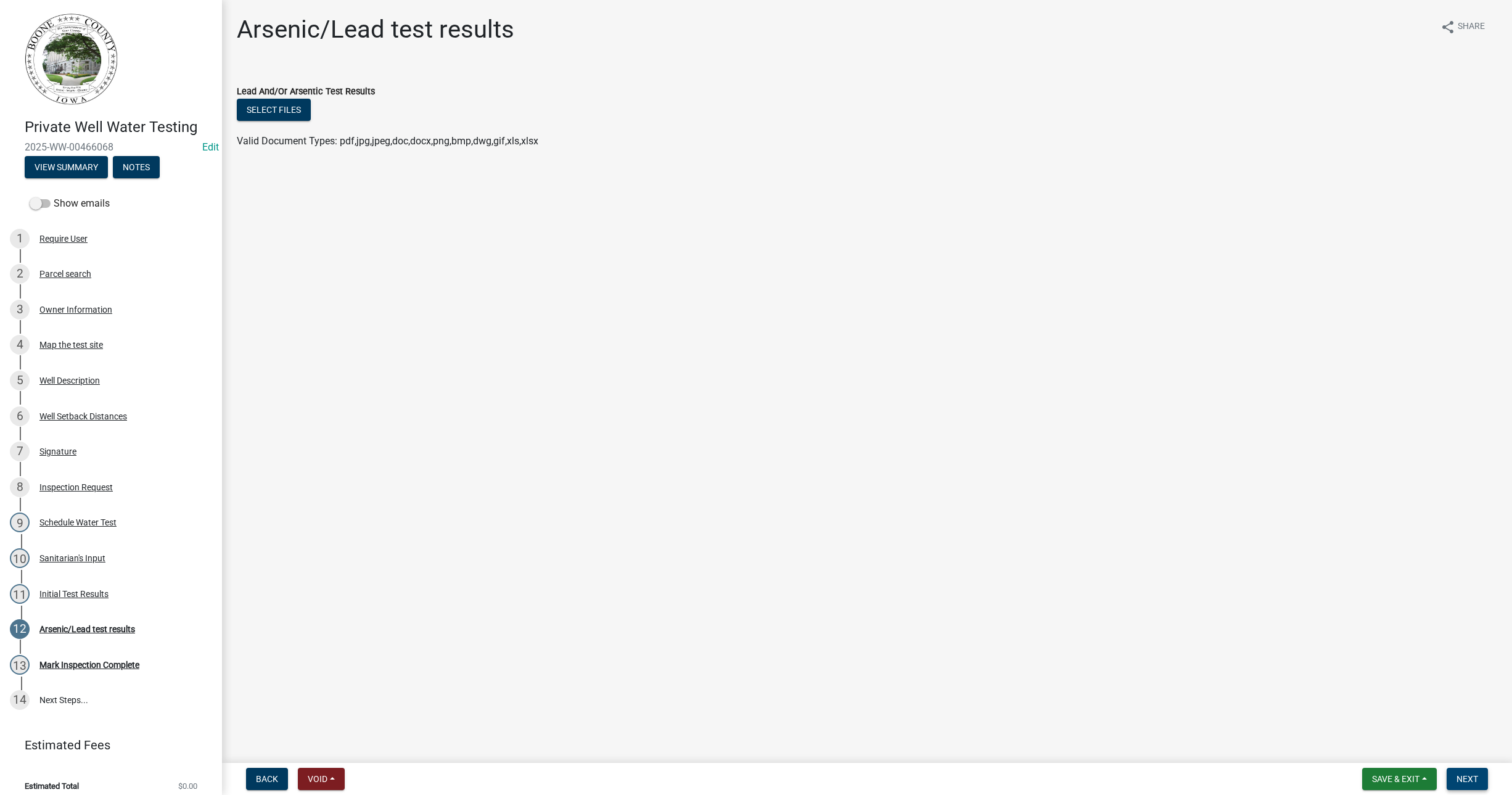
click at [1479, 778] on button "Next" at bounding box center [1467, 778] width 41 height 22
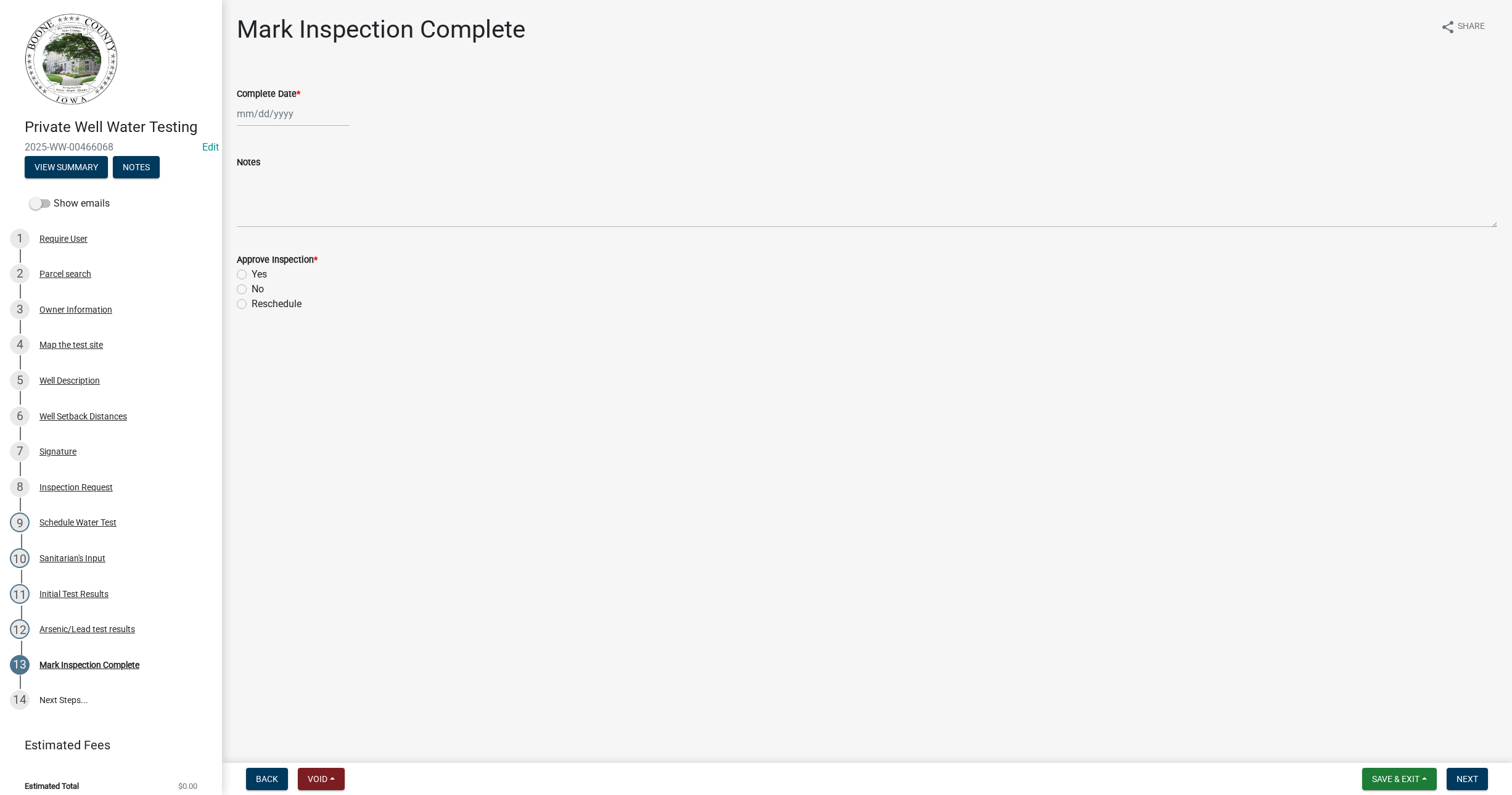
click at [263, 118] on div at bounding box center [292, 113] width 113 height 26
select select "9"
select select "2025"
click at [272, 236] on div "23" at bounding box center [269, 238] width 20 height 20
type input "09/23/2025"
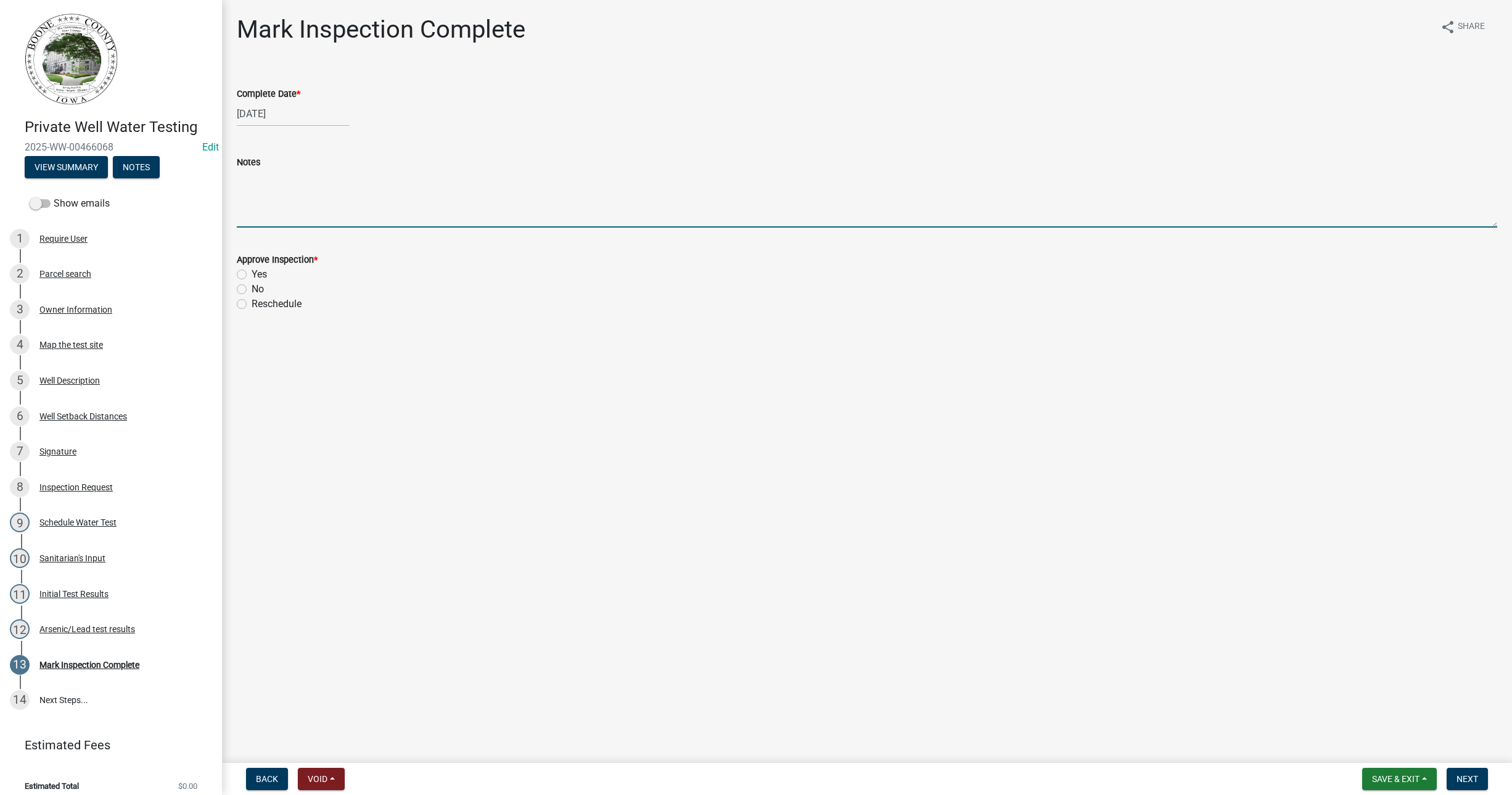
click at [254, 214] on textarea "Notes" at bounding box center [866, 198] width 1260 height 58
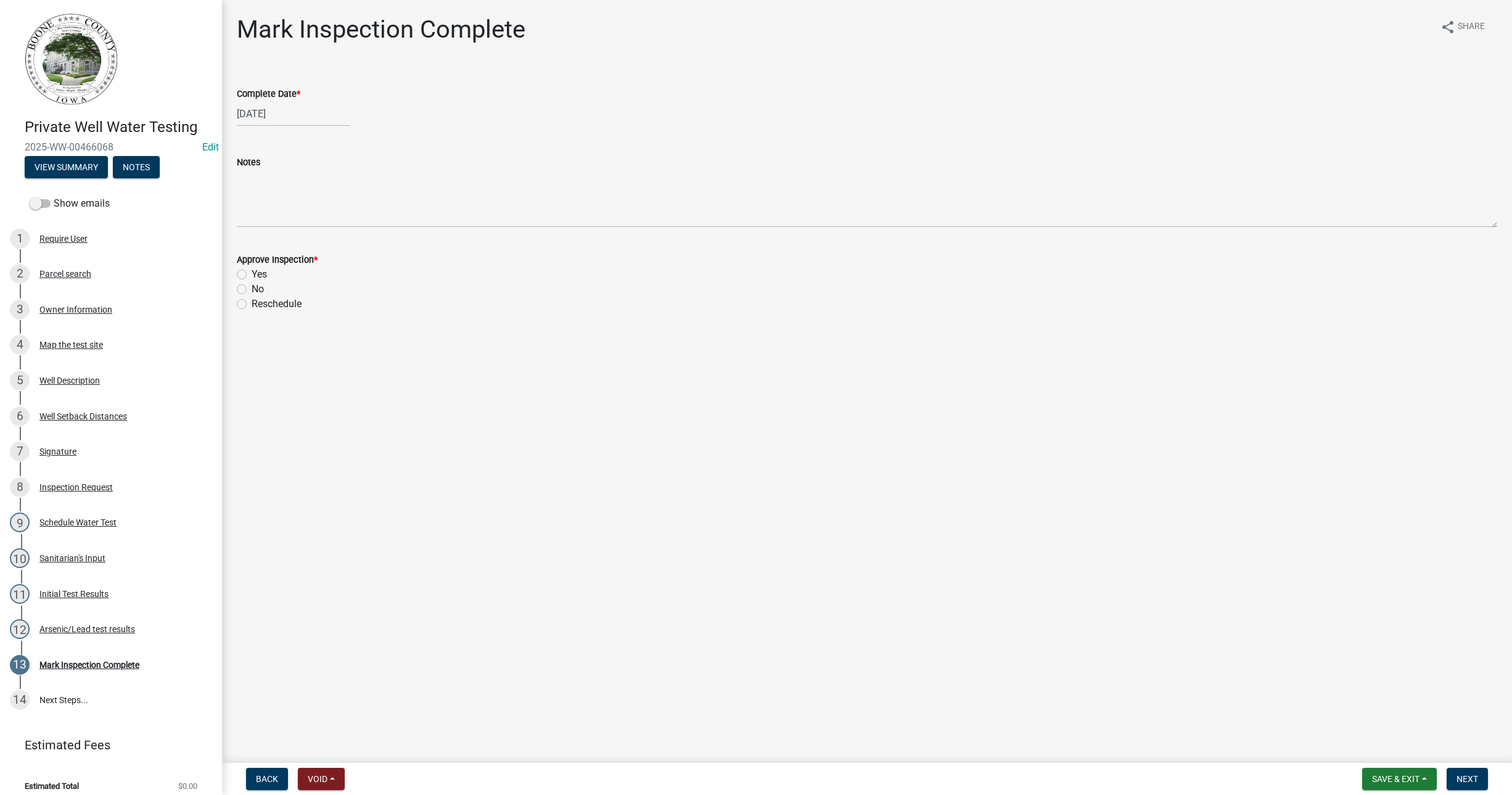
click at [243, 268] on div "Yes" at bounding box center [866, 274] width 1260 height 15
click at [252, 277] on label "Yes" at bounding box center [259, 274] width 15 height 15
click at [252, 275] on input "Yes" at bounding box center [256, 271] width 8 height 8
radio input "true"
click at [1479, 778] on button "Next" at bounding box center [1467, 778] width 41 height 22
